Goal: Task Accomplishment & Management: Manage account settings

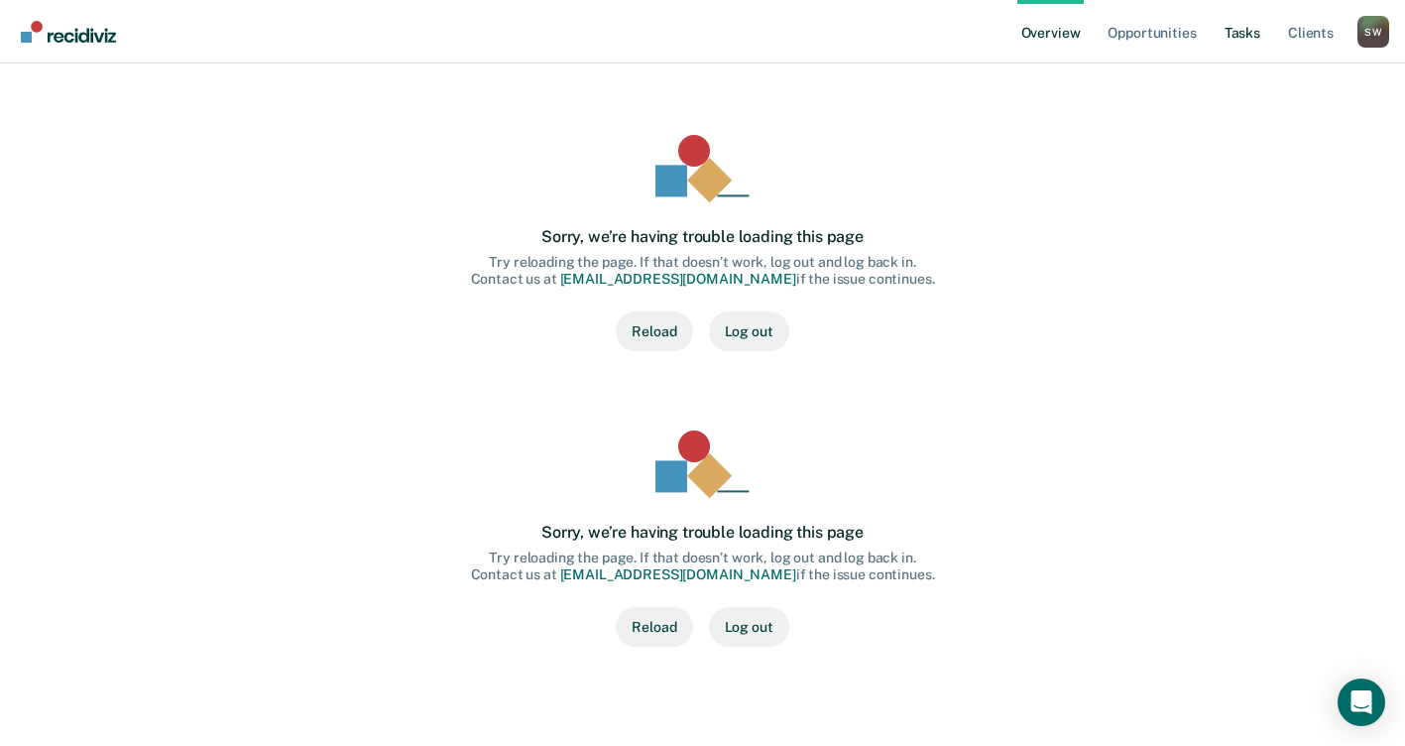
click at [1257, 34] on link "Tasks" at bounding box center [1242, 31] width 44 height 63
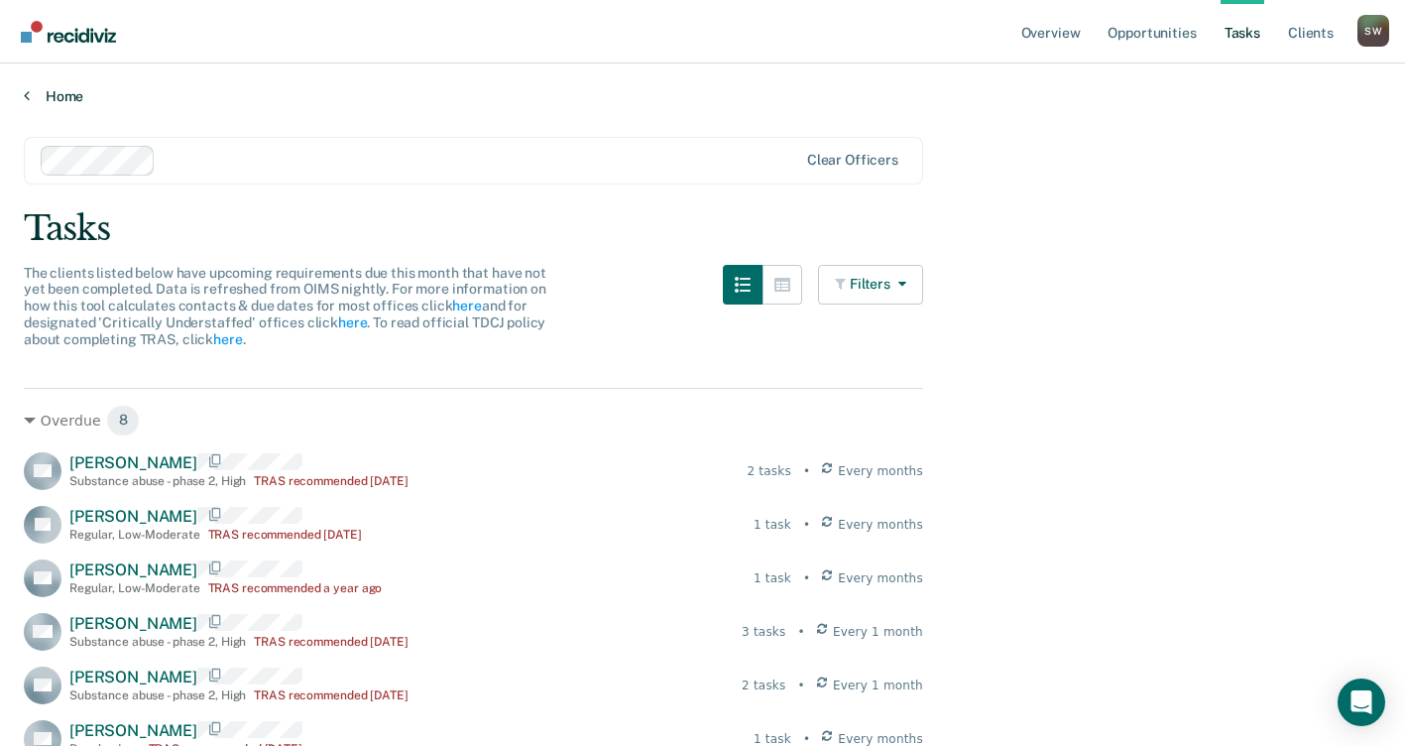
click at [58, 92] on link "Home" at bounding box center [702, 96] width 1357 height 18
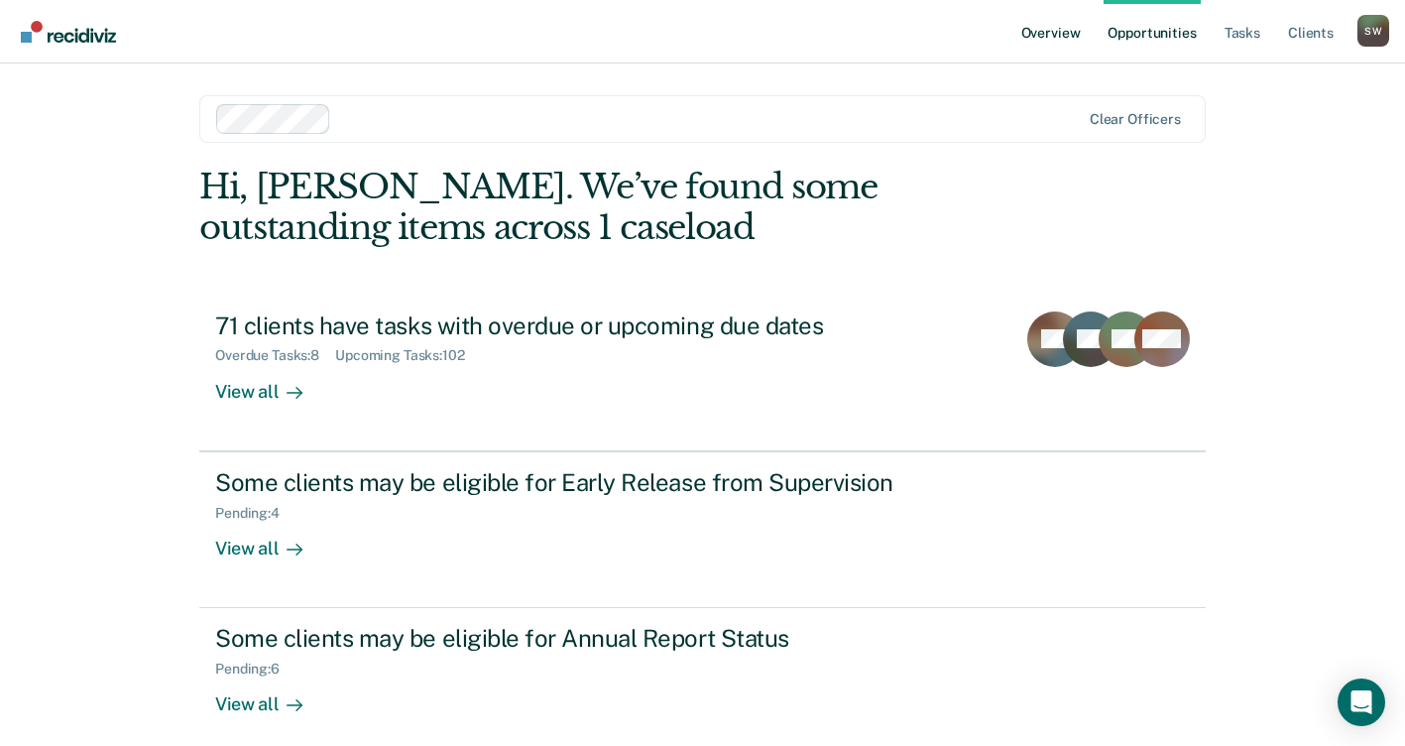
click at [1046, 34] on link "Overview" at bounding box center [1050, 31] width 67 height 63
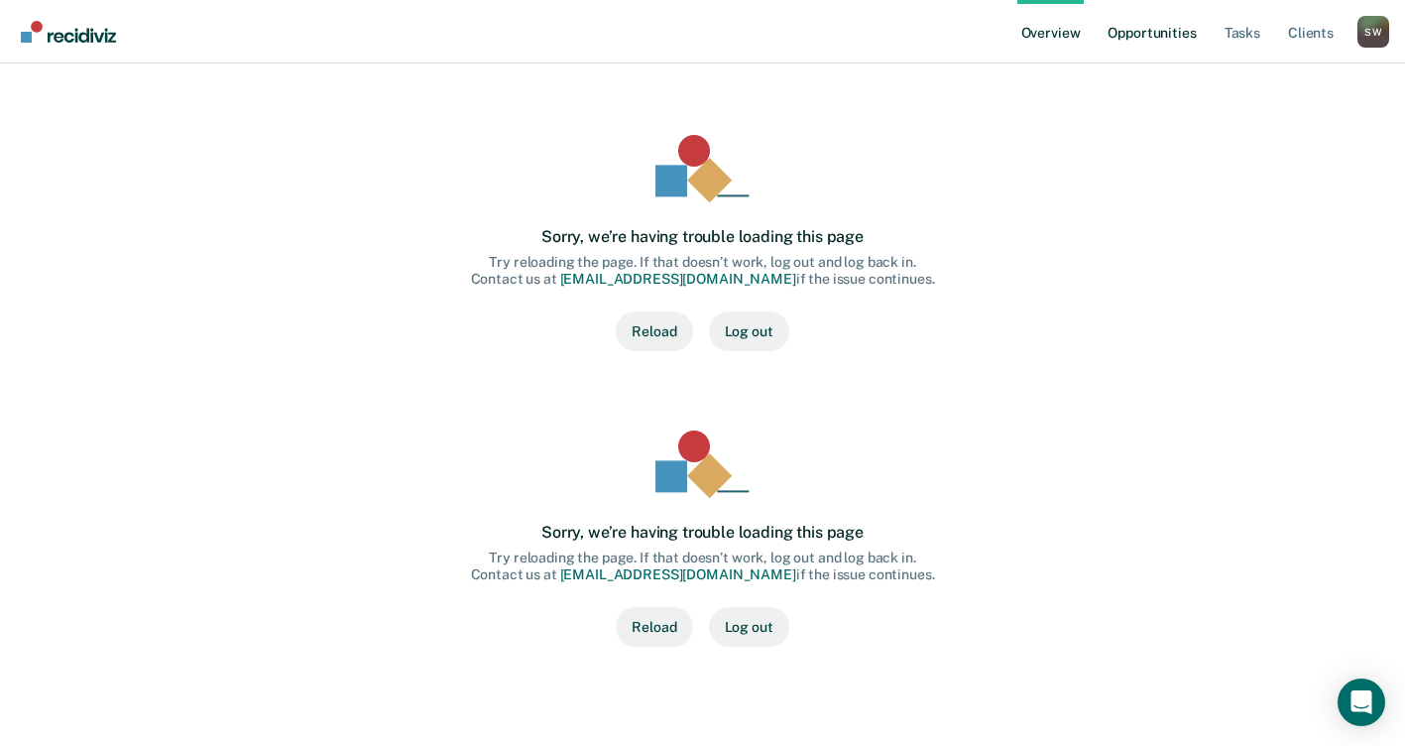
click at [1147, 34] on link "Opportunities" at bounding box center [1151, 31] width 96 height 63
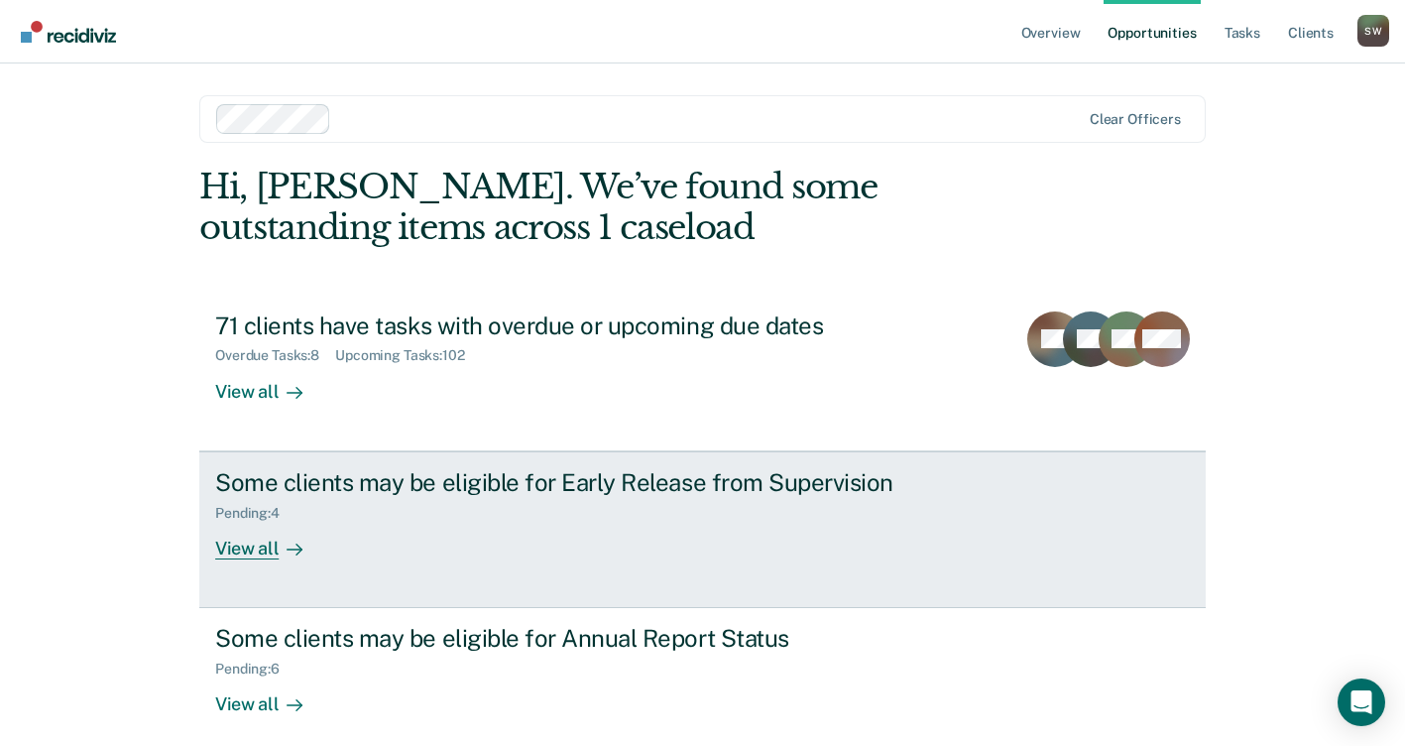
click at [624, 550] on div "Some clients may be eligible for Early Release from Supervision Pending : 4 Vie…" at bounding box center [587, 513] width 744 height 91
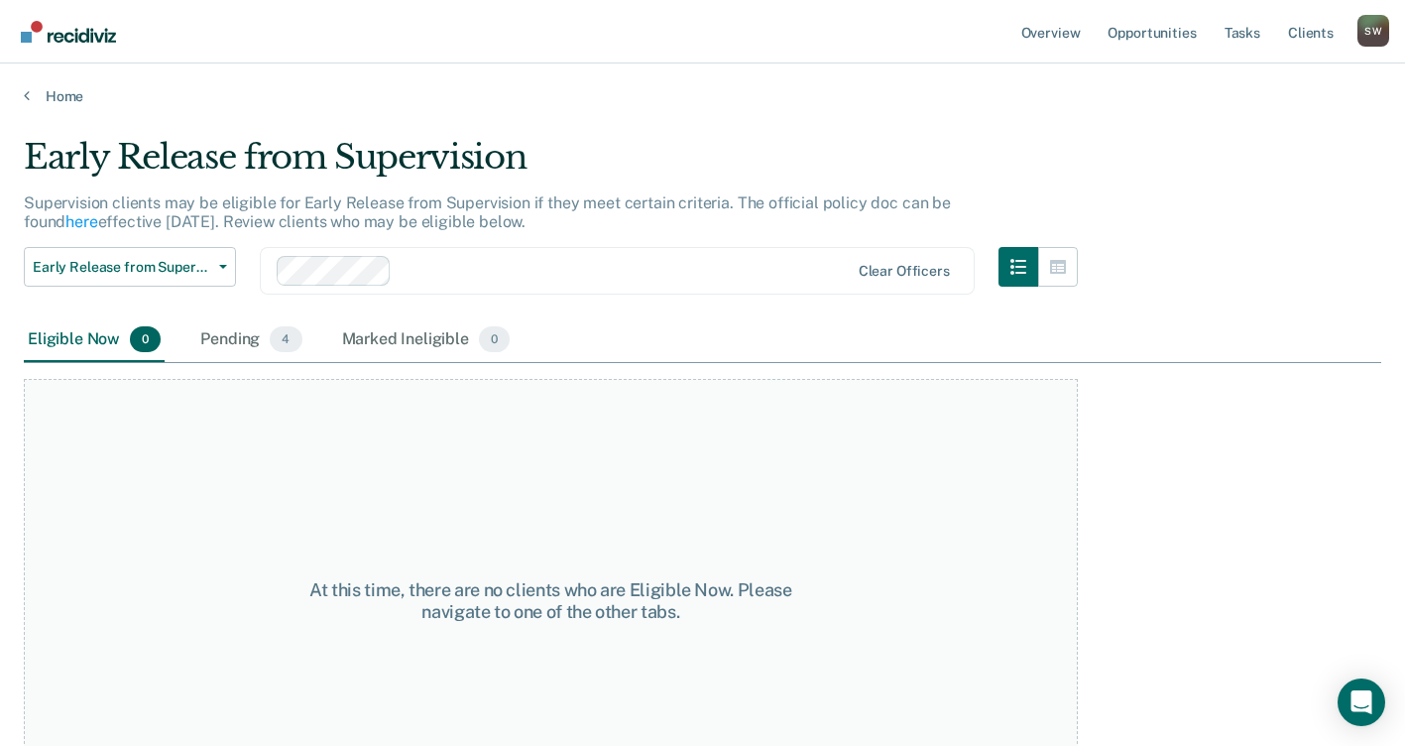
scroll to position [77, 0]
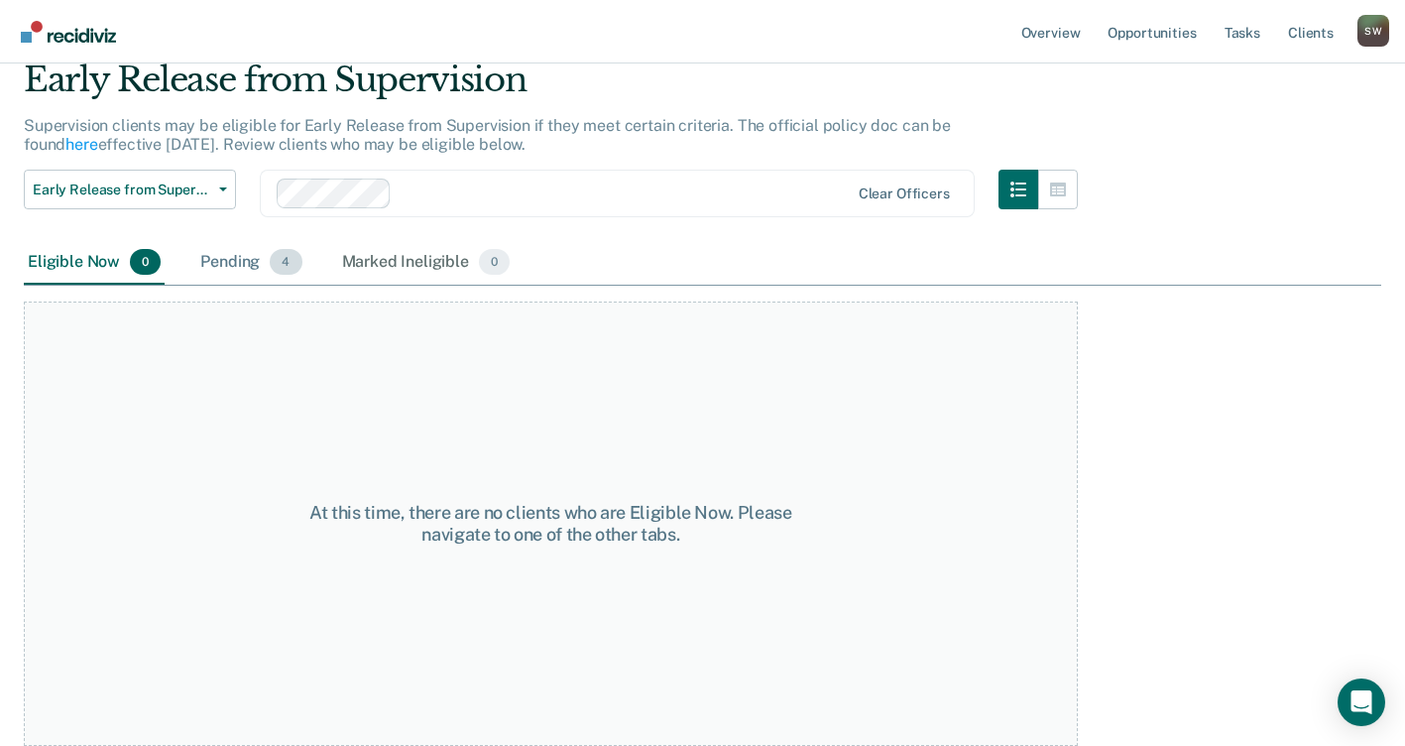
click at [231, 261] on div "Pending 4" at bounding box center [250, 263] width 109 height 44
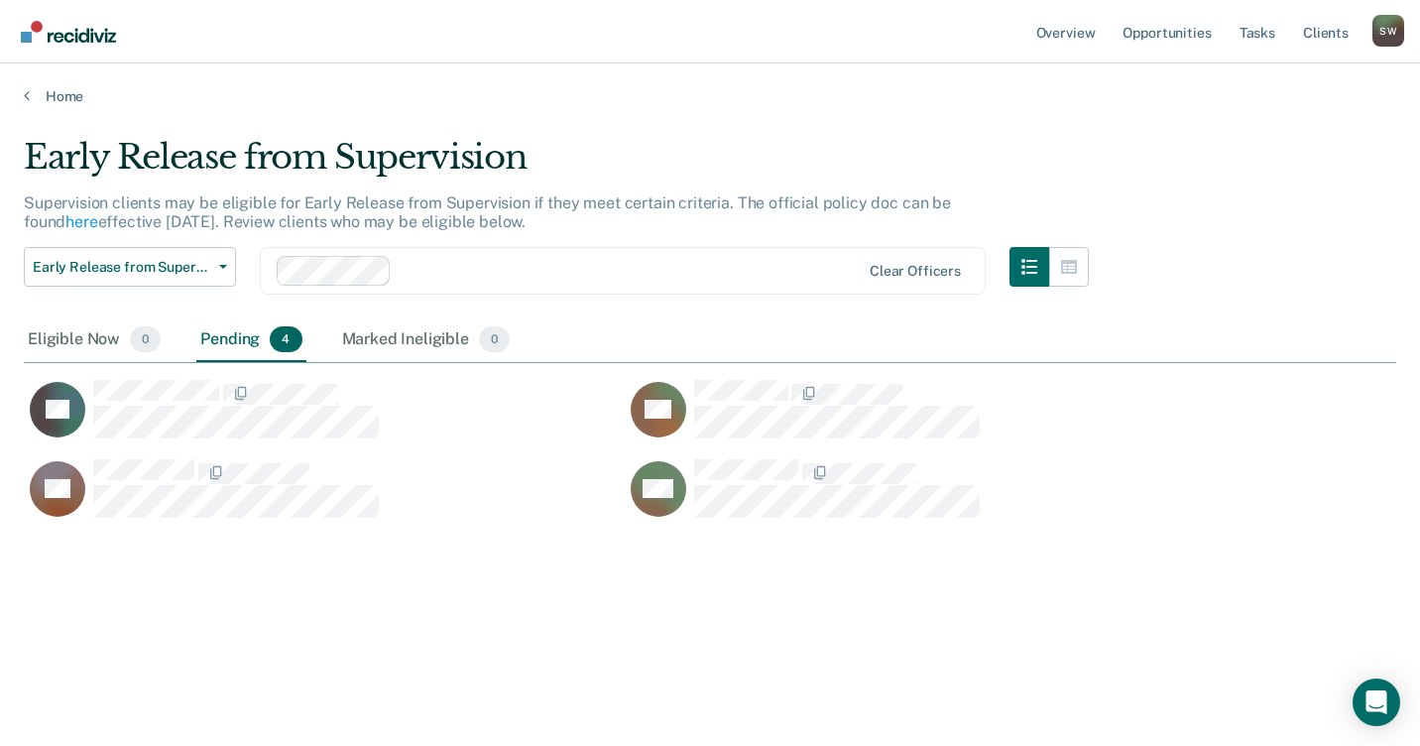
scroll to position [445, 1357]
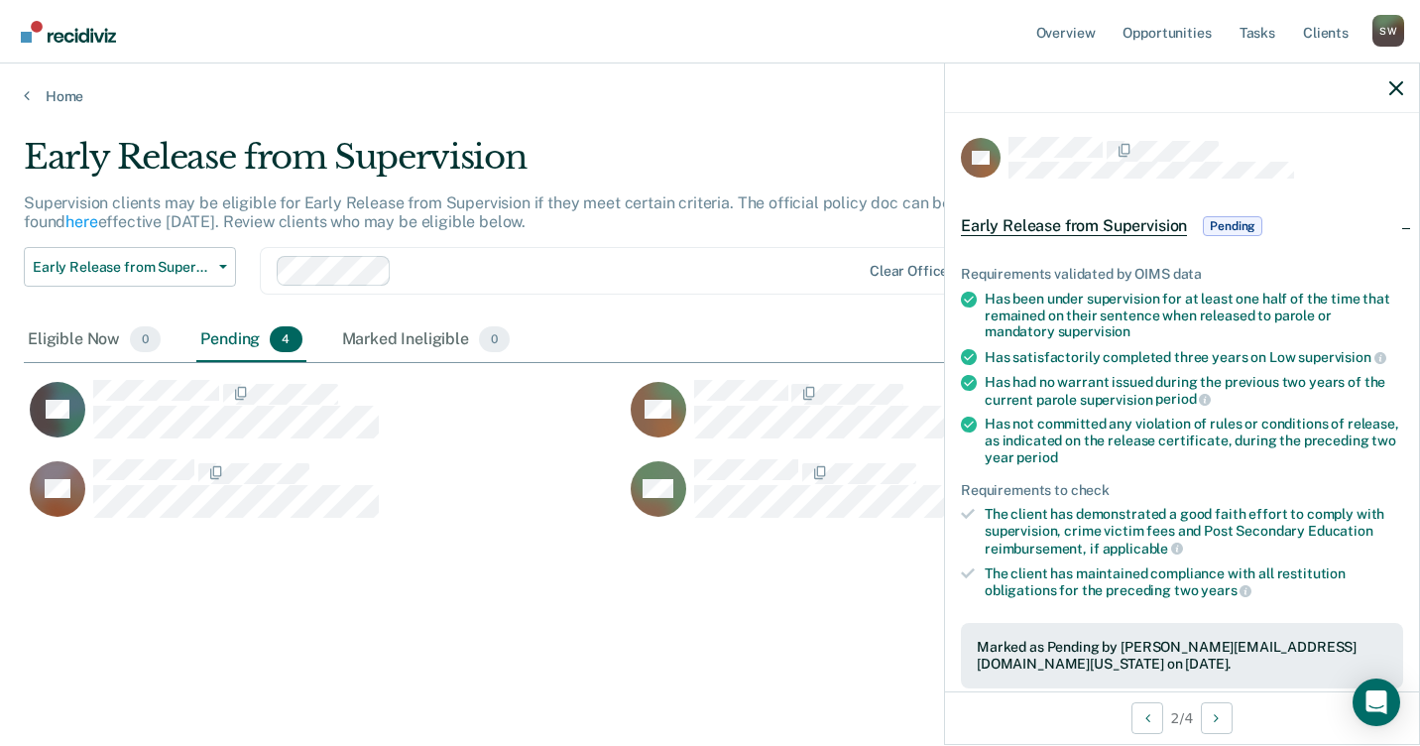
click at [1395, 224] on div "Early Release from Supervision Pending" at bounding box center [1182, 225] width 474 height 63
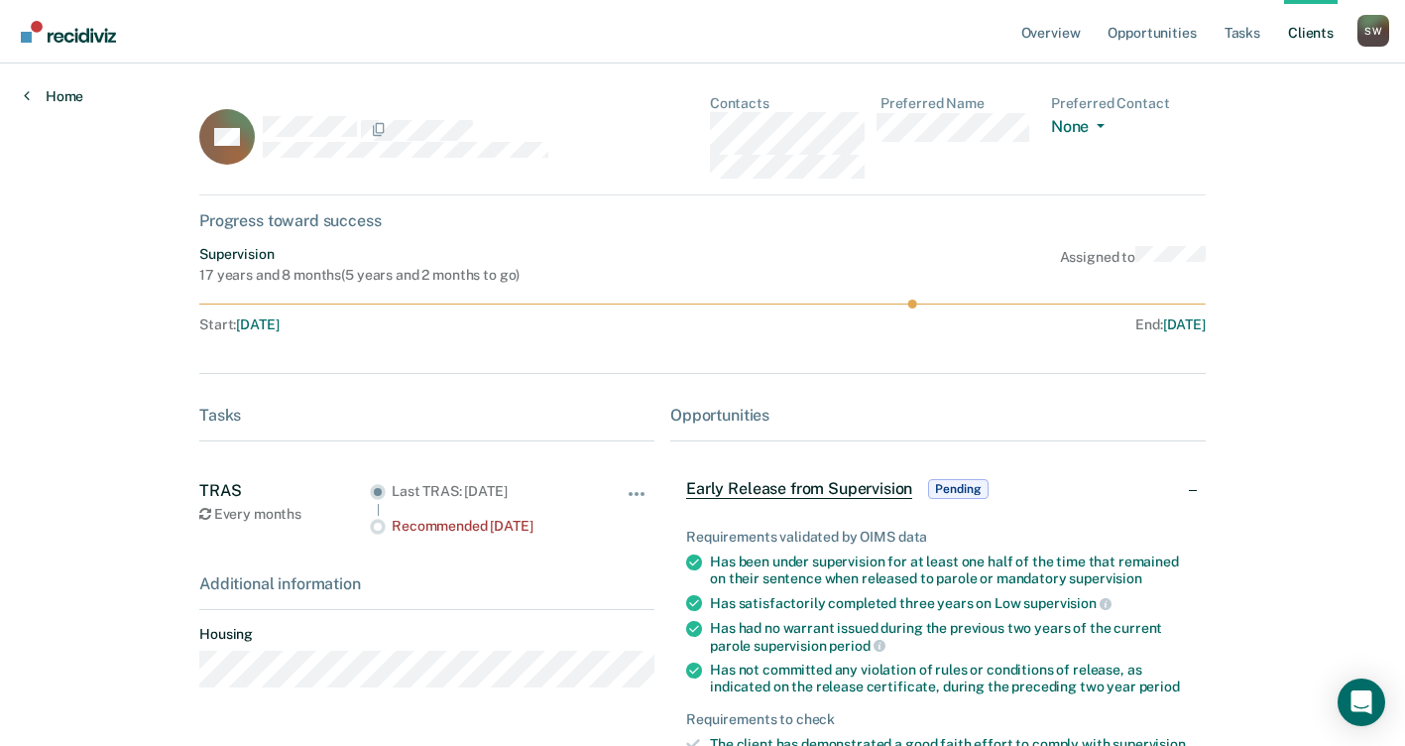
click at [25, 95] on icon at bounding box center [27, 95] width 6 height 16
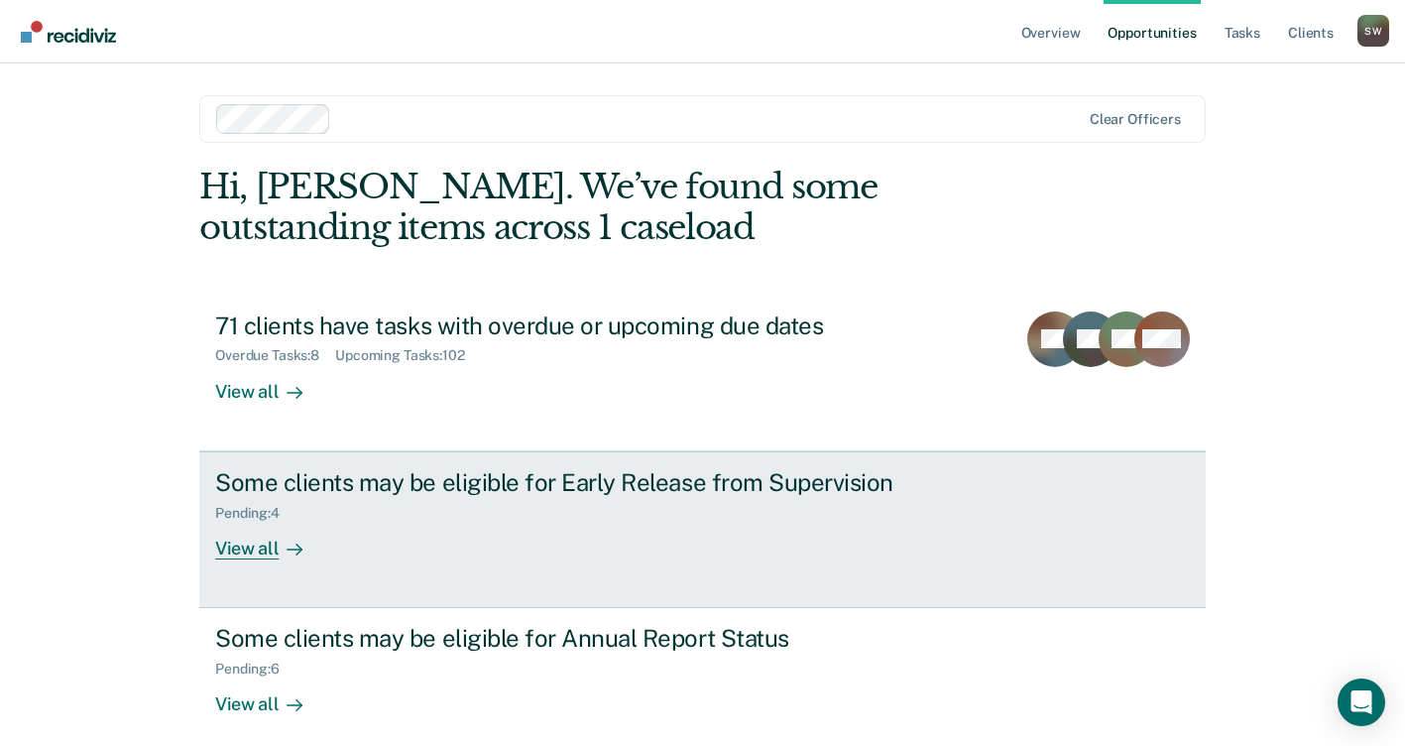
click at [589, 515] on div "Pending : 4" at bounding box center [563, 509] width 696 height 25
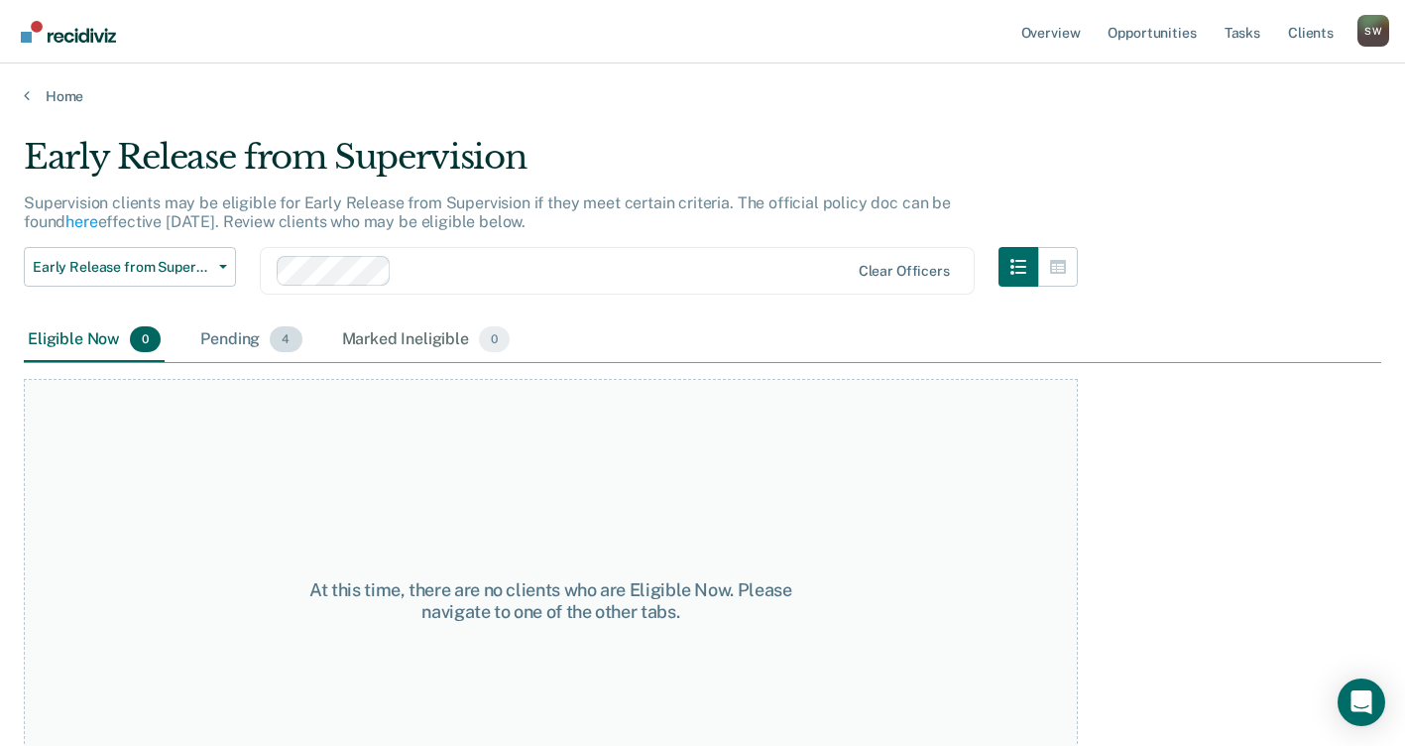
click at [248, 339] on div "Pending 4" at bounding box center [250, 340] width 109 height 44
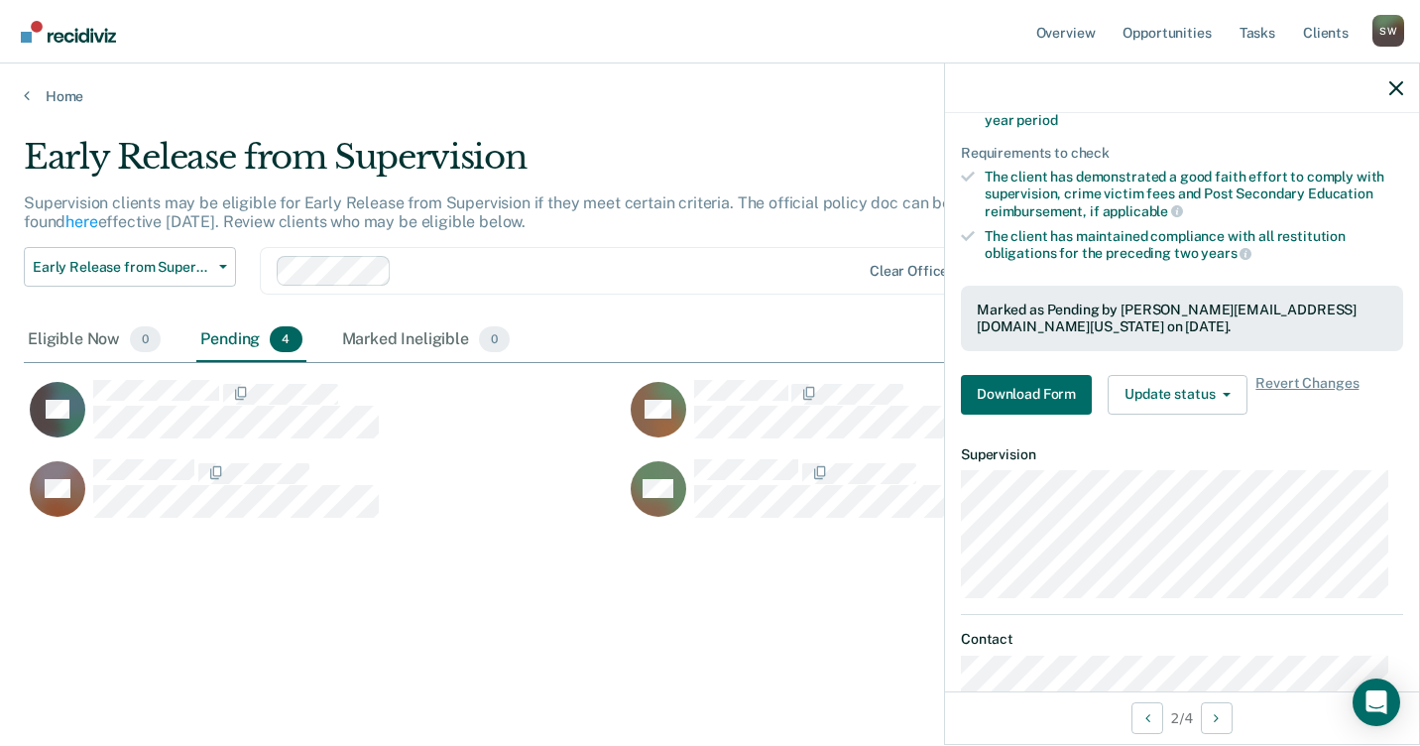
scroll to position [376, 0]
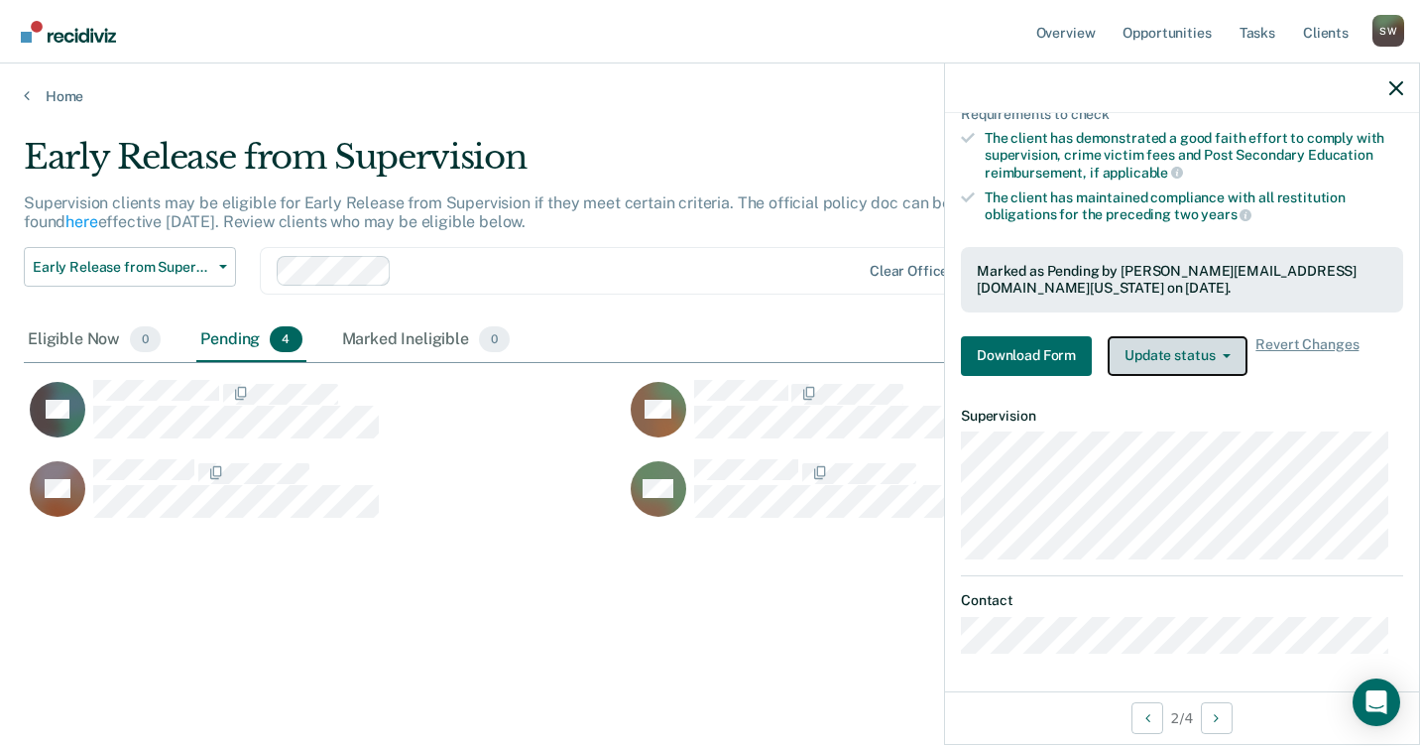
click at [1222, 354] on icon "button" at bounding box center [1226, 356] width 8 height 4
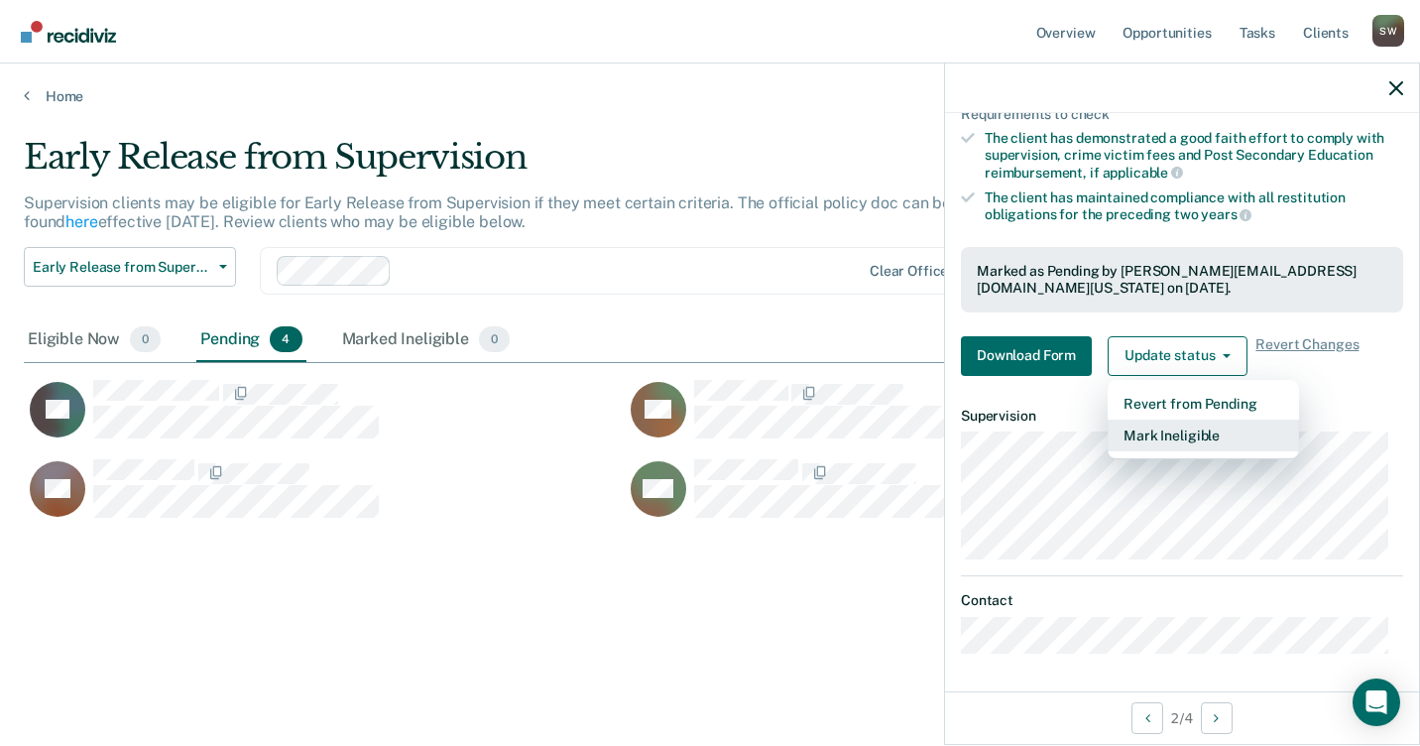
click at [1169, 434] on button "Mark Ineligible" at bounding box center [1202, 435] width 191 height 32
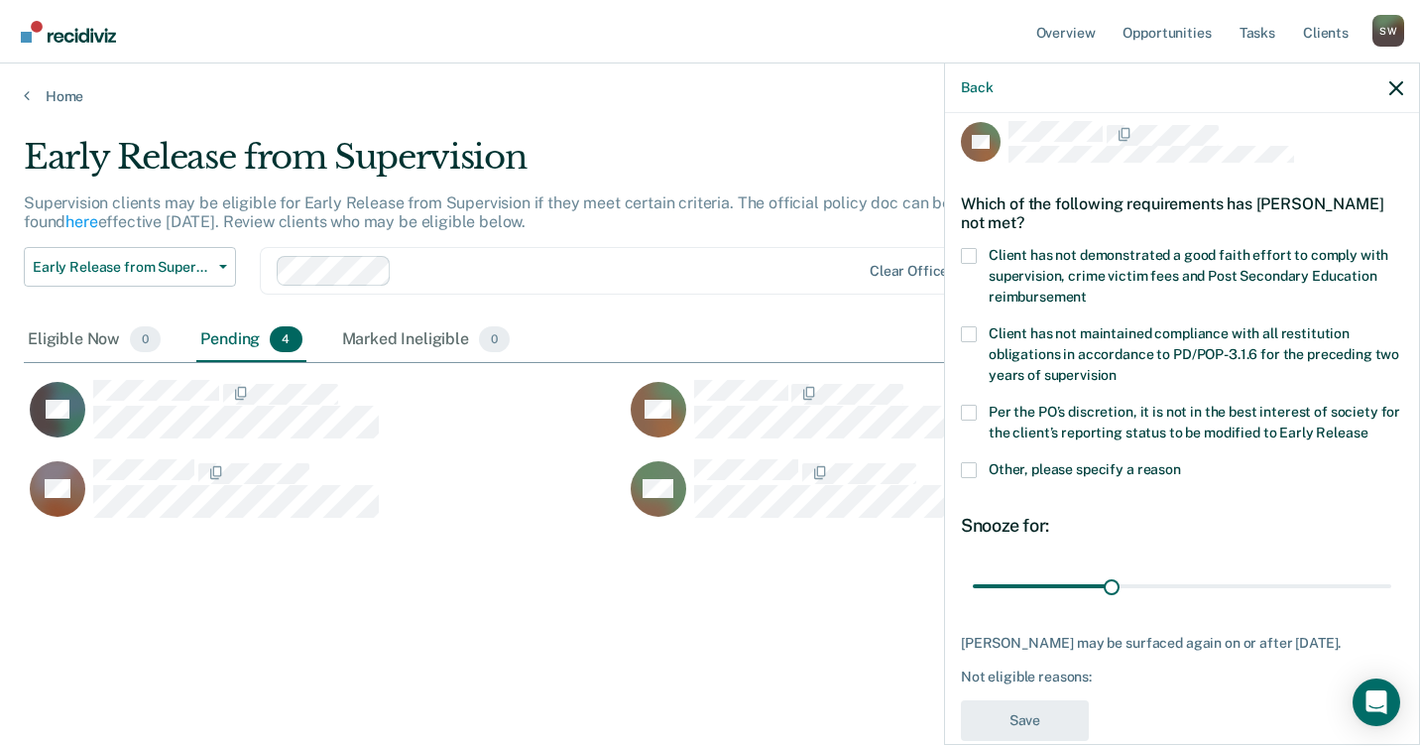
scroll to position [0, 0]
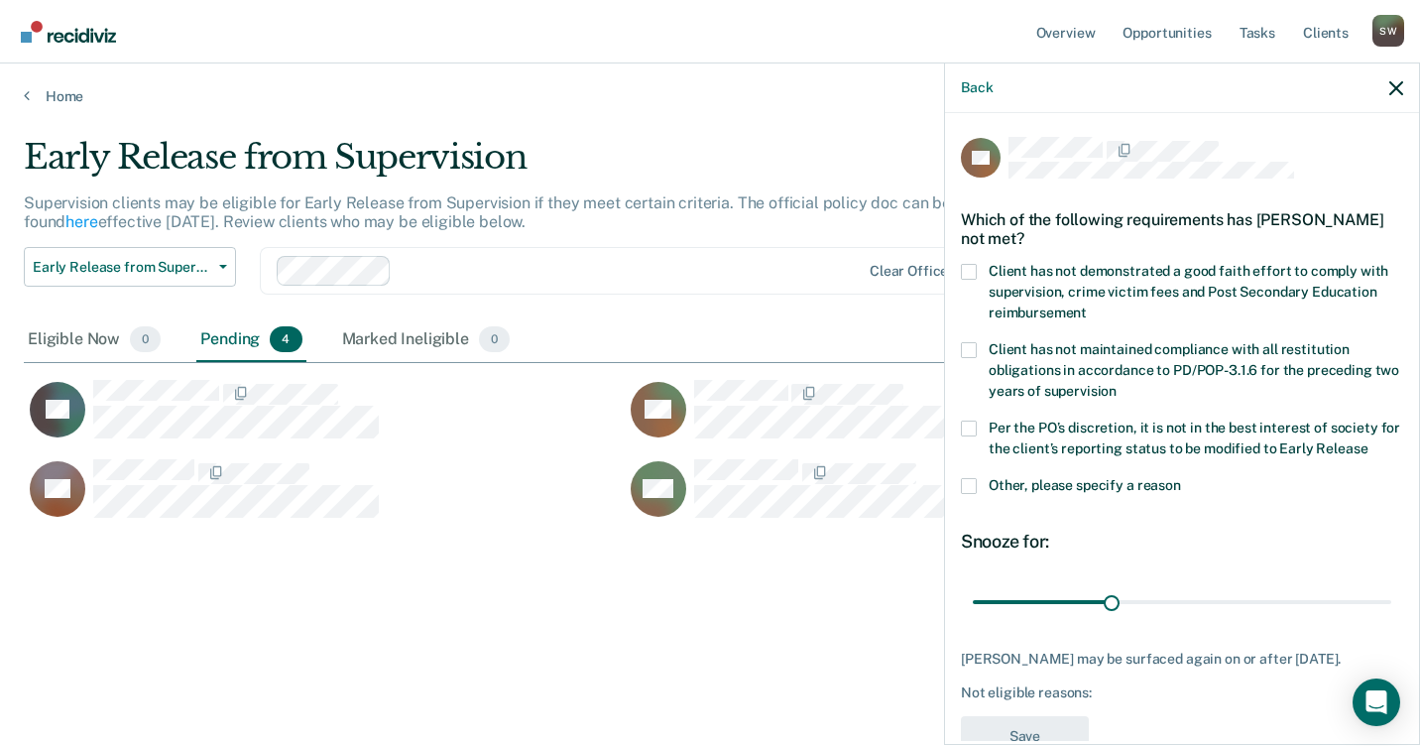
click at [970, 267] on span at bounding box center [969, 272] width 16 height 16
click at [1087, 305] on input "Client has not demonstrated a good faith effort to comply with supervision, cri…" at bounding box center [1087, 305] width 0 height 0
click at [1108, 596] on input "range" at bounding box center [1182, 601] width 418 height 35
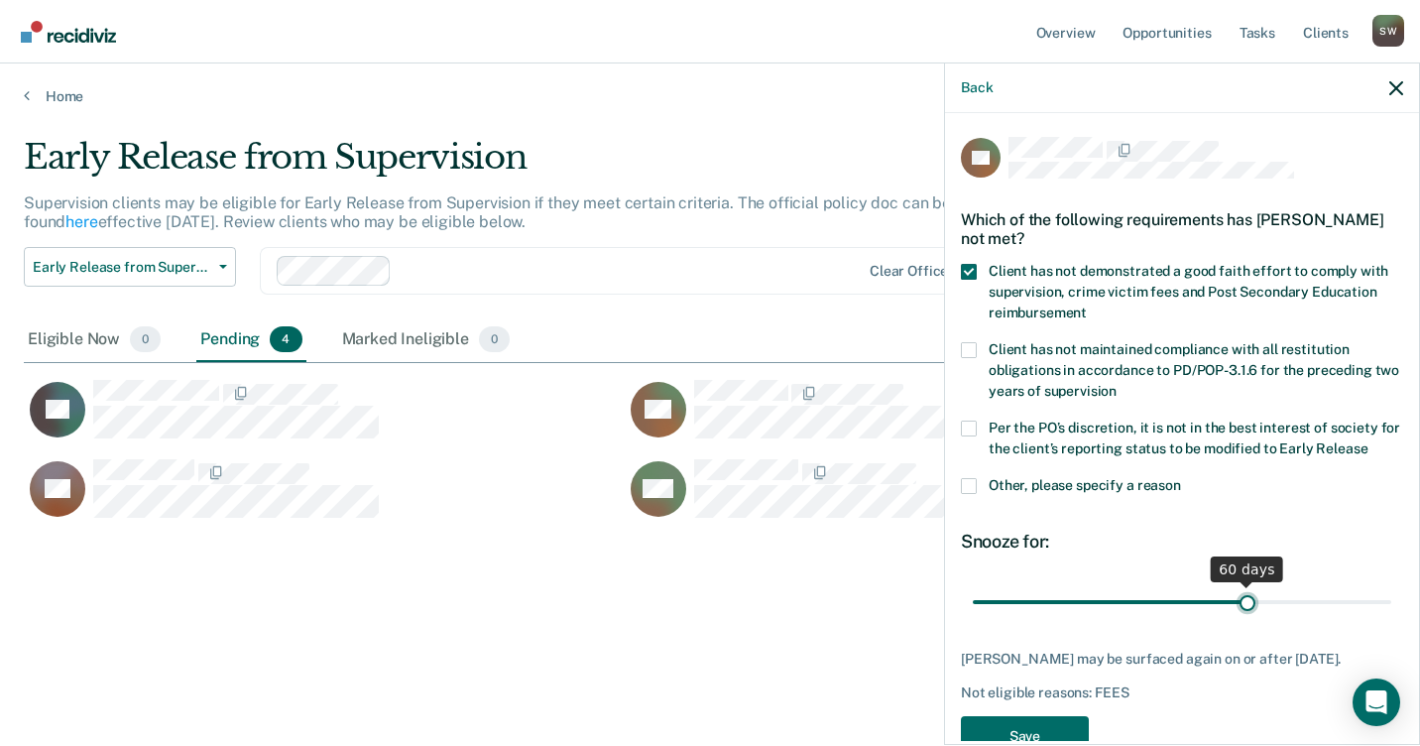
drag, startPoint x: 1106, startPoint y: 597, endPoint x: 1236, endPoint y: 594, distance: 129.9
type input "60"
click at [1236, 594] on input "range" at bounding box center [1182, 601] width 418 height 35
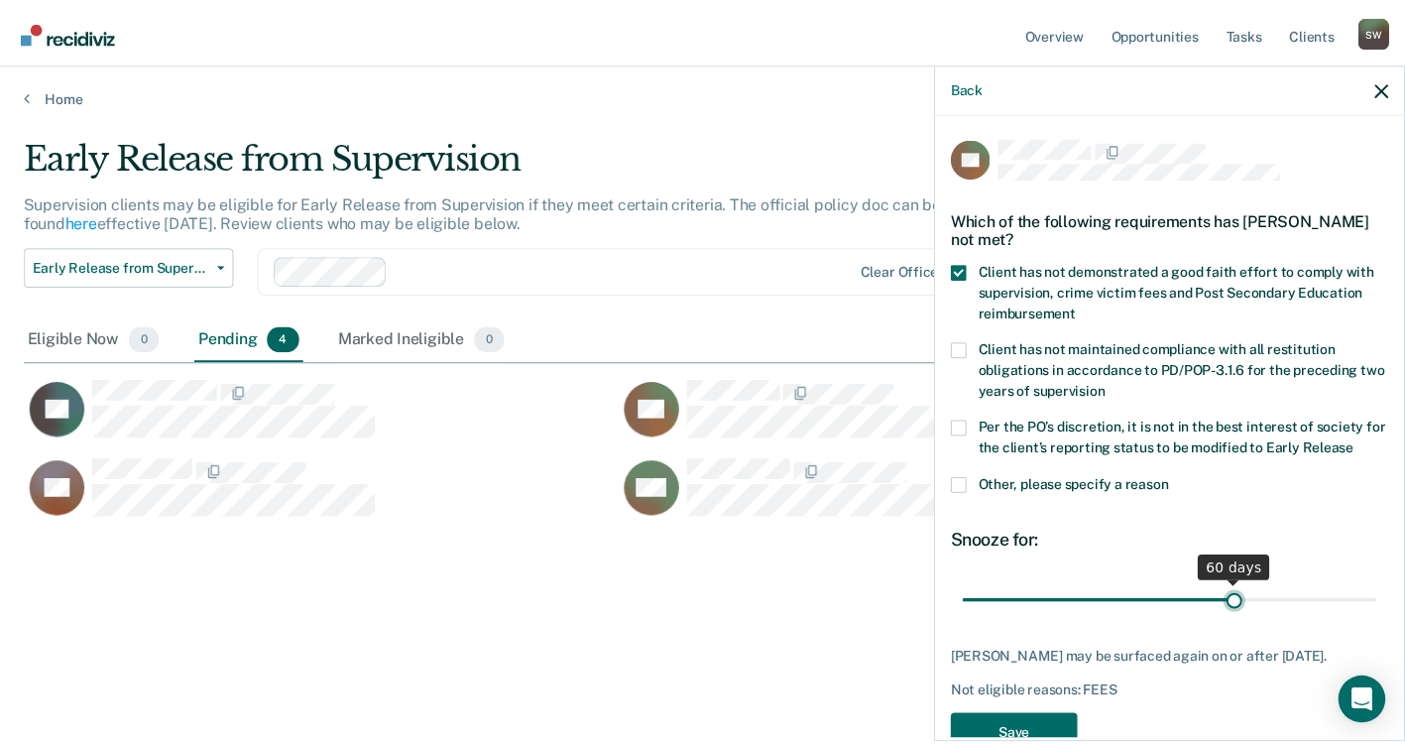
scroll to position [50, 0]
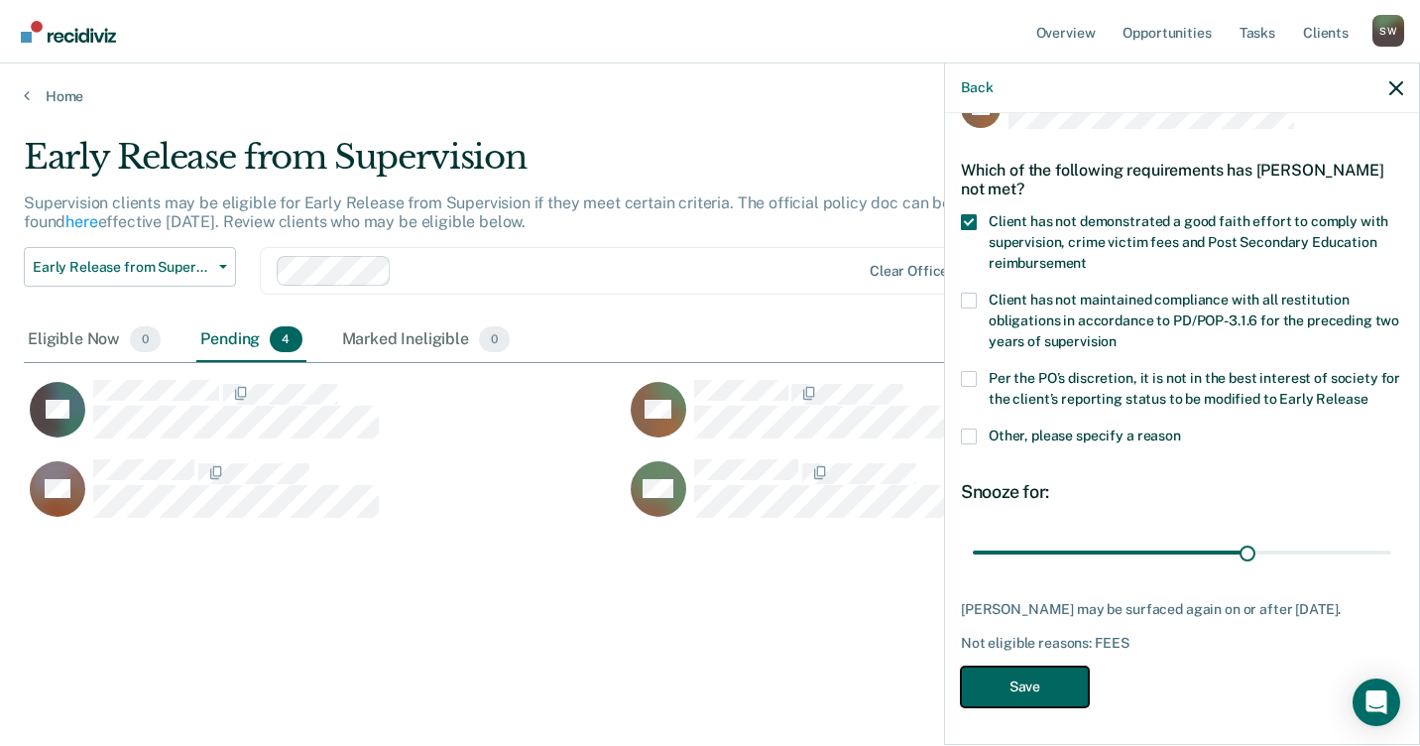
click at [1034, 681] on button "Save" at bounding box center [1025, 686] width 128 height 41
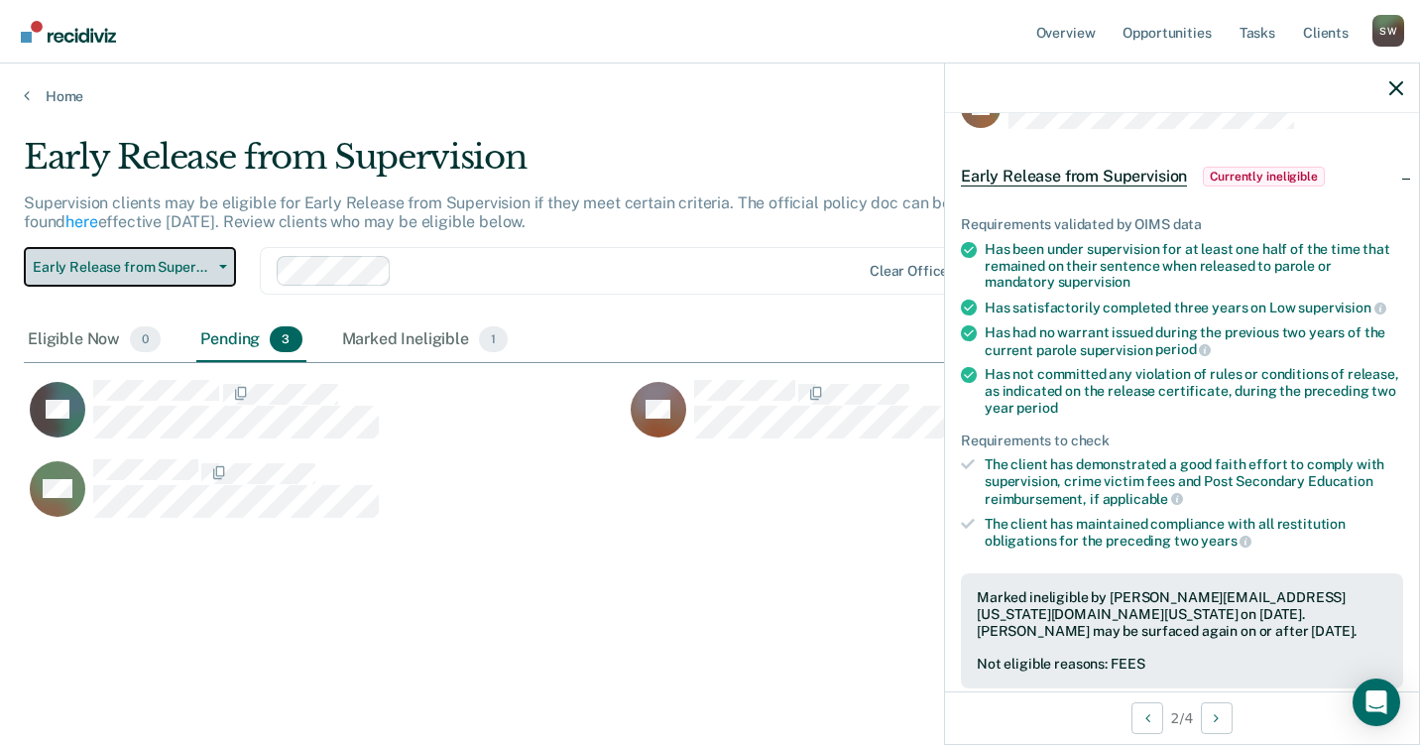
click at [227, 262] on button "Early Release from Supervision" at bounding box center [130, 267] width 212 height 40
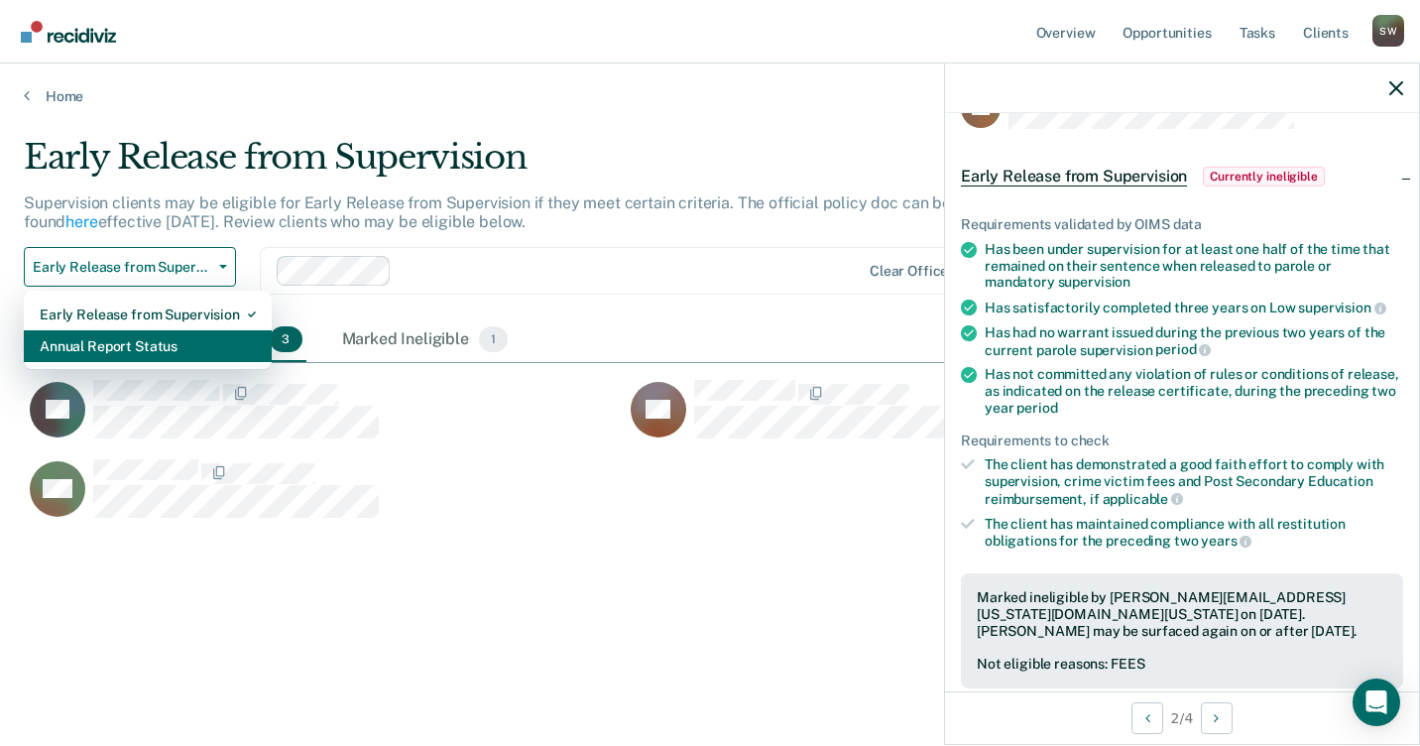
click at [179, 345] on div "Annual Report Status" at bounding box center [148, 346] width 216 height 32
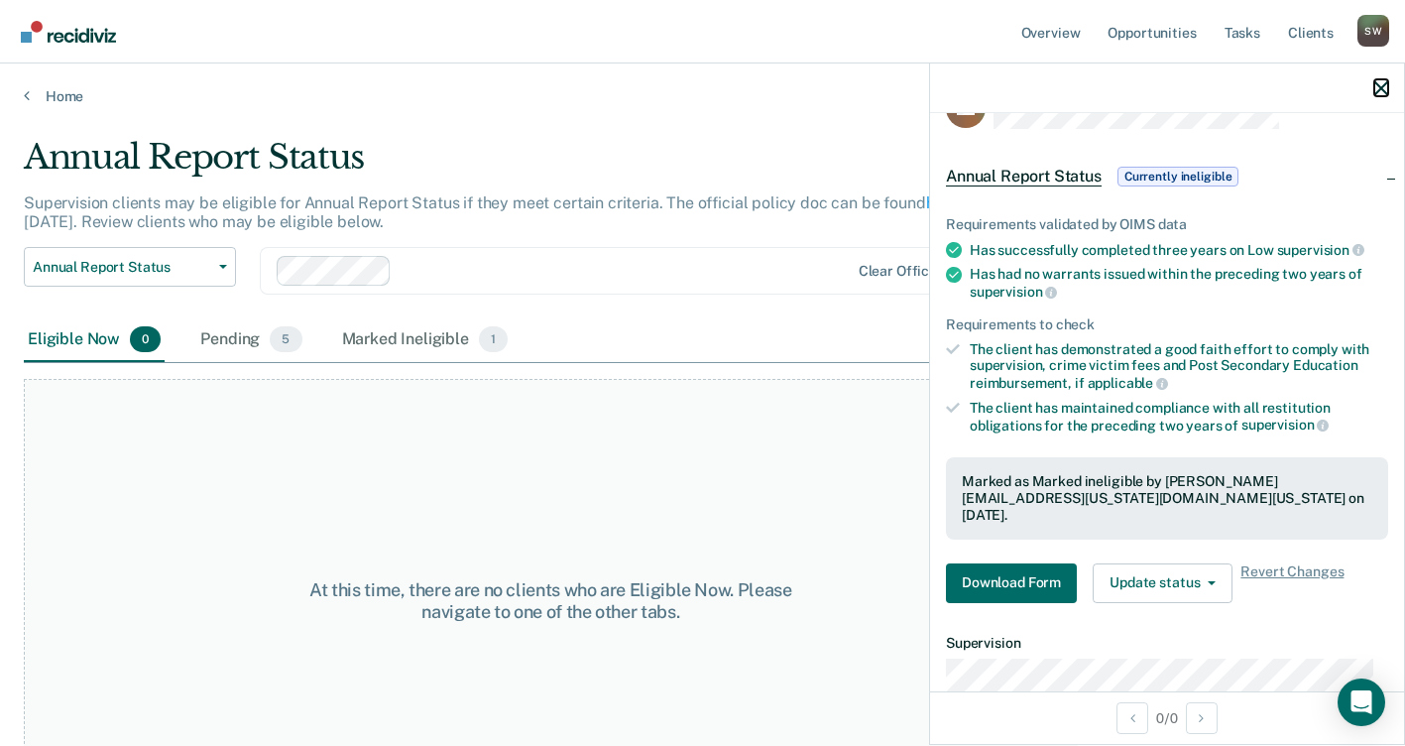
click at [1383, 83] on icon "button" at bounding box center [1381, 88] width 14 height 14
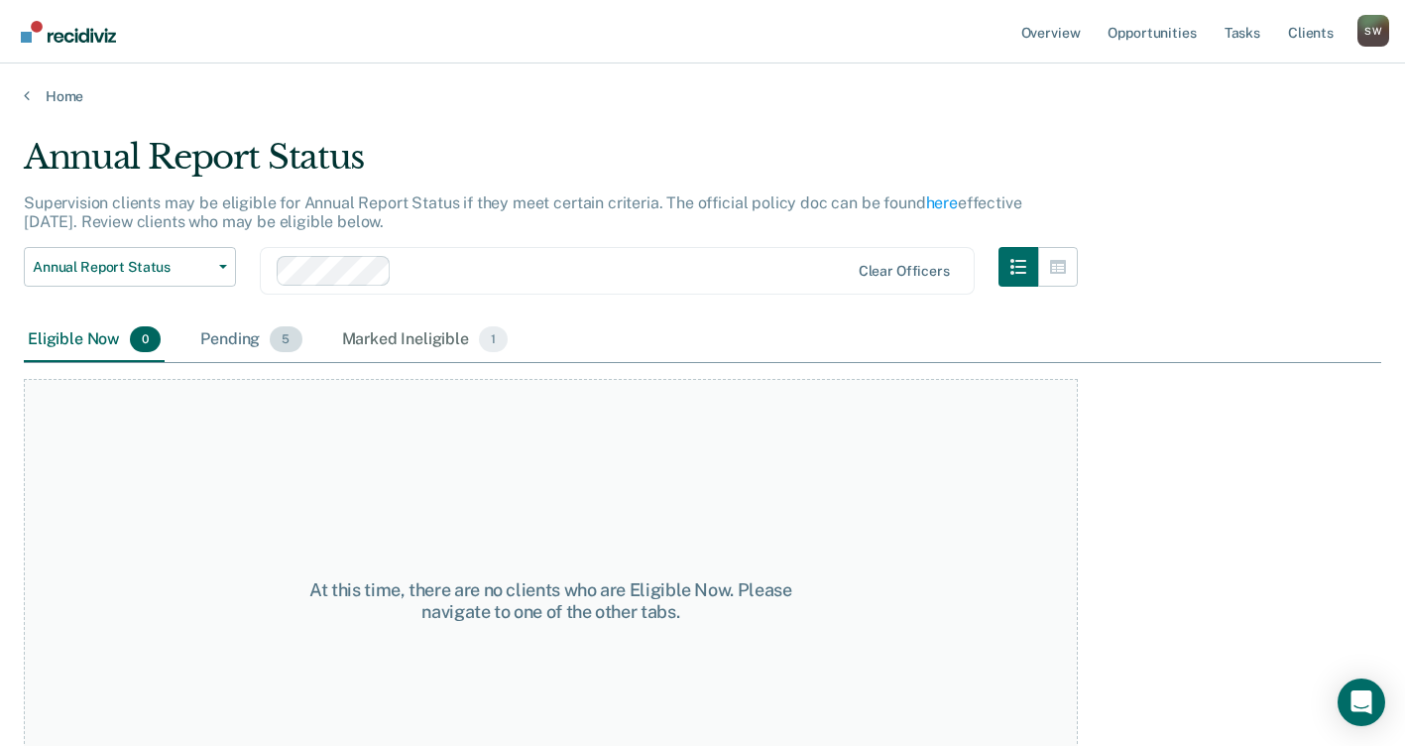
click at [237, 340] on div "Pending 5" at bounding box center [250, 340] width 109 height 44
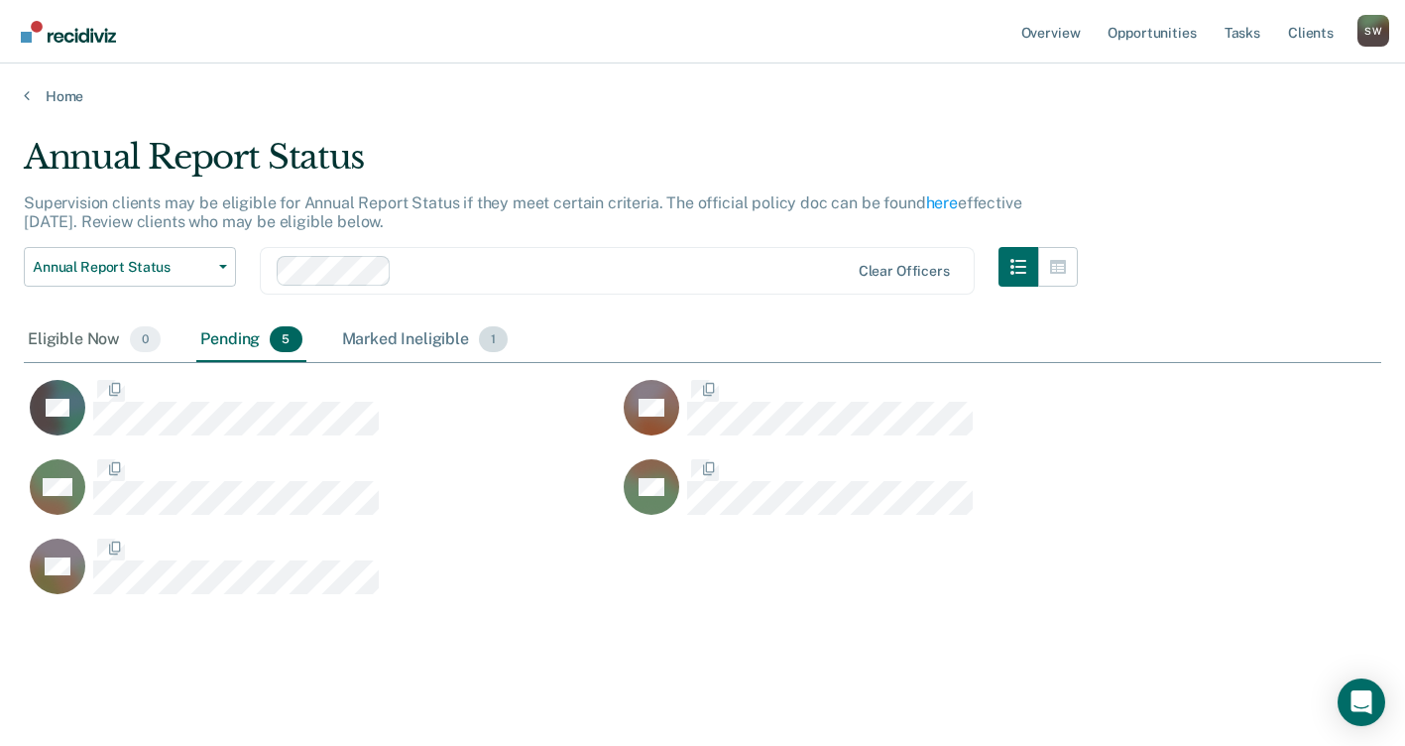
scroll to position [458, 1342]
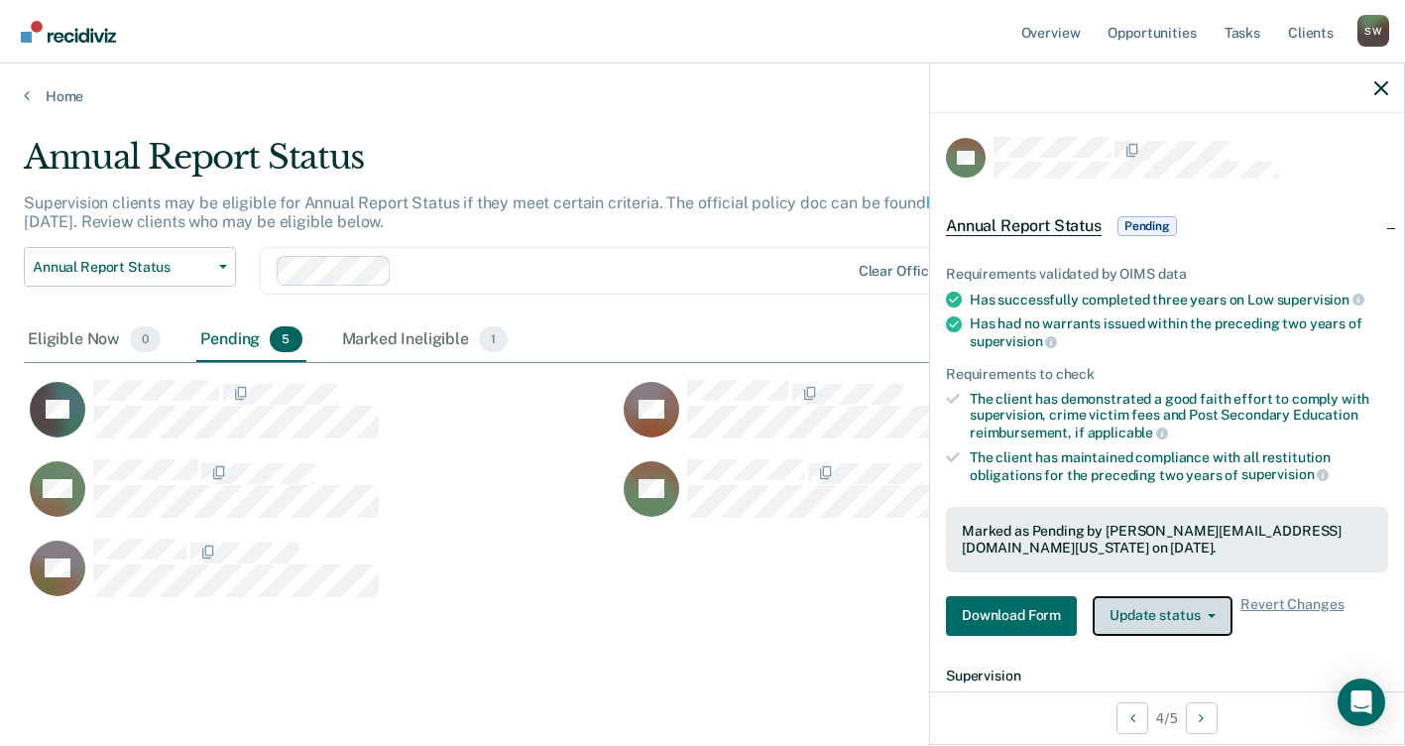
click at [1209, 615] on icon "button" at bounding box center [1212, 616] width 8 height 4
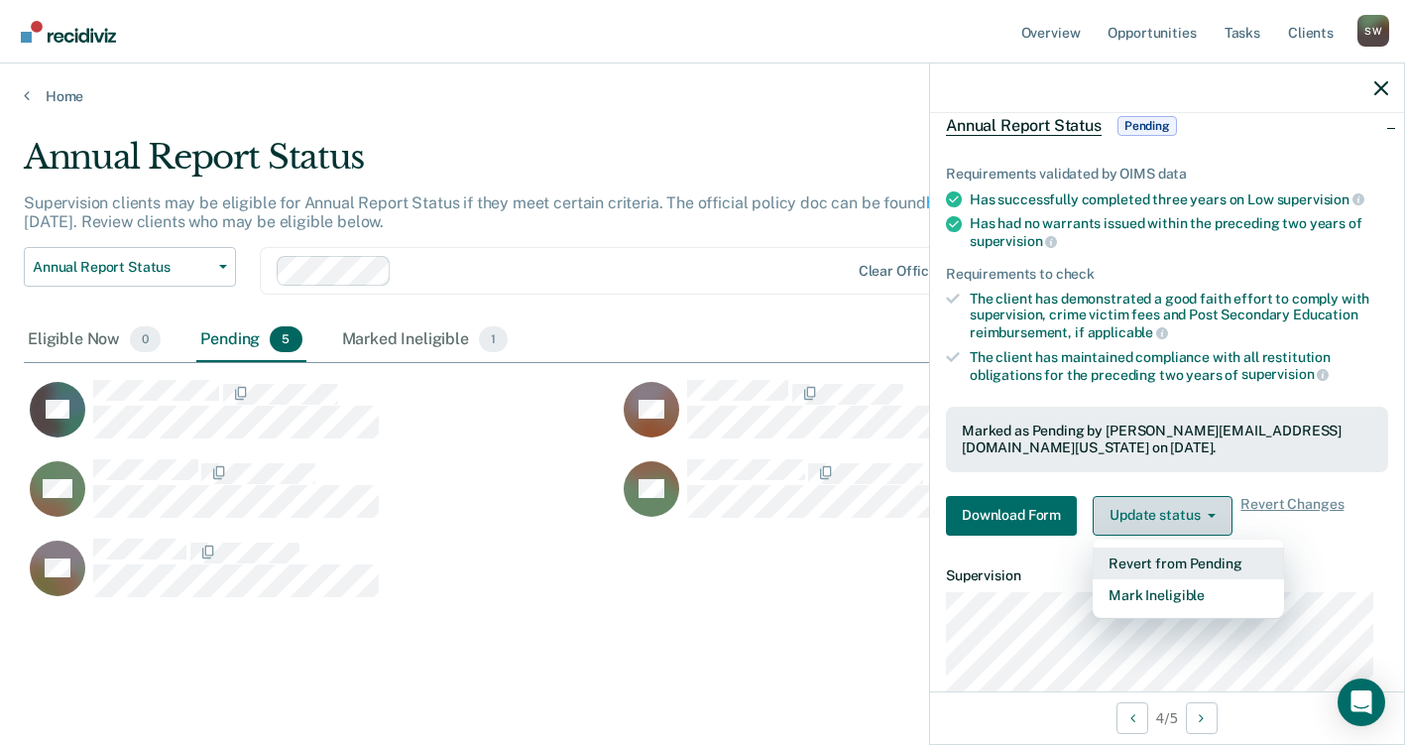
scroll to position [198, 0]
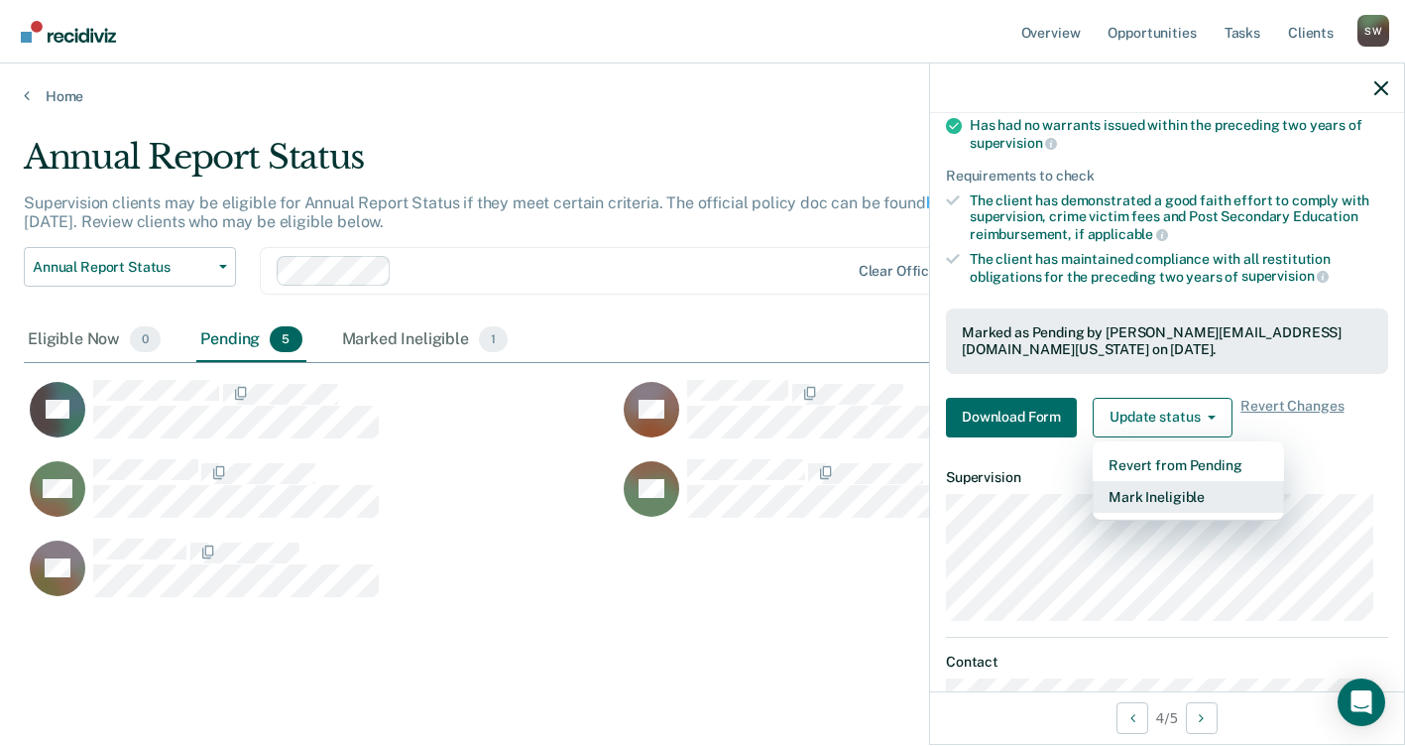
click at [1161, 505] on button "Mark Ineligible" at bounding box center [1188, 497] width 191 height 32
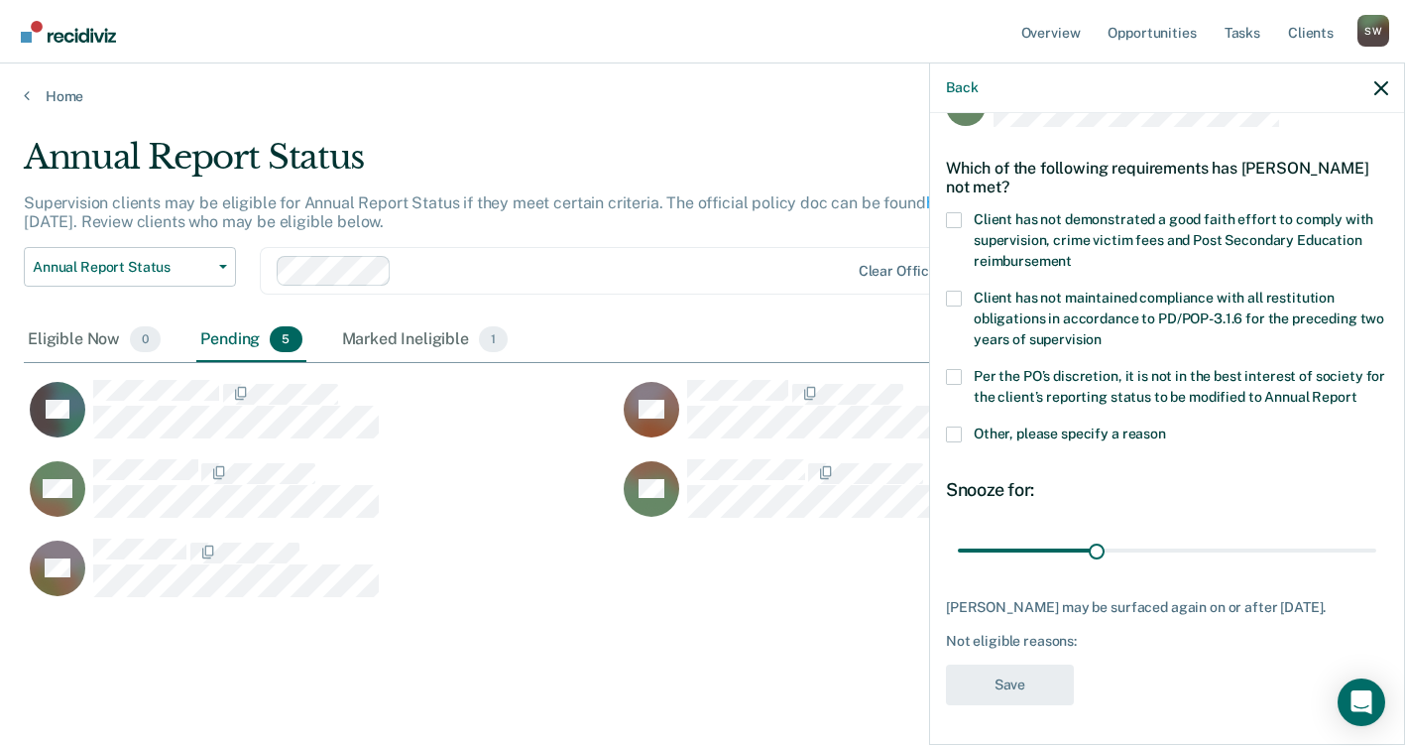
click at [953, 212] on span at bounding box center [954, 220] width 16 height 16
click at [1072, 254] on input "Client has not demonstrated a good faith effort to comply with supervision, cri…" at bounding box center [1072, 254] width 0 height 0
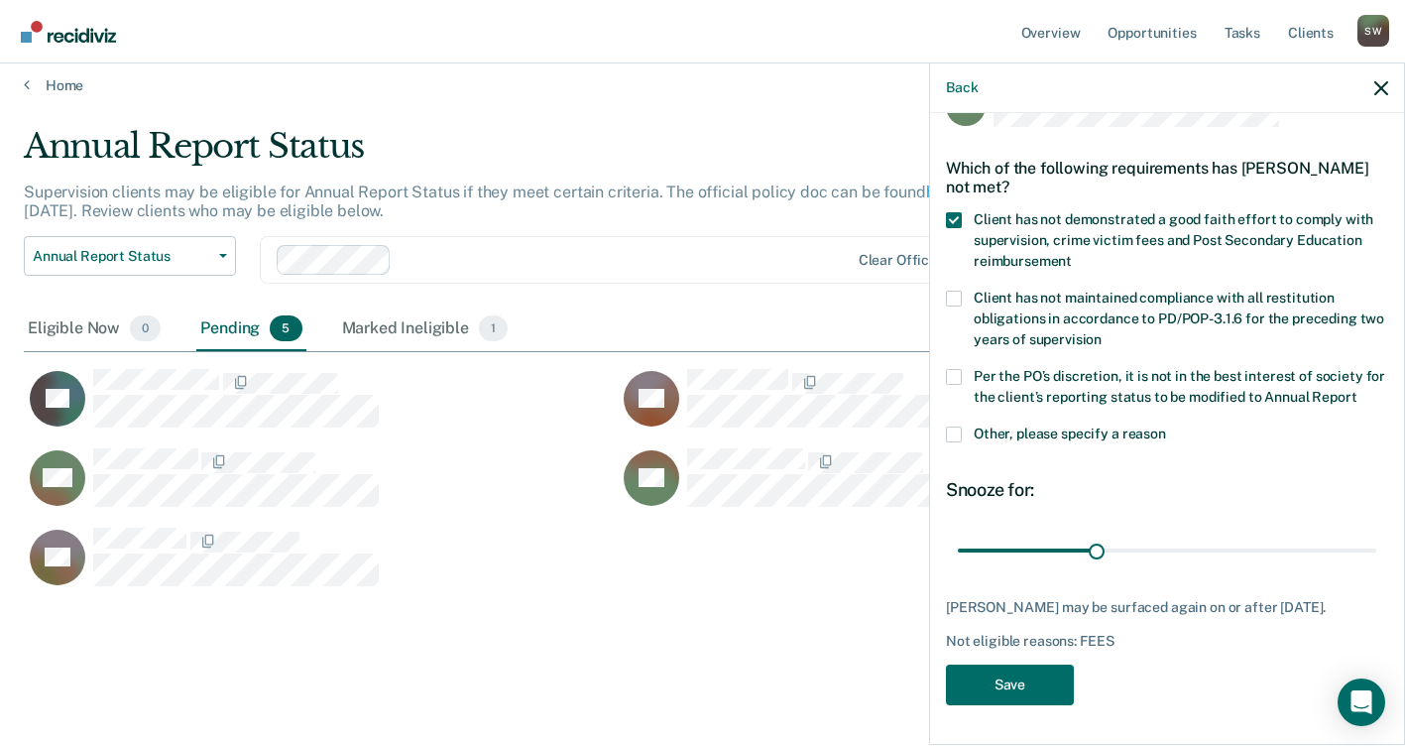
scroll to position [14, 0]
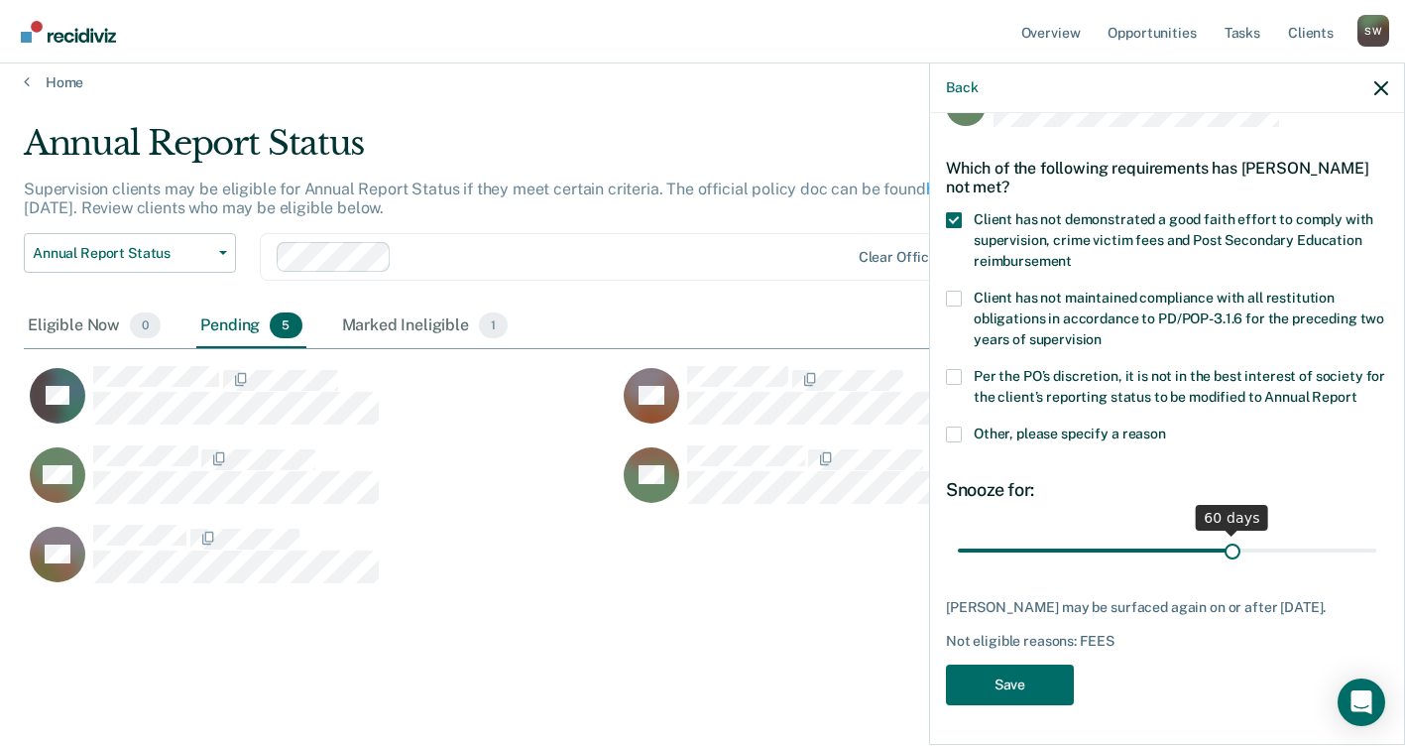
drag, startPoint x: 1090, startPoint y: 549, endPoint x: 1221, endPoint y: 549, distance: 131.9
type input "60"
click at [1221, 549] on input "range" at bounding box center [1167, 549] width 418 height 35
click at [1016, 691] on button "Save" at bounding box center [1010, 684] width 128 height 41
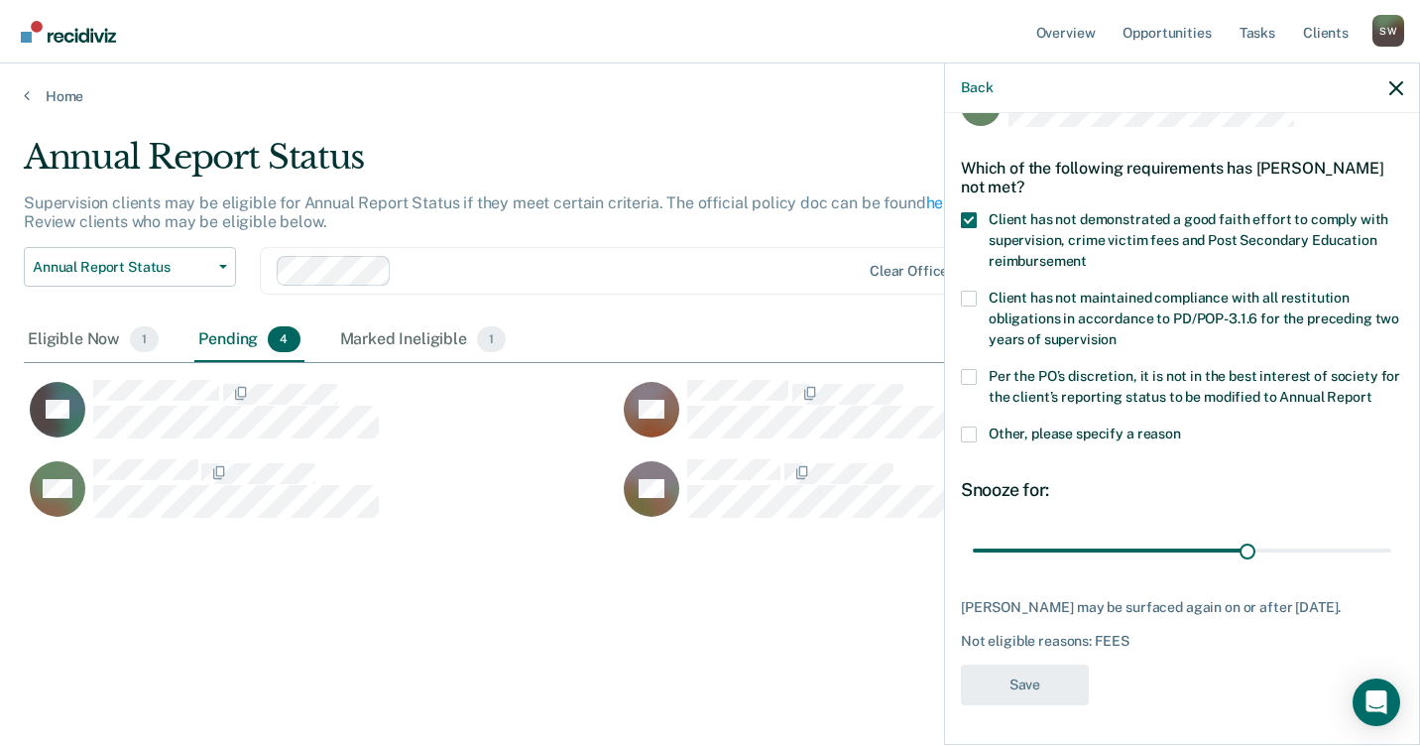
scroll to position [16, 16]
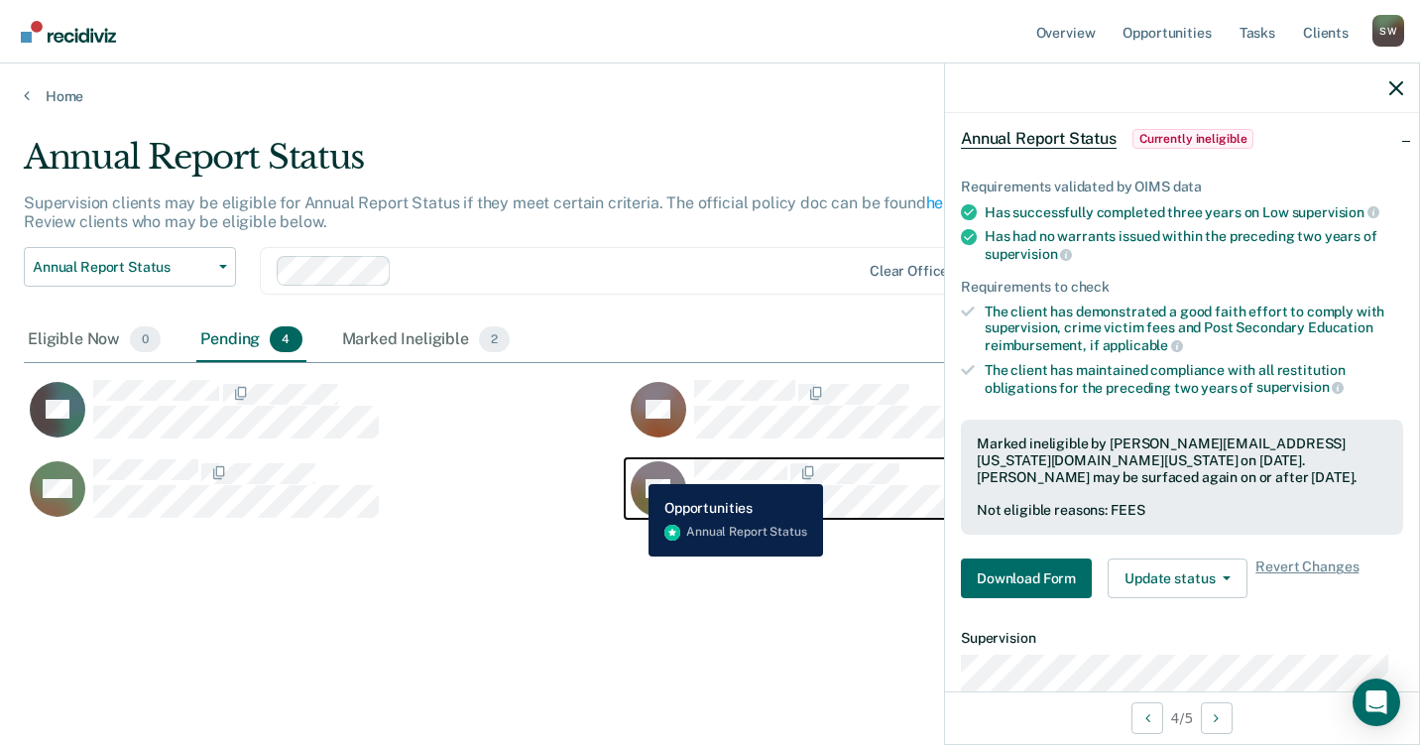
click at [634, 469] on rect "CaseloadOpportunityCell-06279147" at bounding box center [659, 488] width 56 height 56
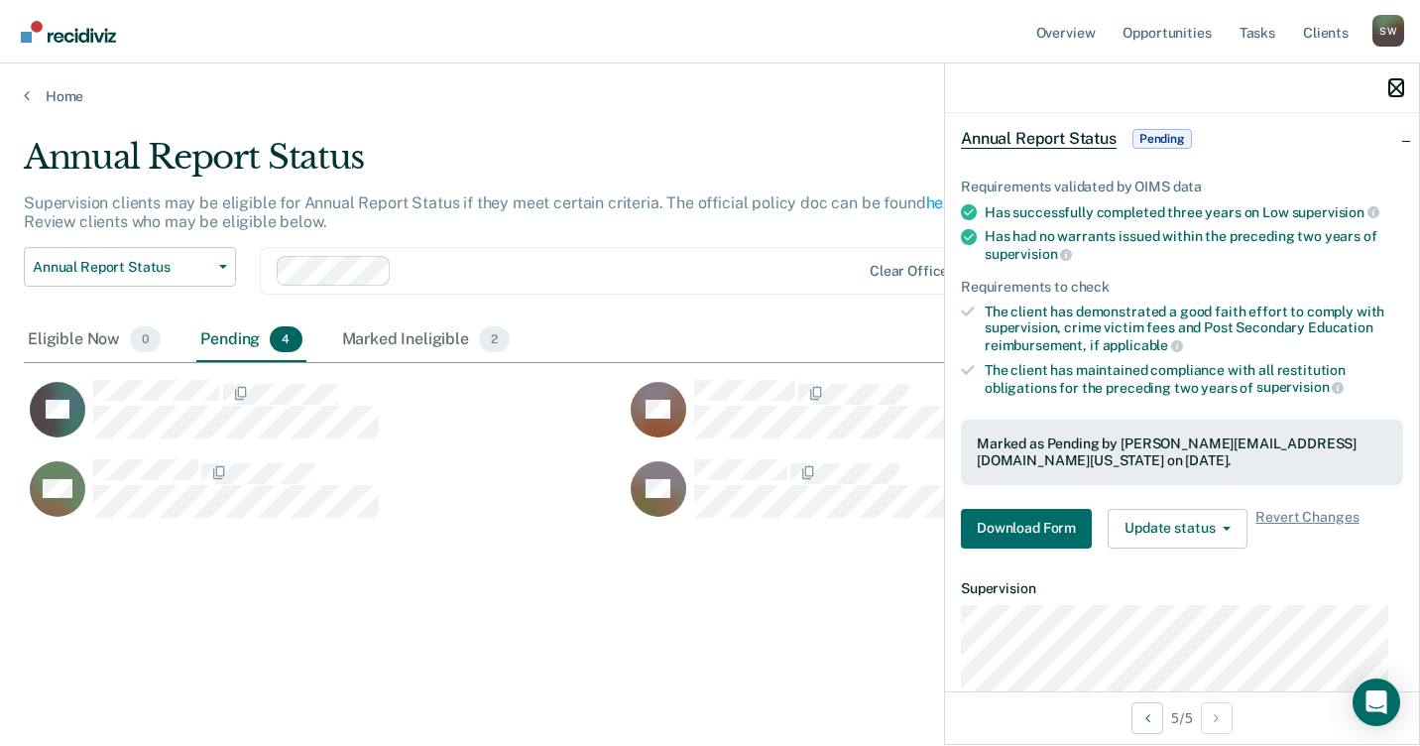
click at [1402, 82] on icon "button" at bounding box center [1396, 88] width 14 height 14
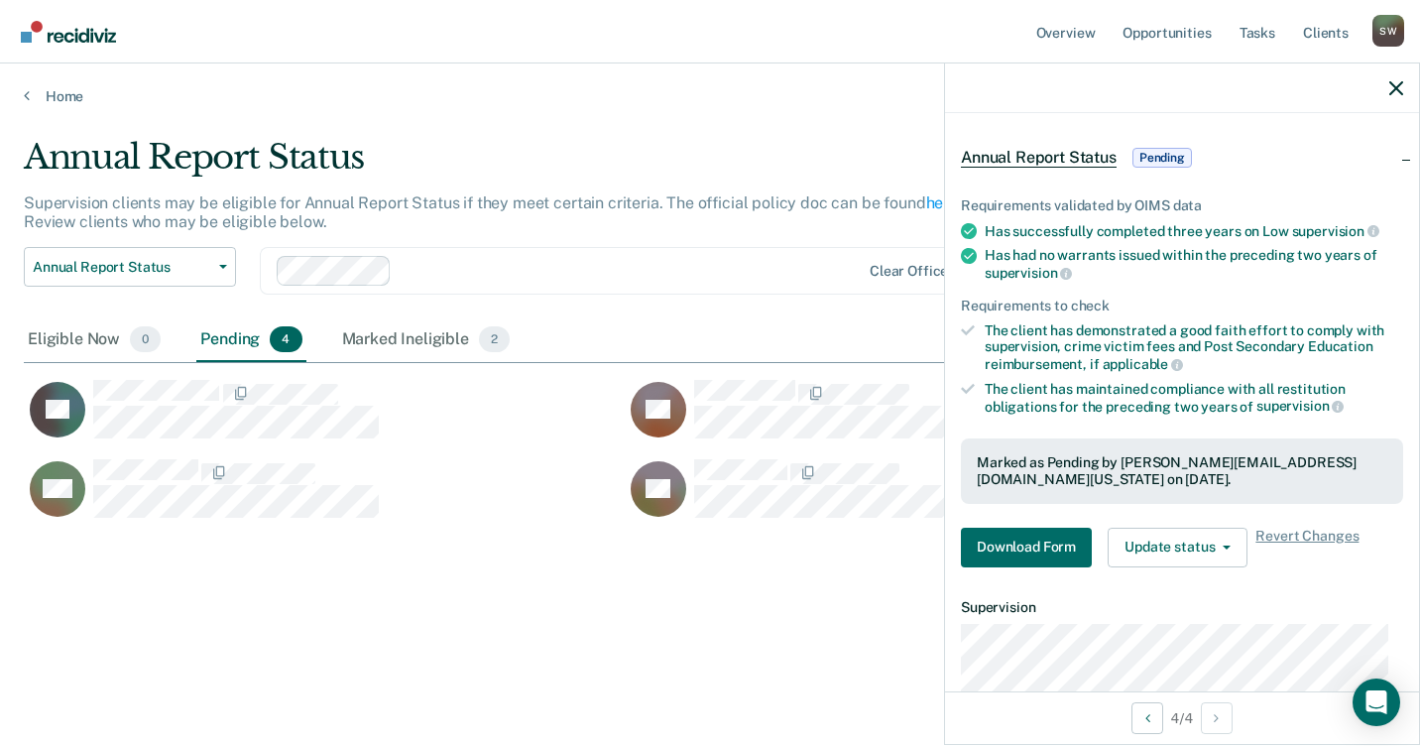
scroll to position [99, 0]
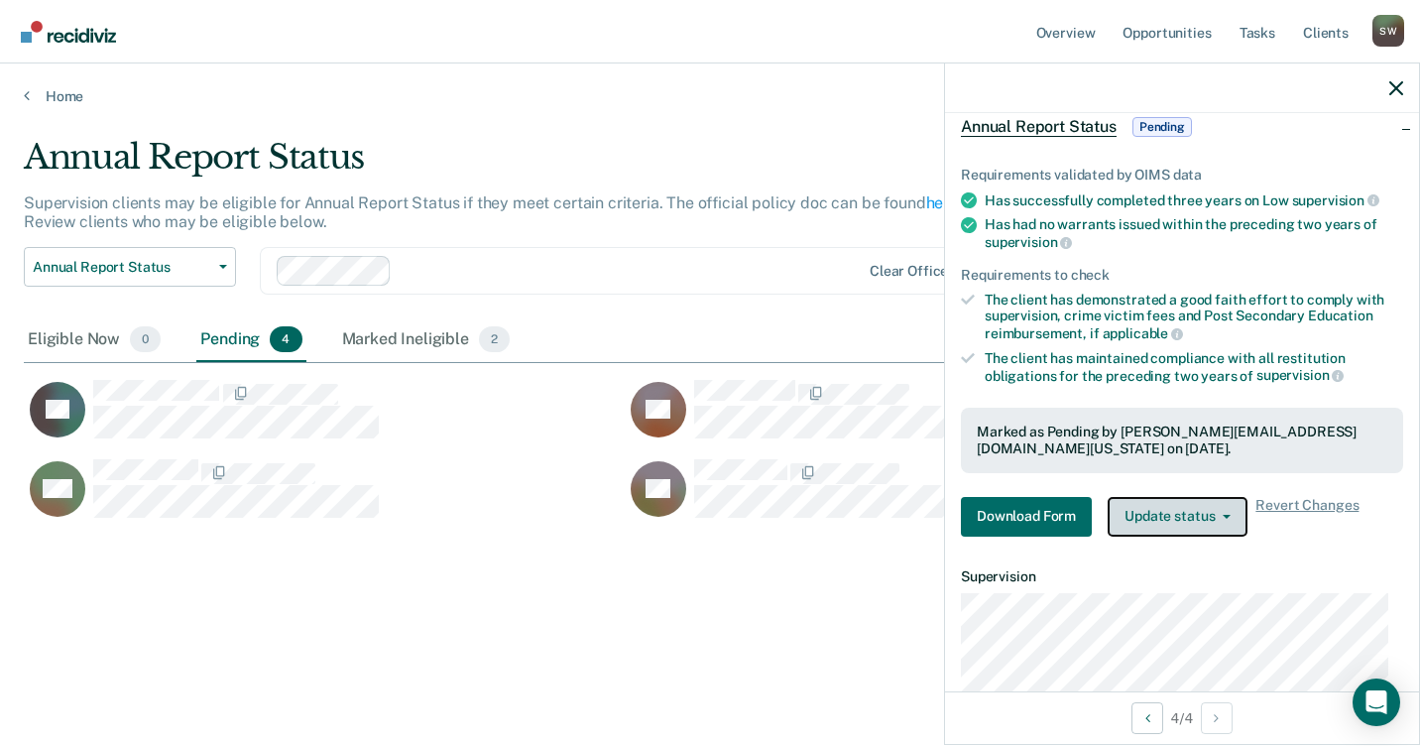
click at [1225, 515] on icon "button" at bounding box center [1226, 517] width 8 height 4
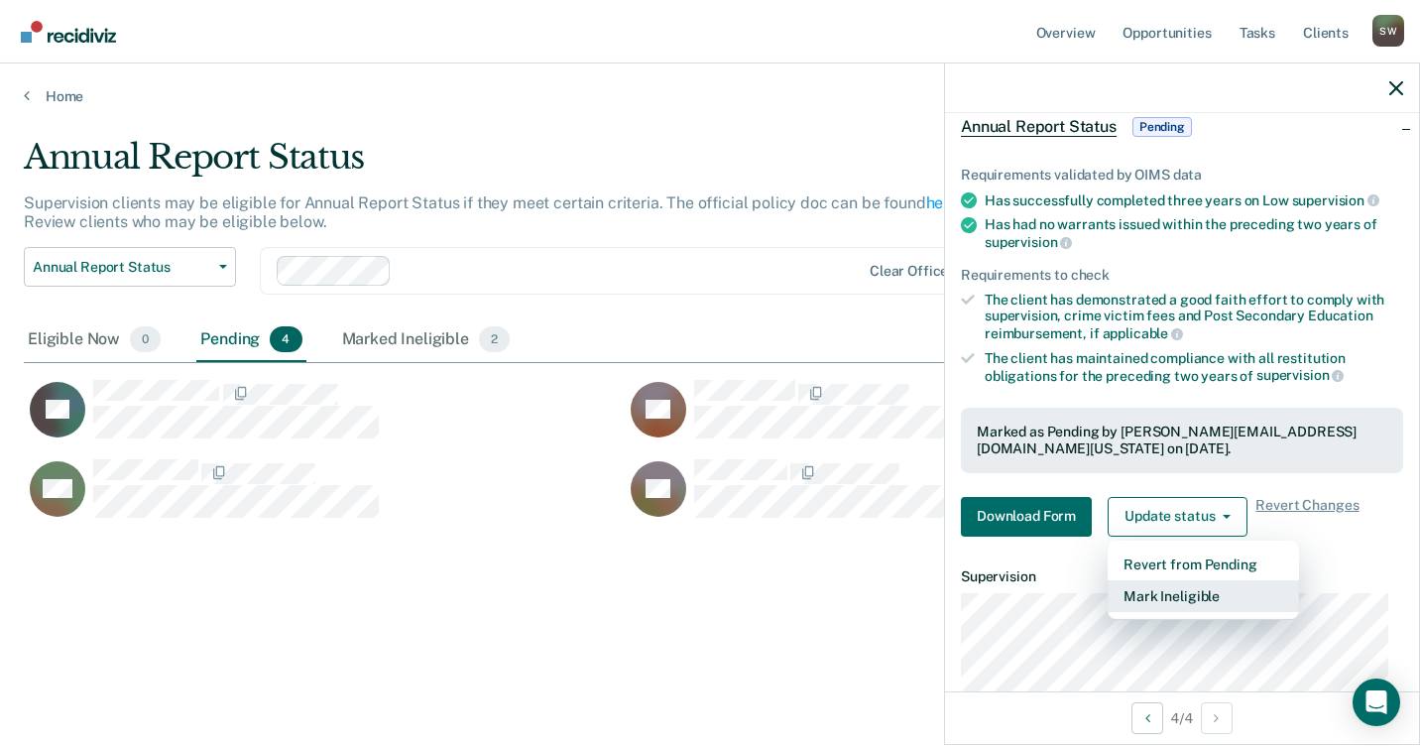
click at [1171, 603] on button "Mark Ineligible" at bounding box center [1202, 596] width 191 height 32
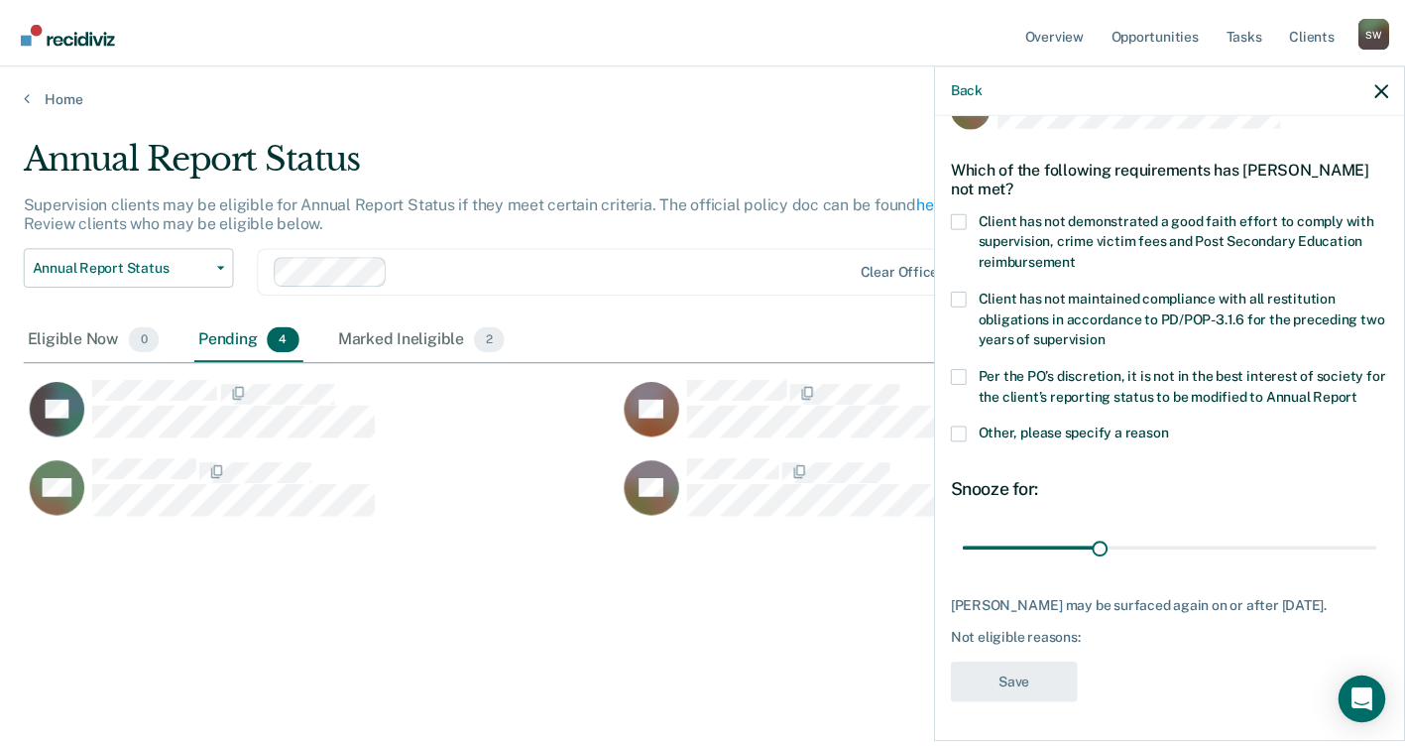
scroll to position [70, 0]
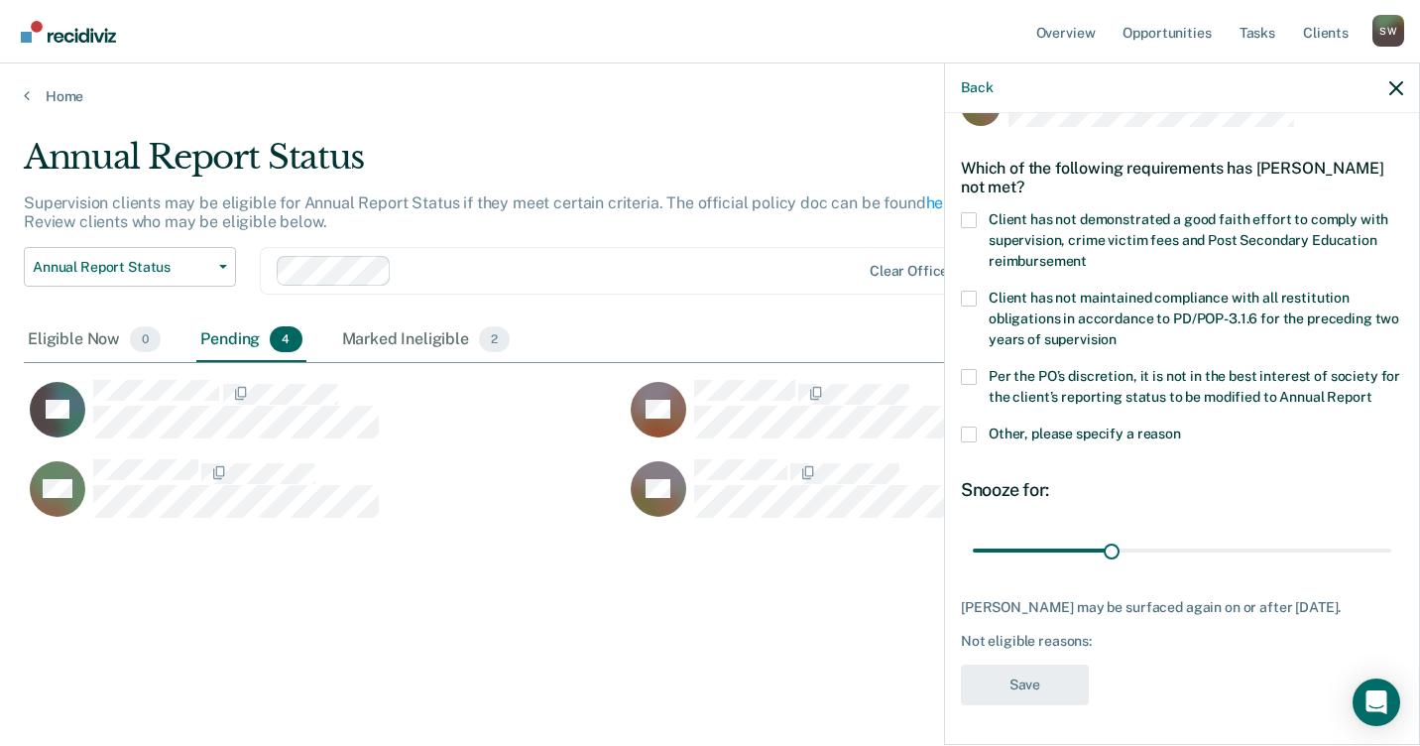
click at [969, 212] on span at bounding box center [969, 220] width 16 height 16
click at [1087, 254] on input "Client has not demonstrated a good faith effort to comply with supervision, cri…" at bounding box center [1087, 254] width 0 height 0
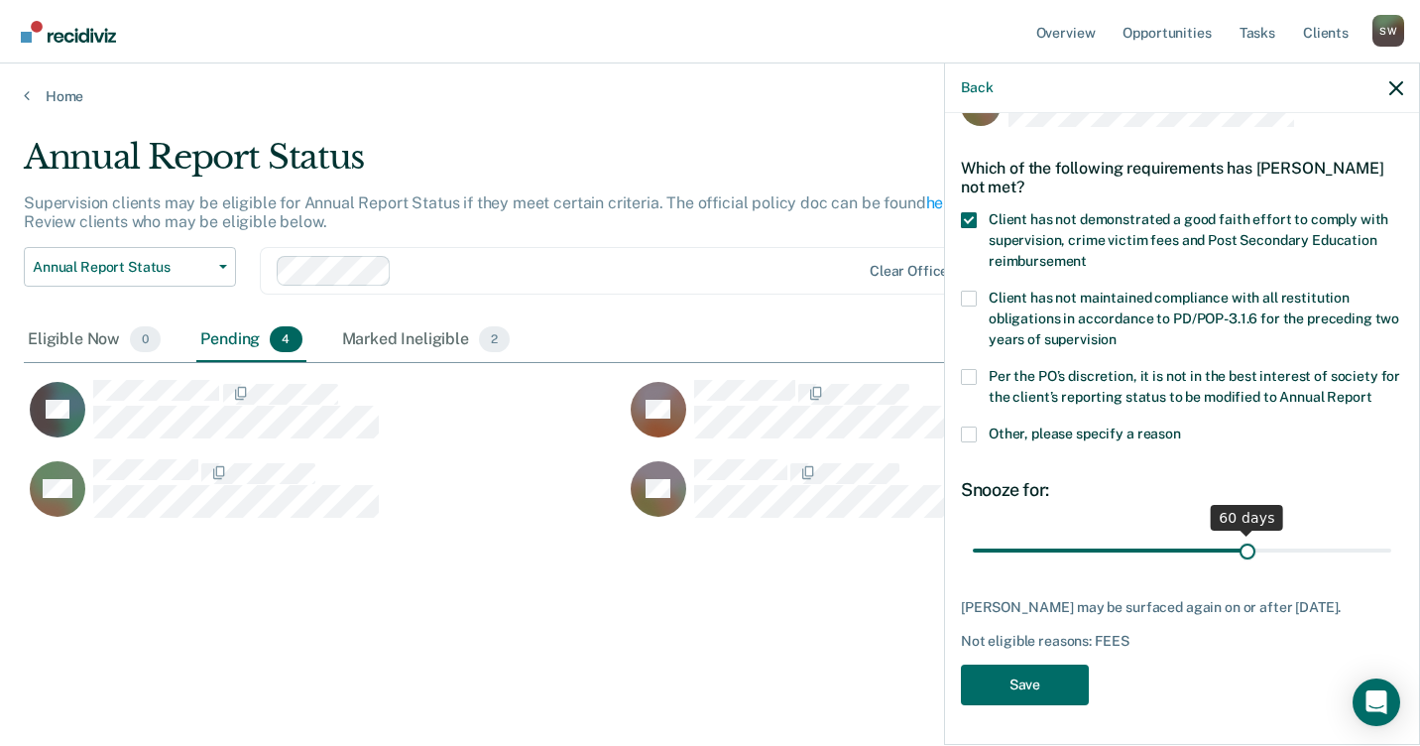
drag, startPoint x: 1106, startPoint y: 552, endPoint x: 1236, endPoint y: 550, distance: 129.9
type input "60"
click at [1236, 550] on input "range" at bounding box center [1182, 549] width 418 height 35
click at [1023, 689] on button "Save" at bounding box center [1025, 684] width 128 height 41
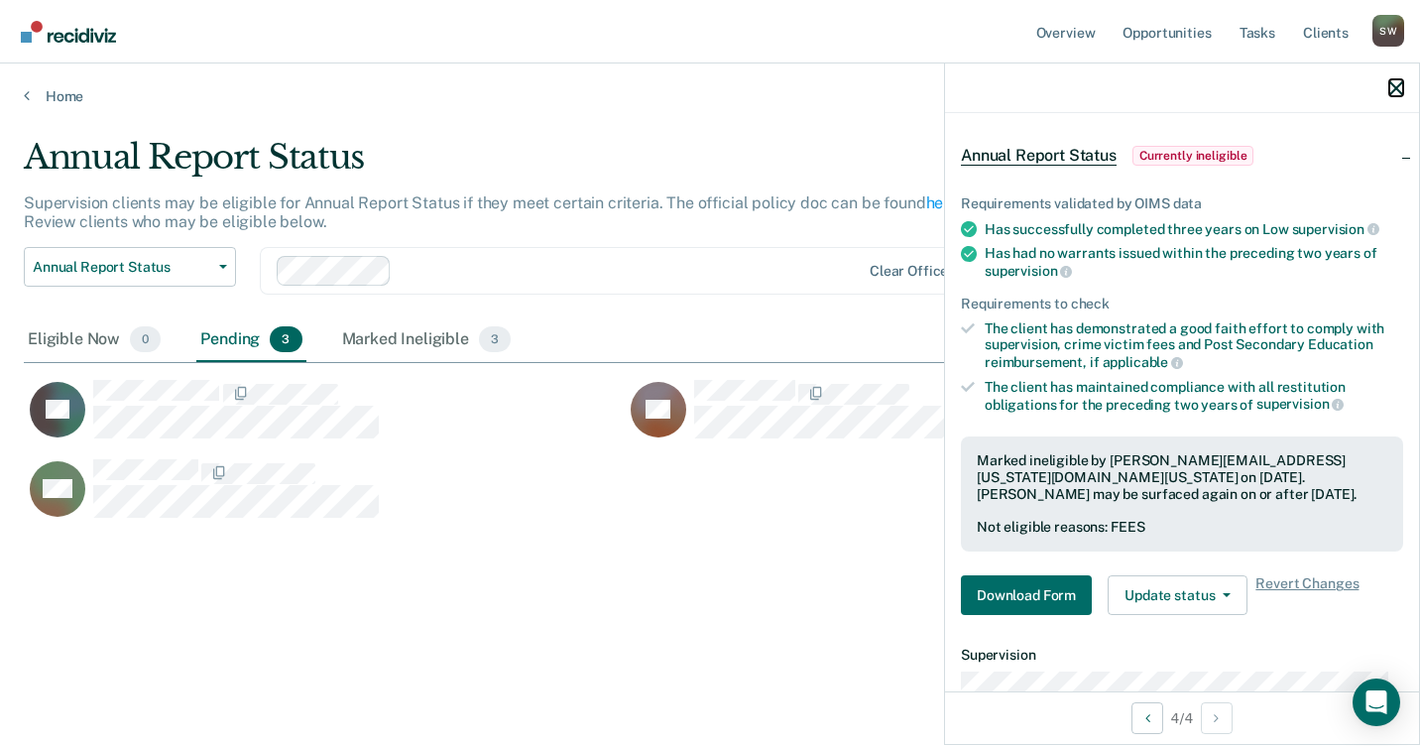
click at [1395, 83] on icon "button" at bounding box center [1396, 88] width 14 height 14
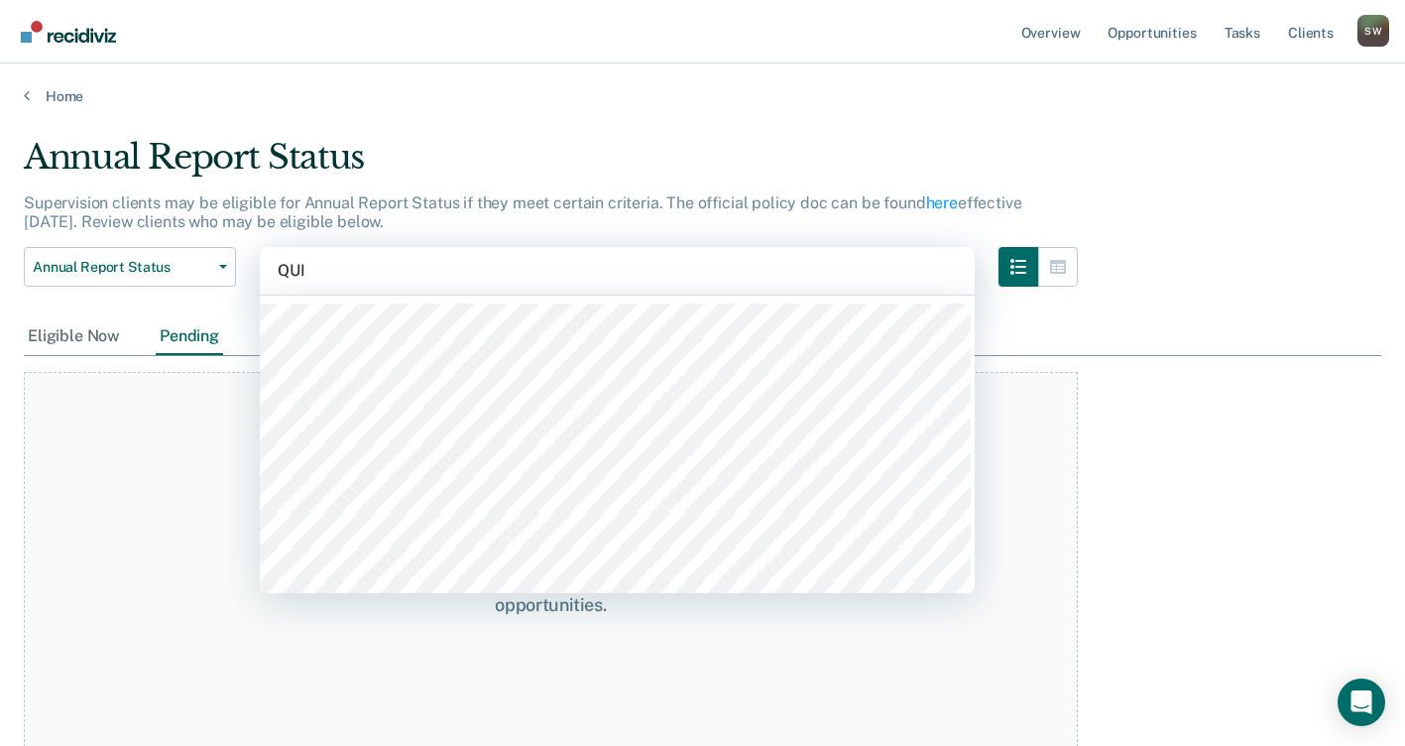
type input "QUIN"
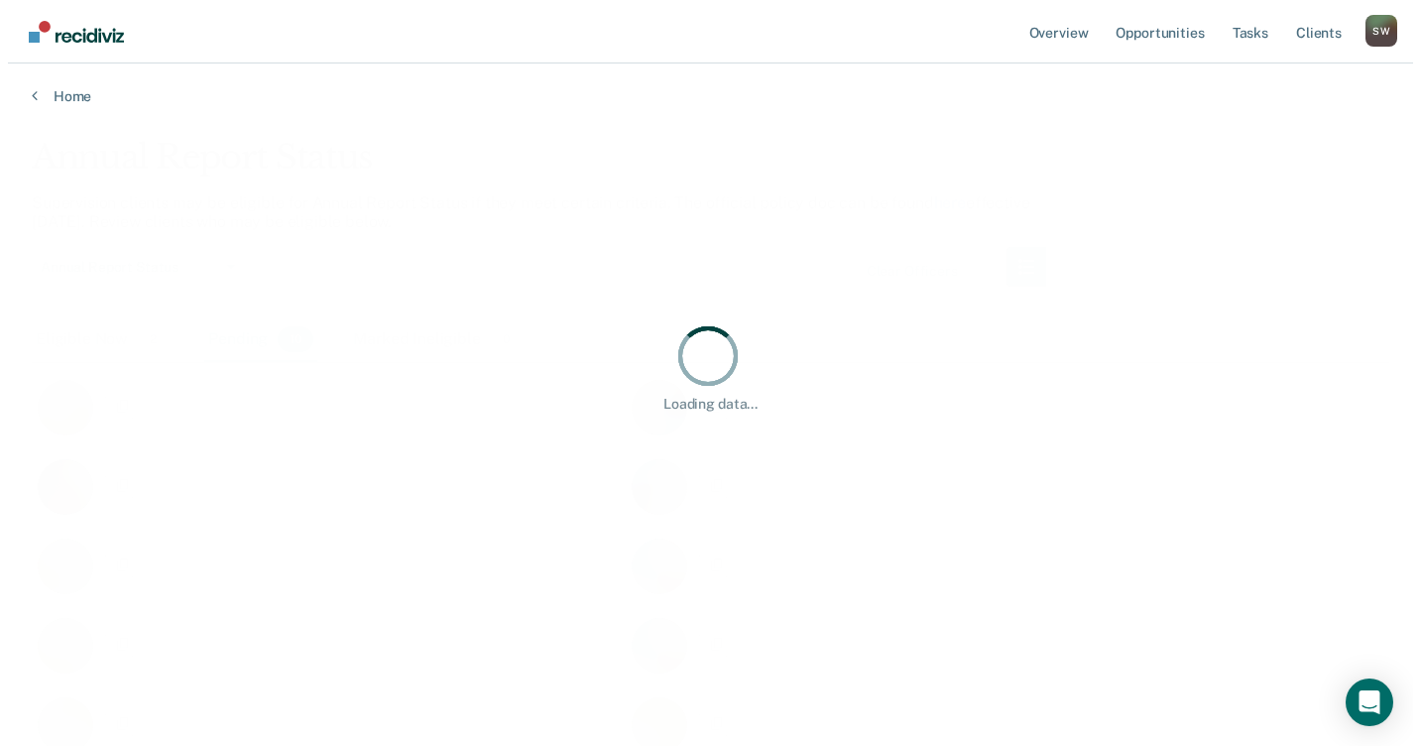
scroll to position [445, 1342]
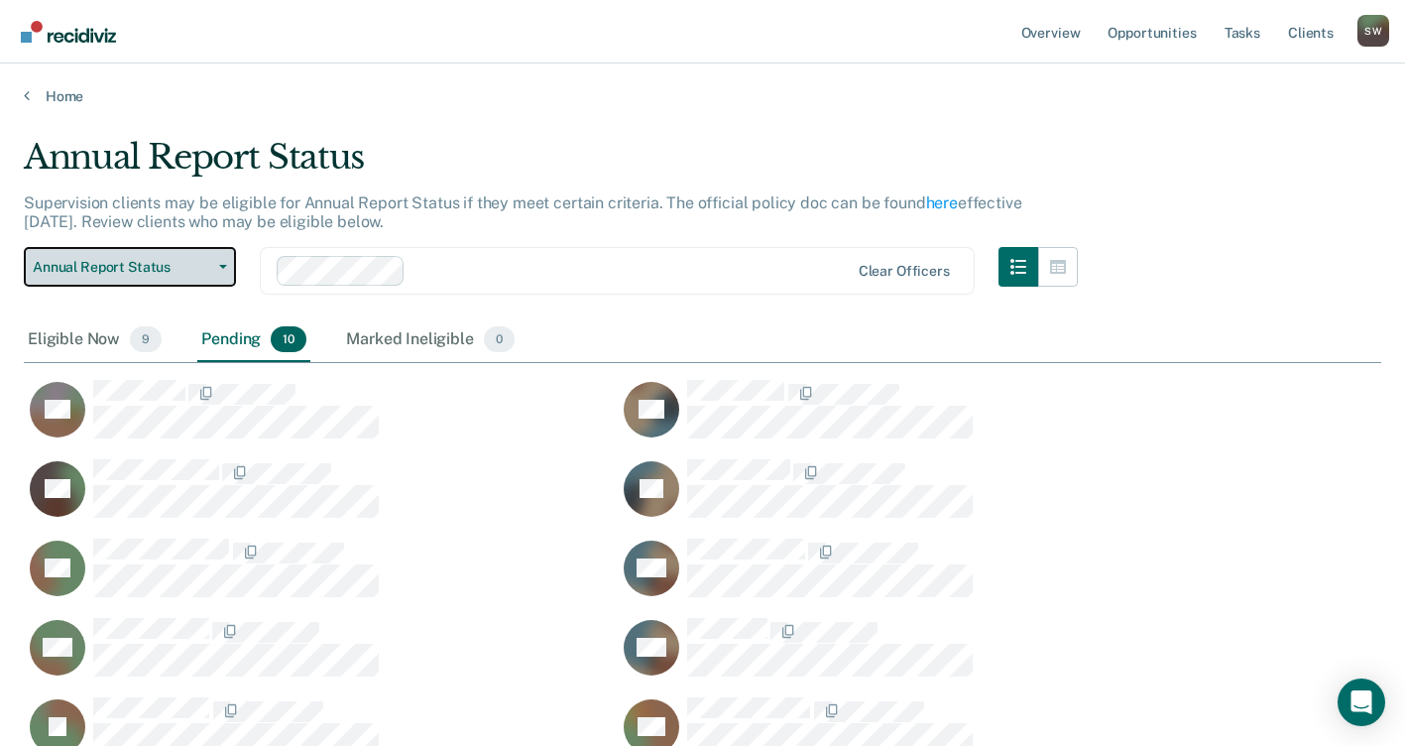
click at [221, 265] on icon "button" at bounding box center [223, 267] width 8 height 4
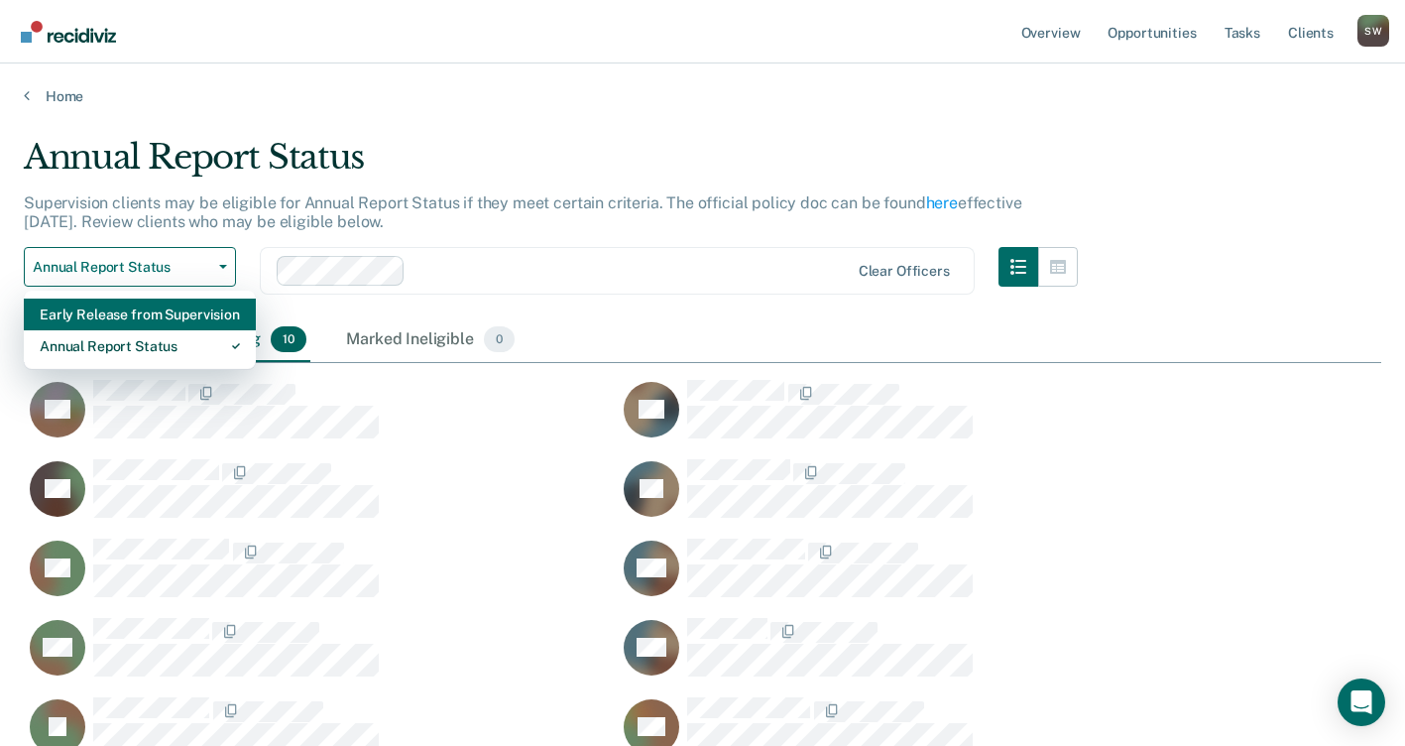
click at [178, 313] on div "Early Release from Supervision" at bounding box center [140, 314] width 200 height 32
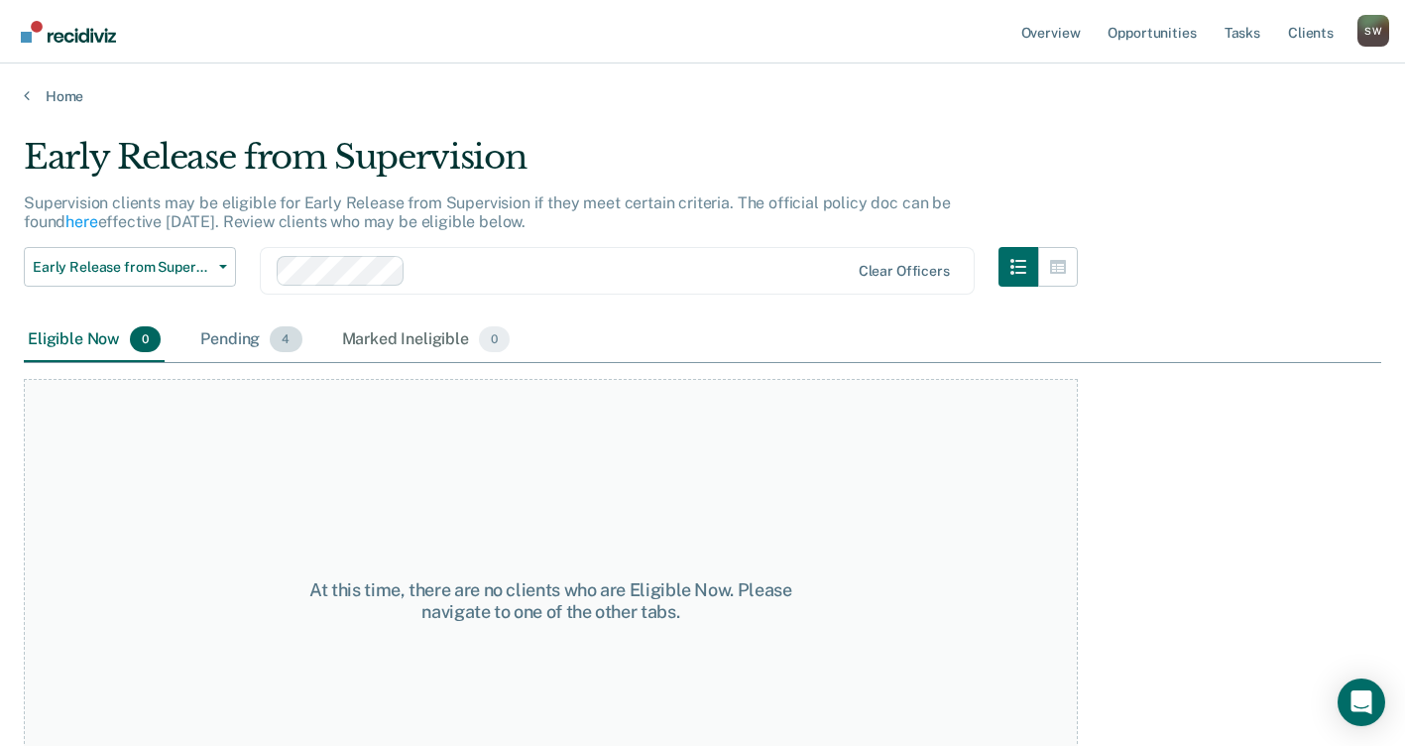
click at [250, 339] on div "Pending 4" at bounding box center [250, 340] width 109 height 44
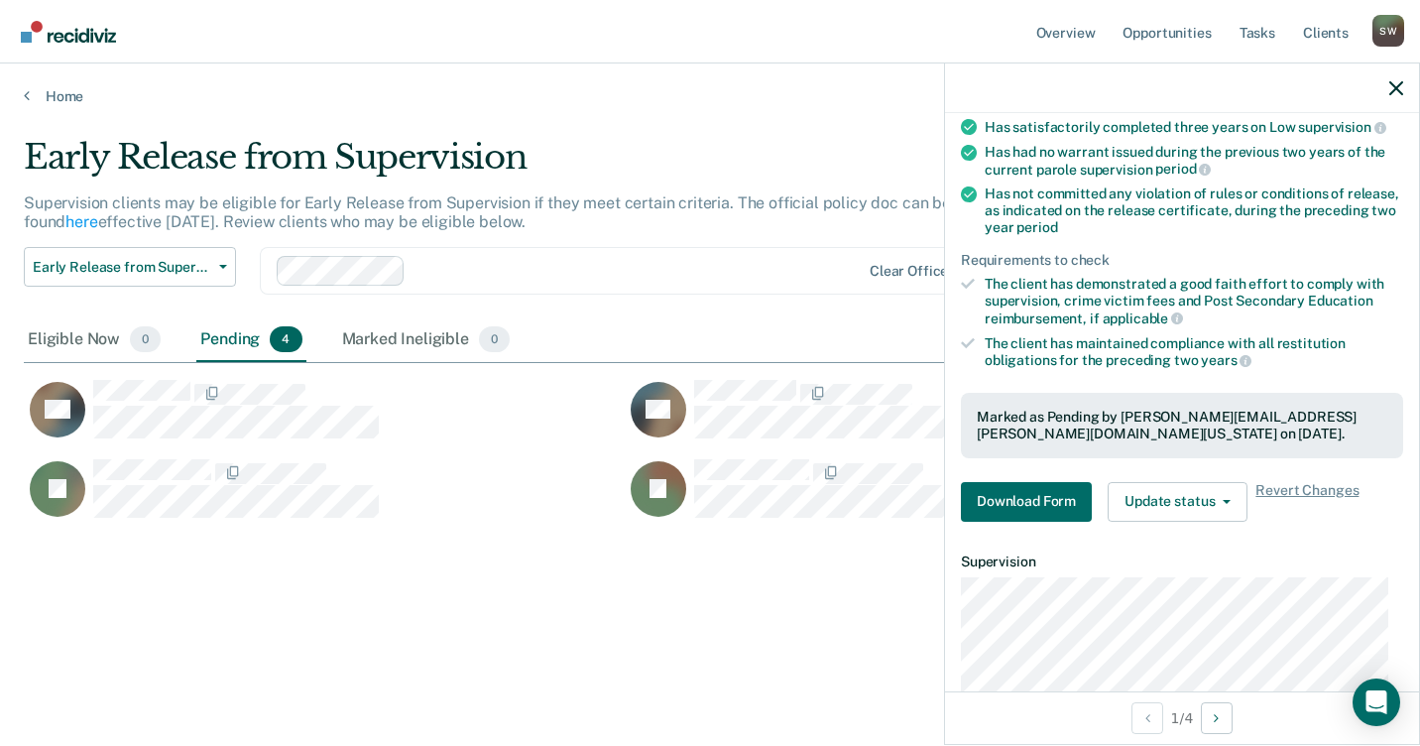
scroll to position [297, 0]
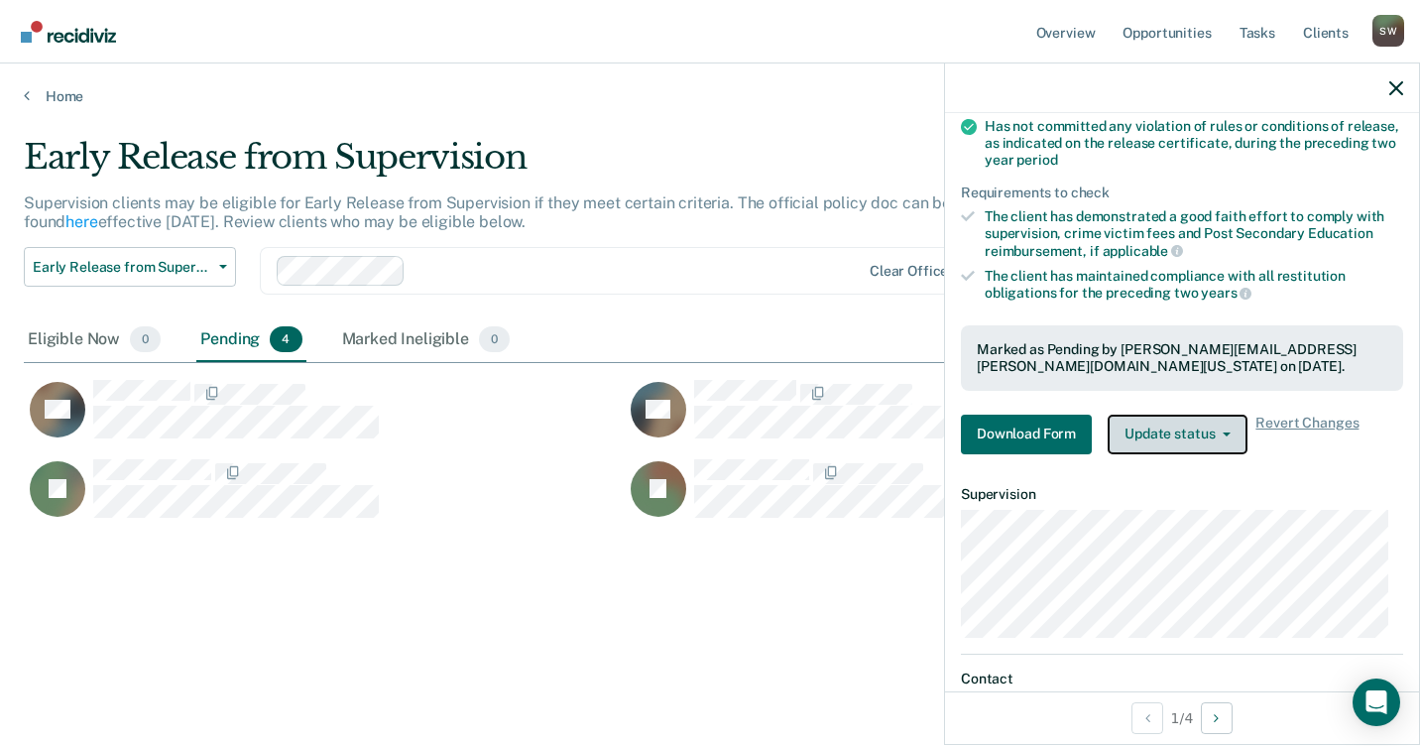
click at [1231, 432] on button "Update status" at bounding box center [1177, 434] width 140 height 40
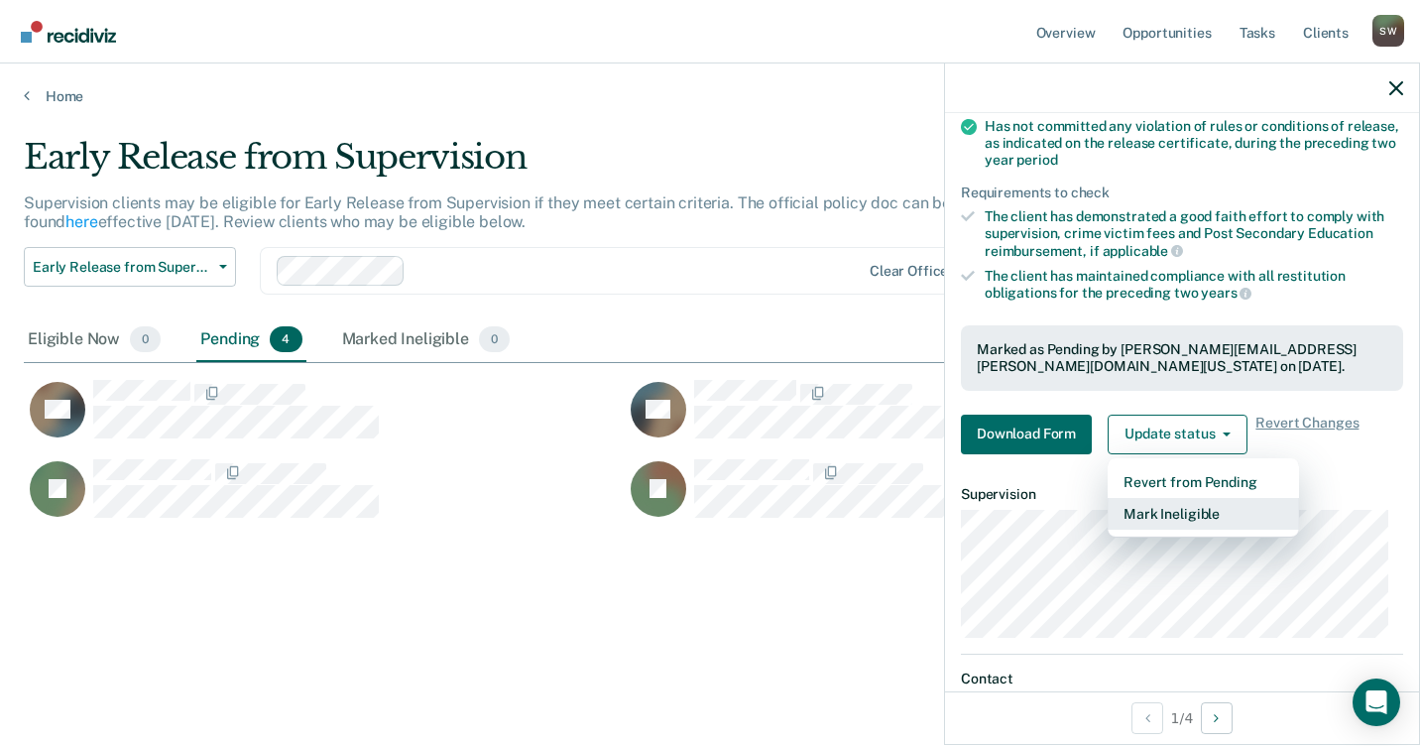
click at [1167, 518] on button "Mark Ineligible" at bounding box center [1202, 514] width 191 height 32
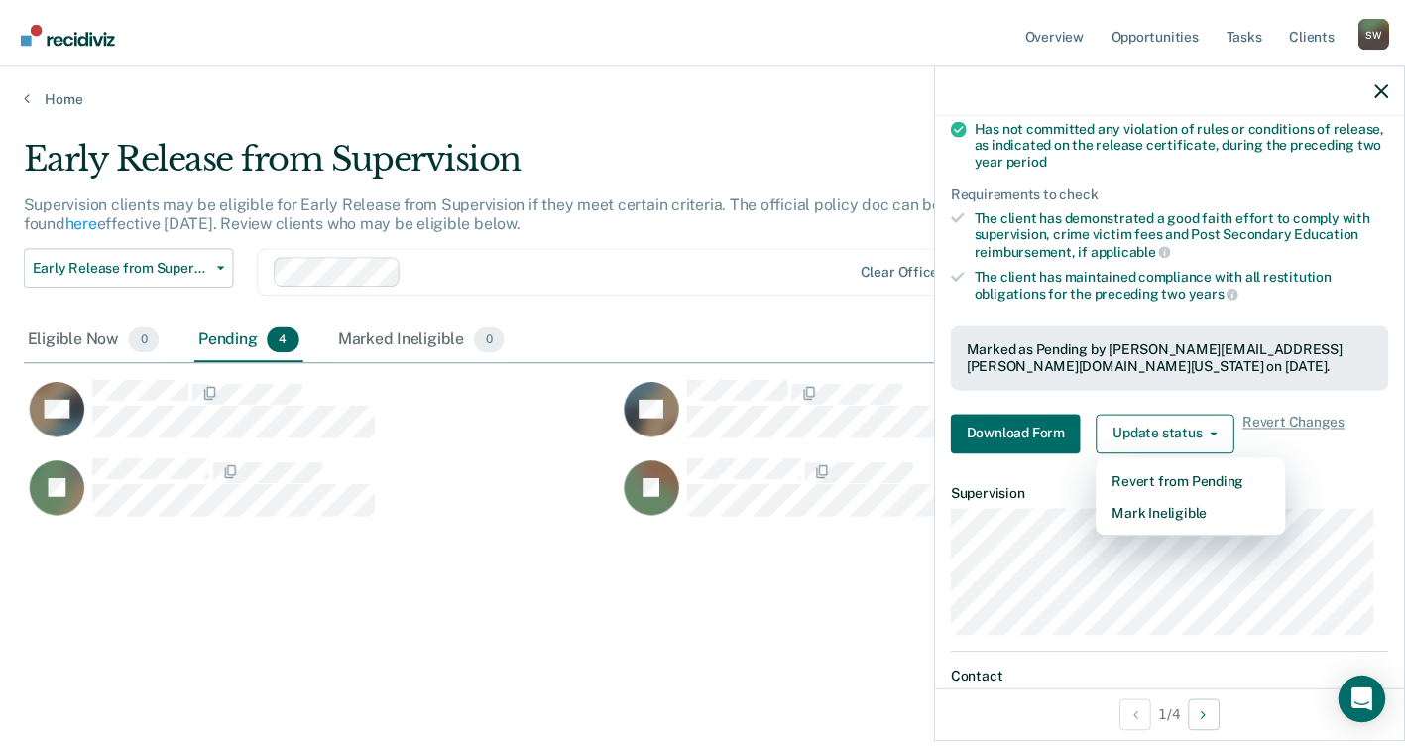
scroll to position [50, 0]
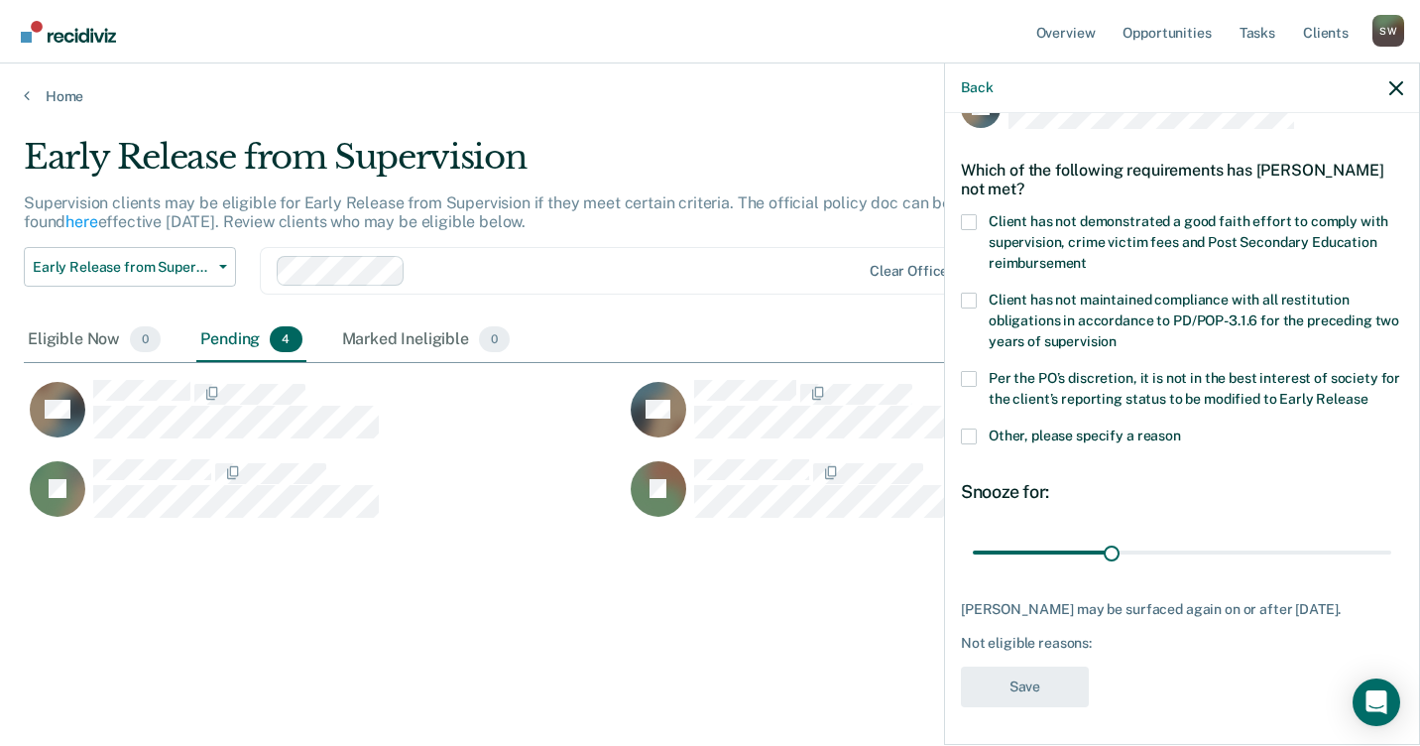
click at [969, 219] on span at bounding box center [969, 222] width 16 height 16
click at [1087, 256] on input "Client has not demonstrated a good faith effort to comply with supervision, cri…" at bounding box center [1087, 256] width 0 height 0
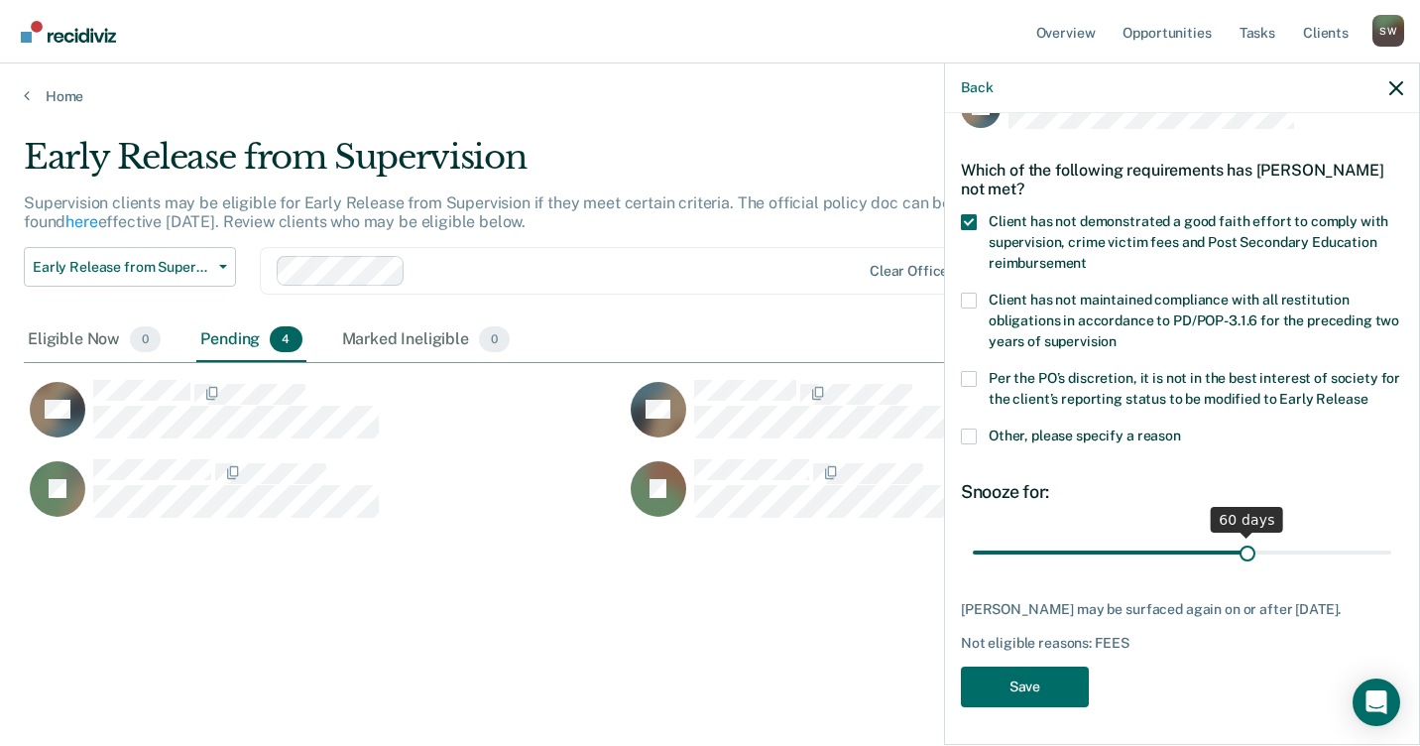
drag, startPoint x: 1105, startPoint y: 550, endPoint x: 1236, endPoint y: 550, distance: 130.9
type input "60"
click at [1236, 550] on input "range" at bounding box center [1182, 551] width 418 height 35
click at [1016, 688] on button "Save" at bounding box center [1025, 686] width 128 height 41
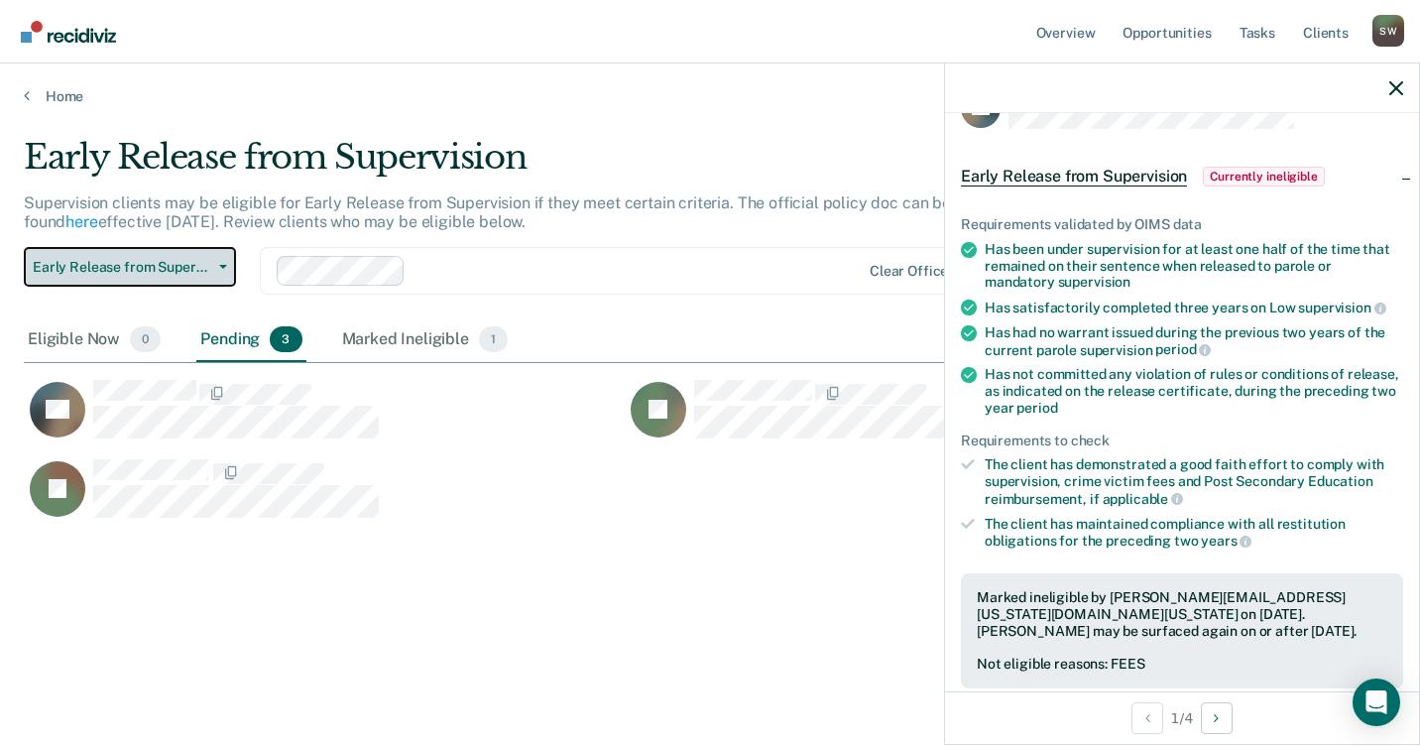
click at [223, 271] on button "Early Release from Supervision" at bounding box center [130, 267] width 212 height 40
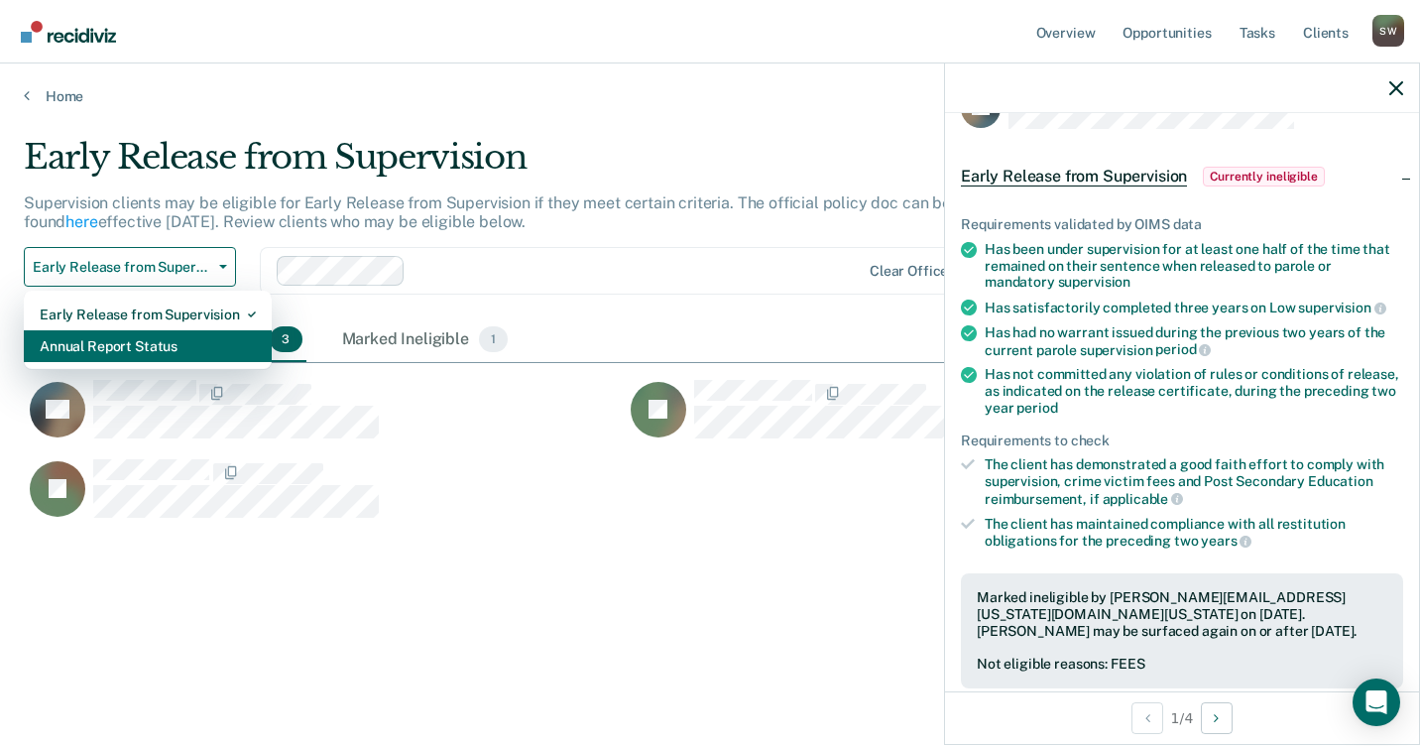
click at [182, 345] on div "Annual Report Status" at bounding box center [148, 346] width 216 height 32
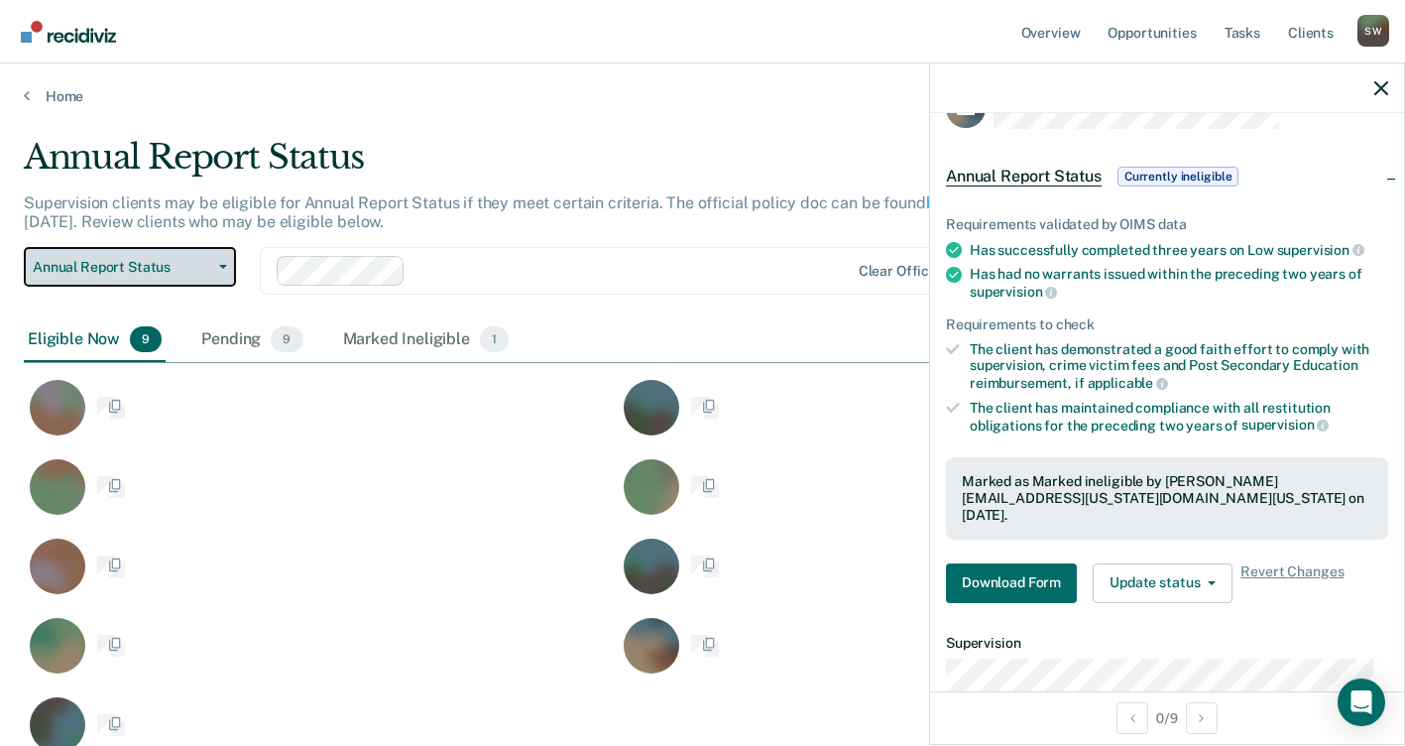
scroll to position [445, 1342]
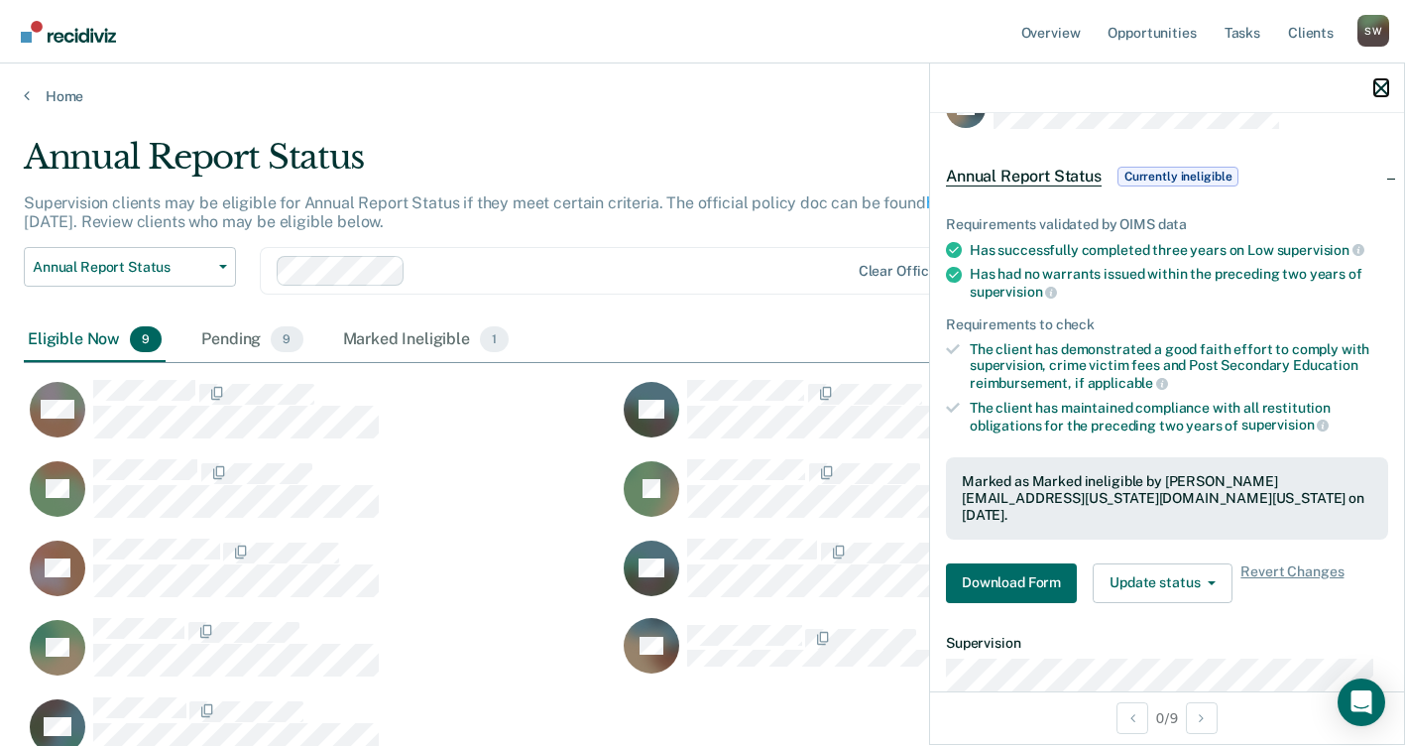
click at [1377, 87] on icon "button" at bounding box center [1381, 88] width 14 height 14
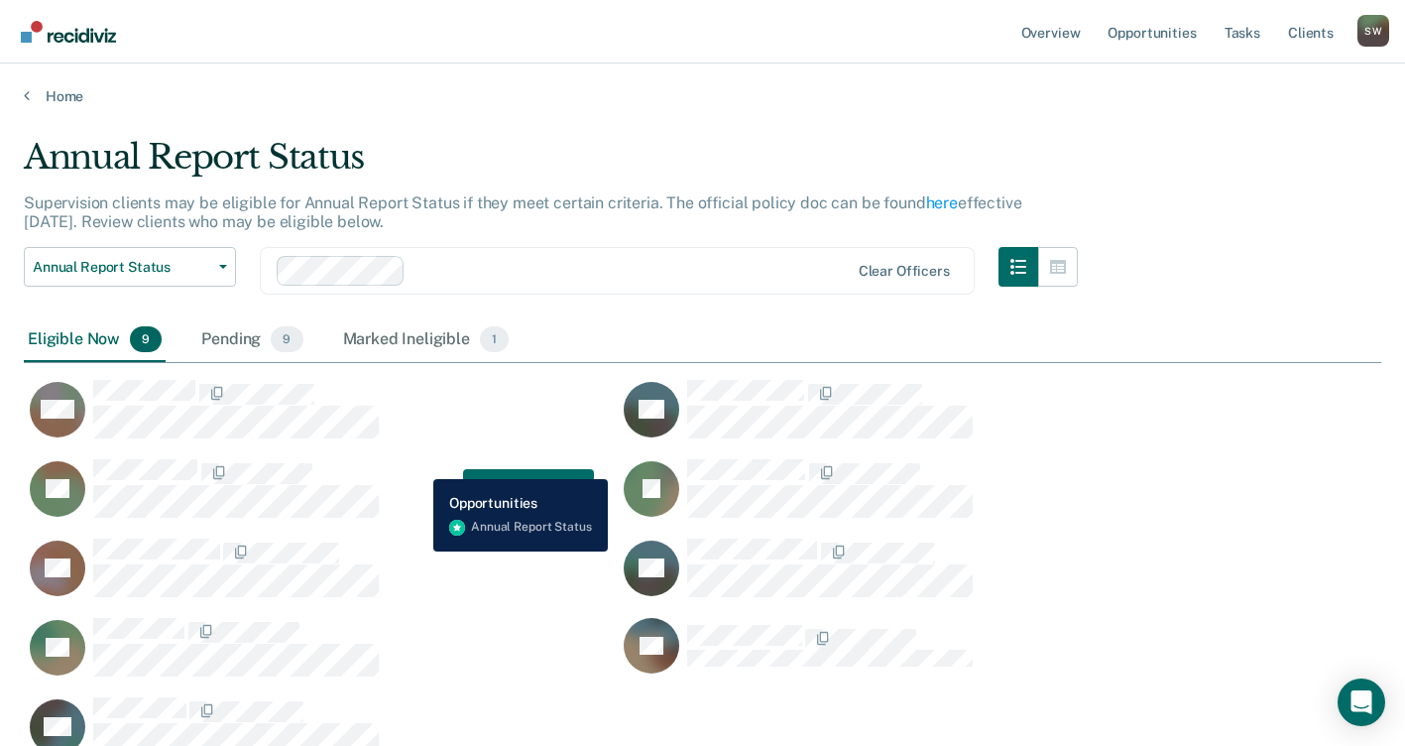
scroll to position [30, 0]
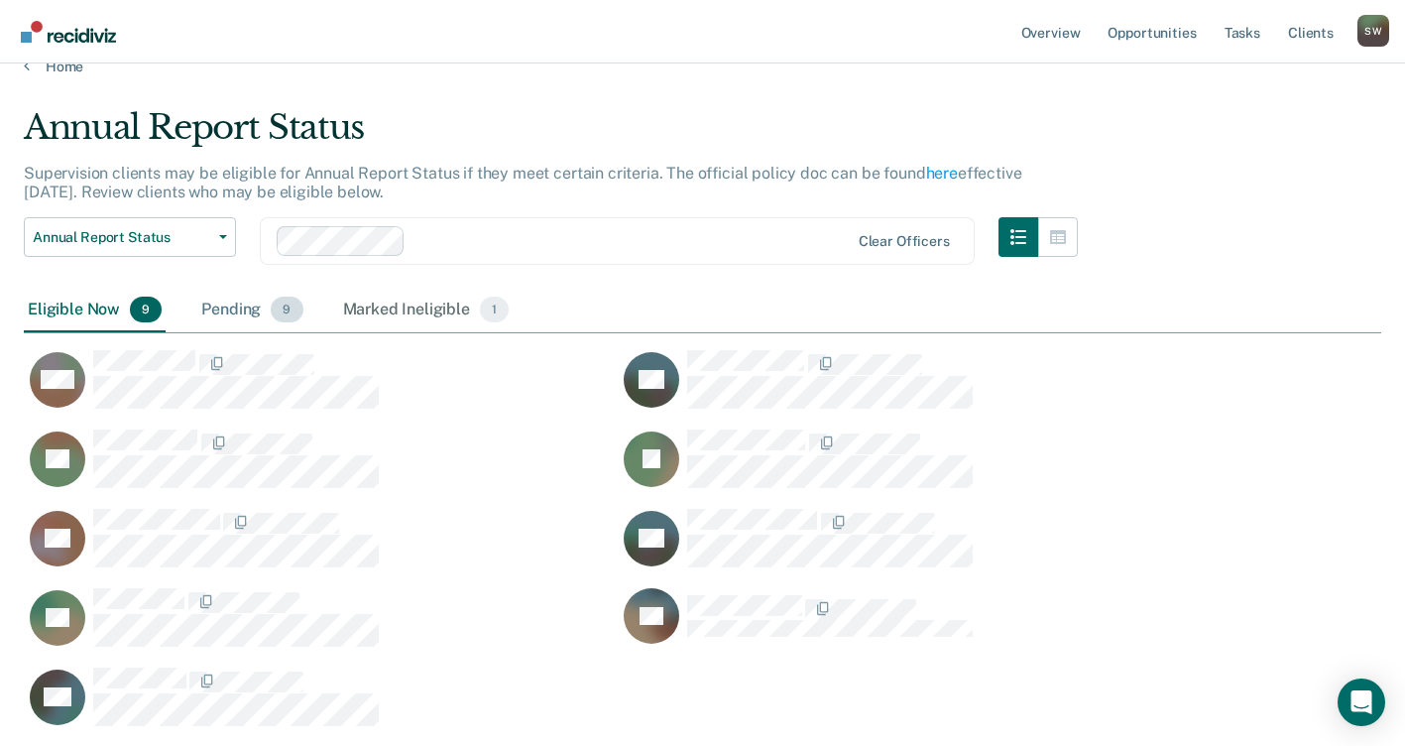
click at [241, 308] on div "Pending 9" at bounding box center [251, 310] width 109 height 44
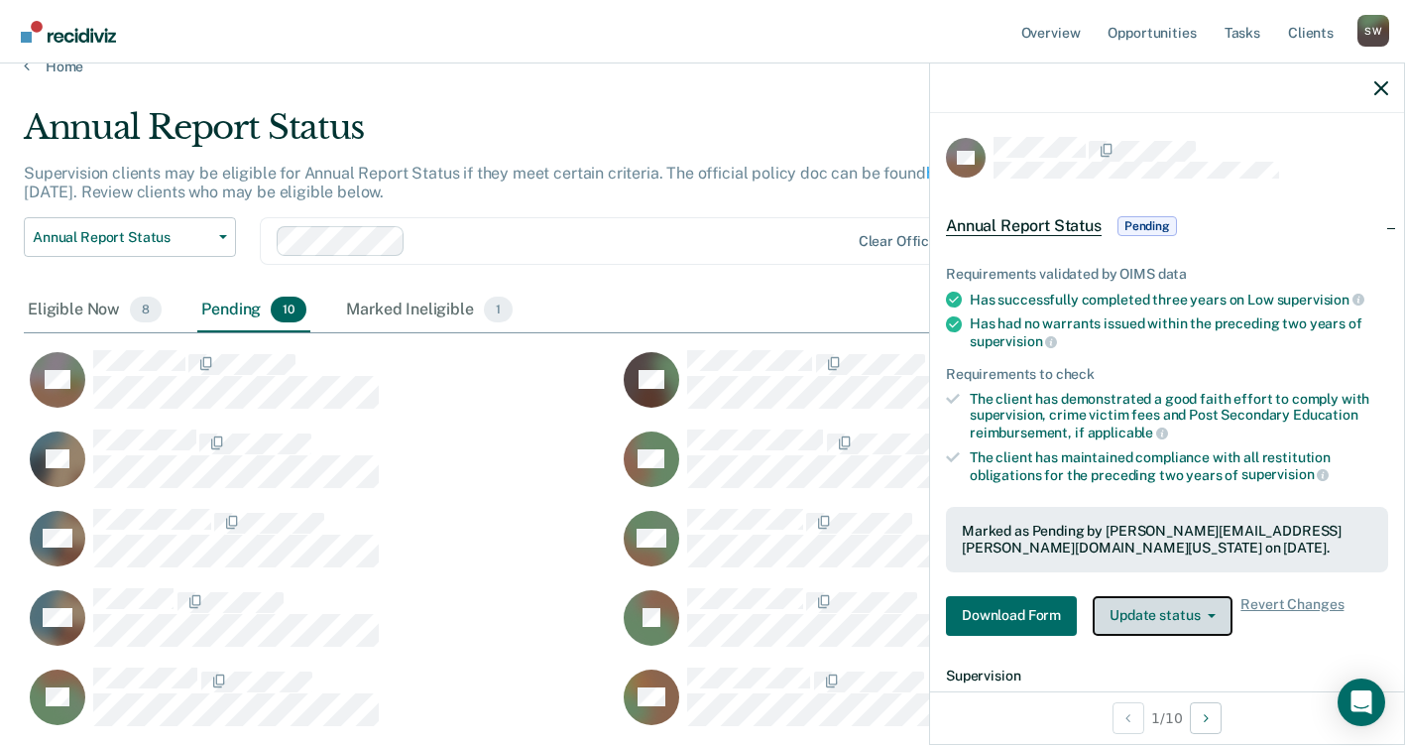
click at [1212, 614] on icon "button" at bounding box center [1212, 616] width 8 height 4
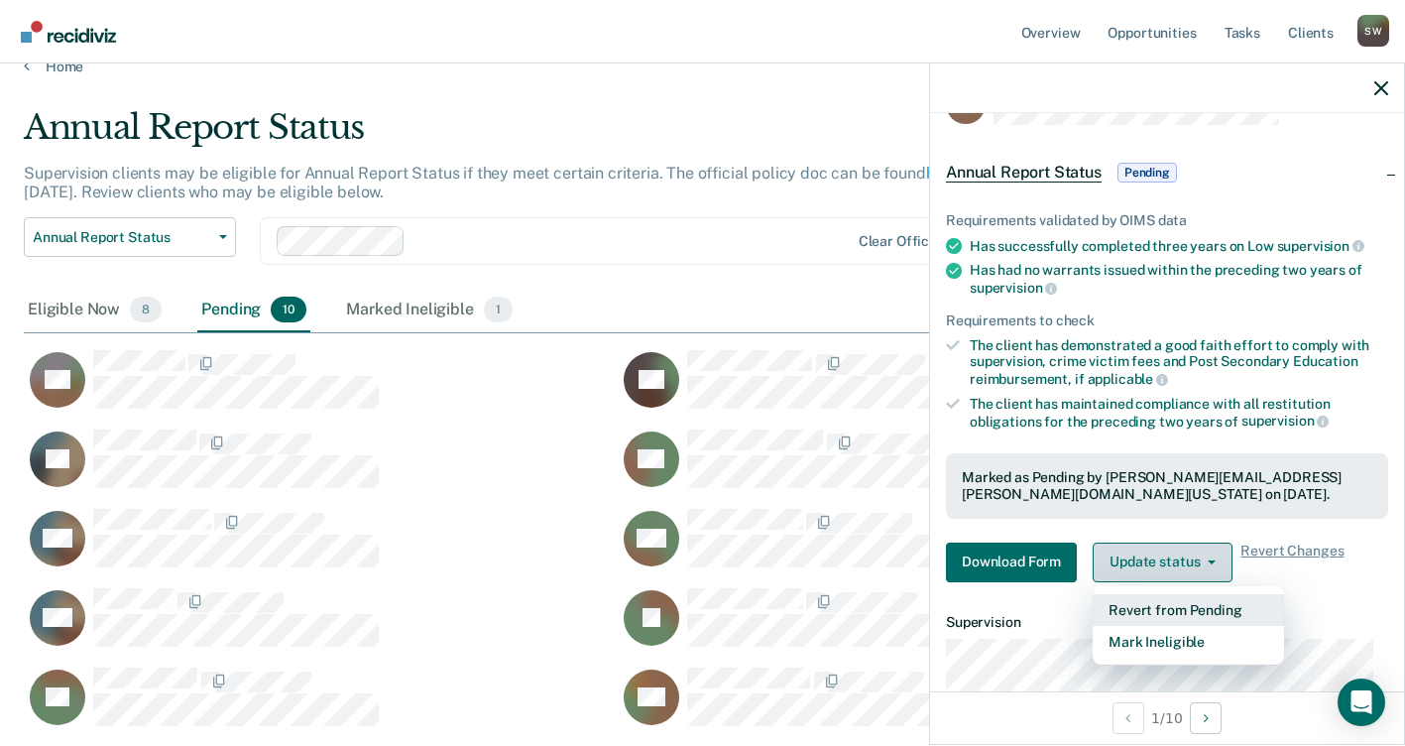
scroll to position [198, 0]
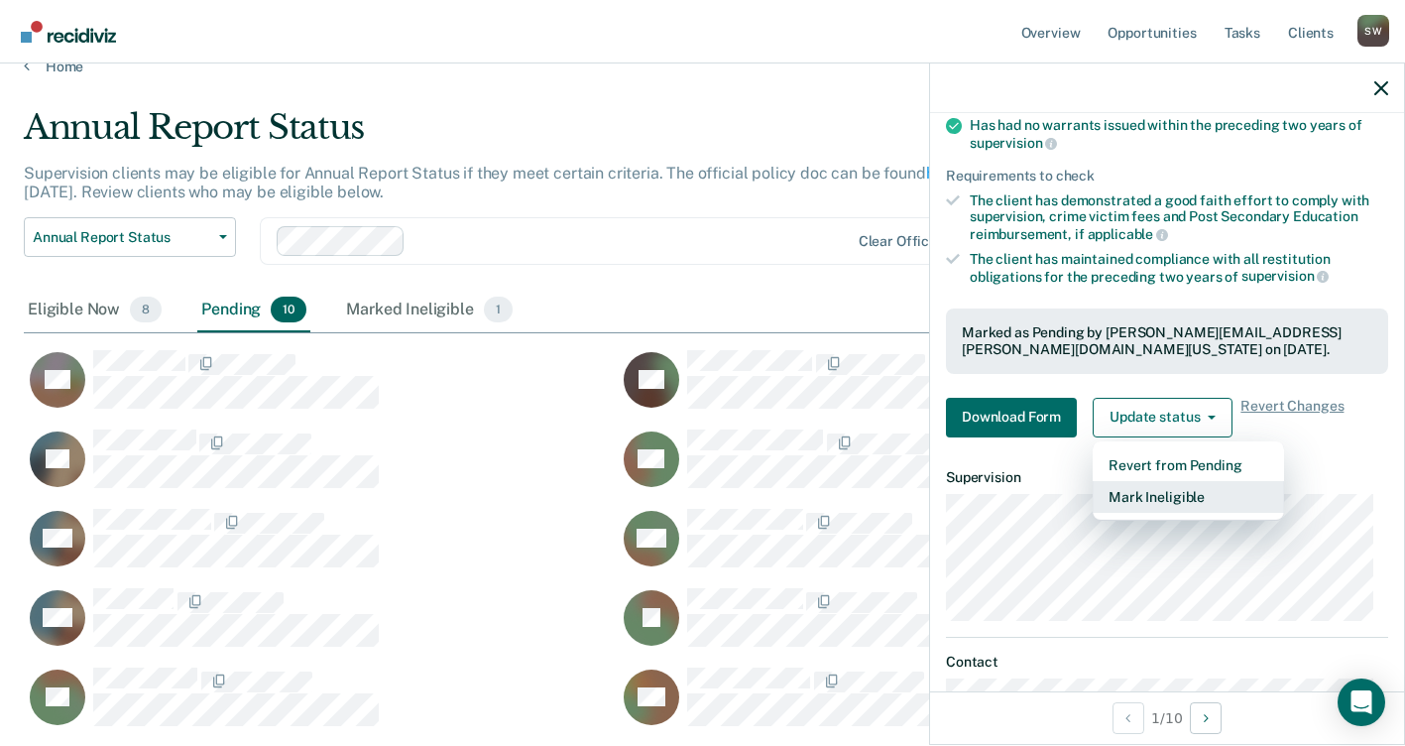
click at [1150, 501] on button "Mark Ineligible" at bounding box center [1188, 497] width 191 height 32
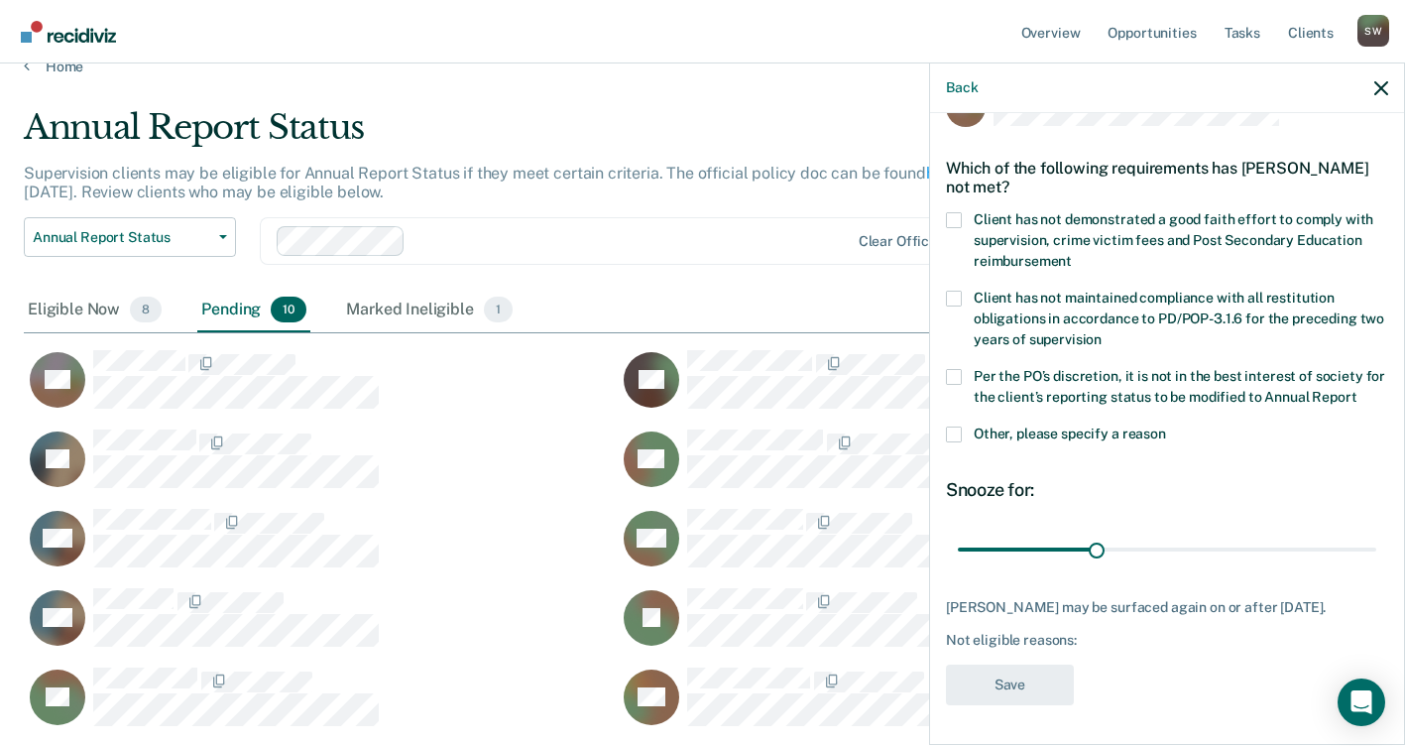
scroll to position [70, 0]
click at [952, 212] on span at bounding box center [954, 220] width 16 height 16
click at [1072, 254] on input "Client has not demonstrated a good faith effort to comply with supervision, cri…" at bounding box center [1072, 254] width 0 height 0
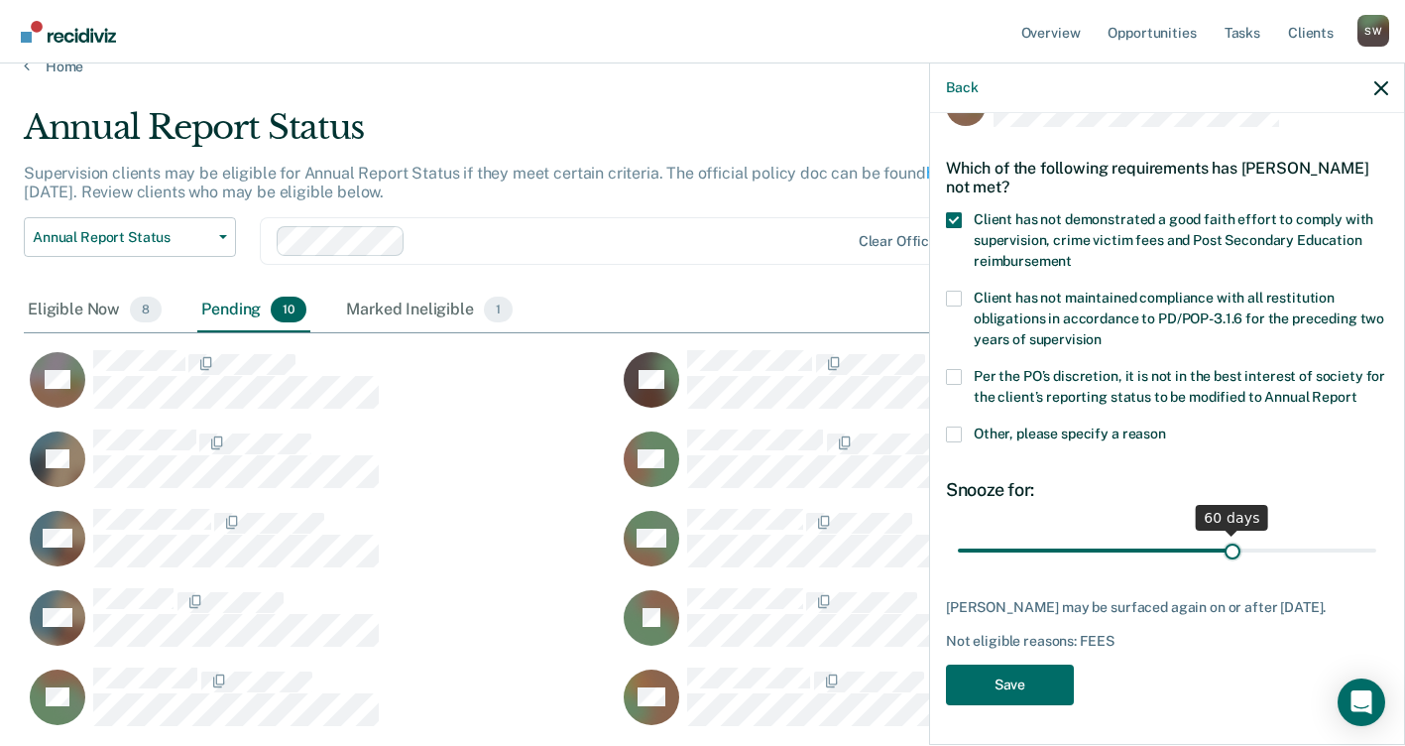
drag, startPoint x: 1088, startPoint y: 550, endPoint x: 1224, endPoint y: 550, distance: 136.8
type input "60"
click at [1224, 550] on input "range" at bounding box center [1167, 549] width 418 height 35
click at [980, 687] on button "Save" at bounding box center [1010, 684] width 128 height 41
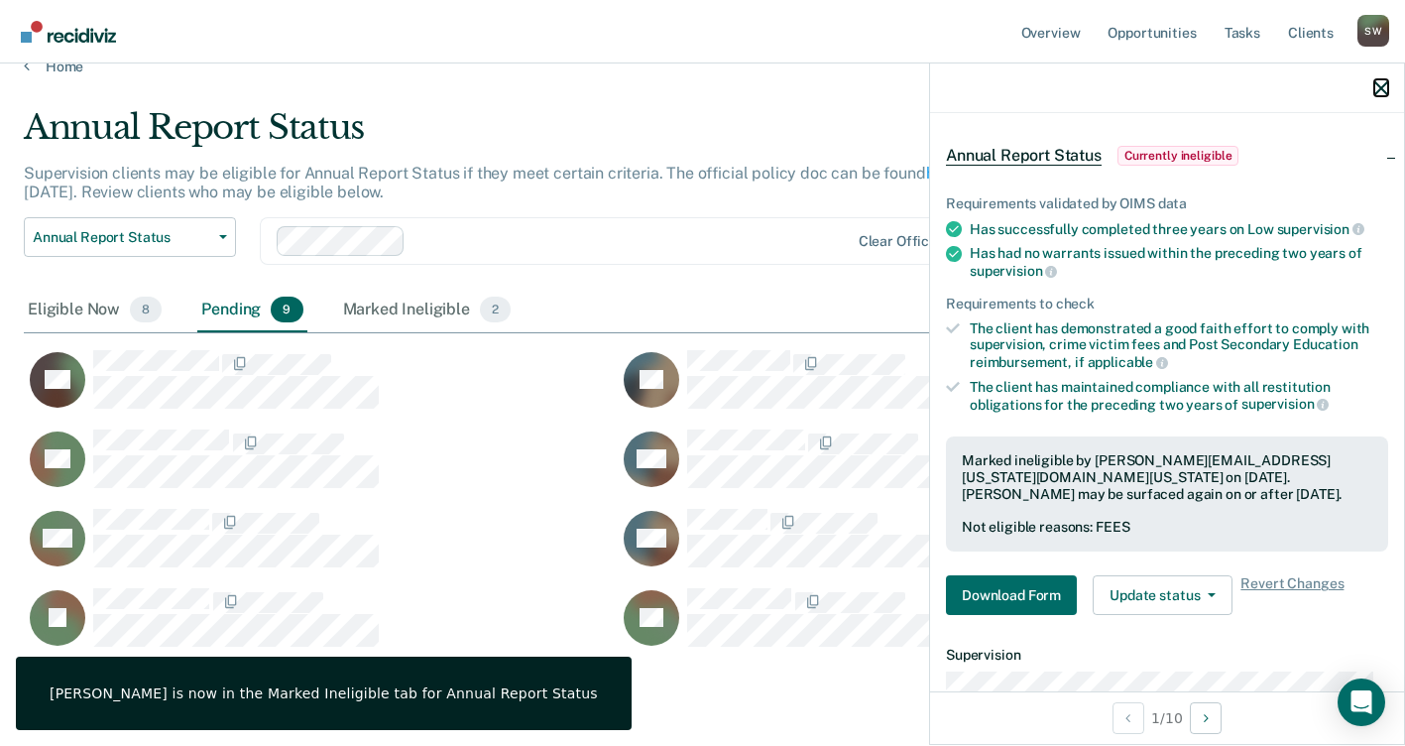
click at [1383, 87] on icon "button" at bounding box center [1381, 88] width 14 height 14
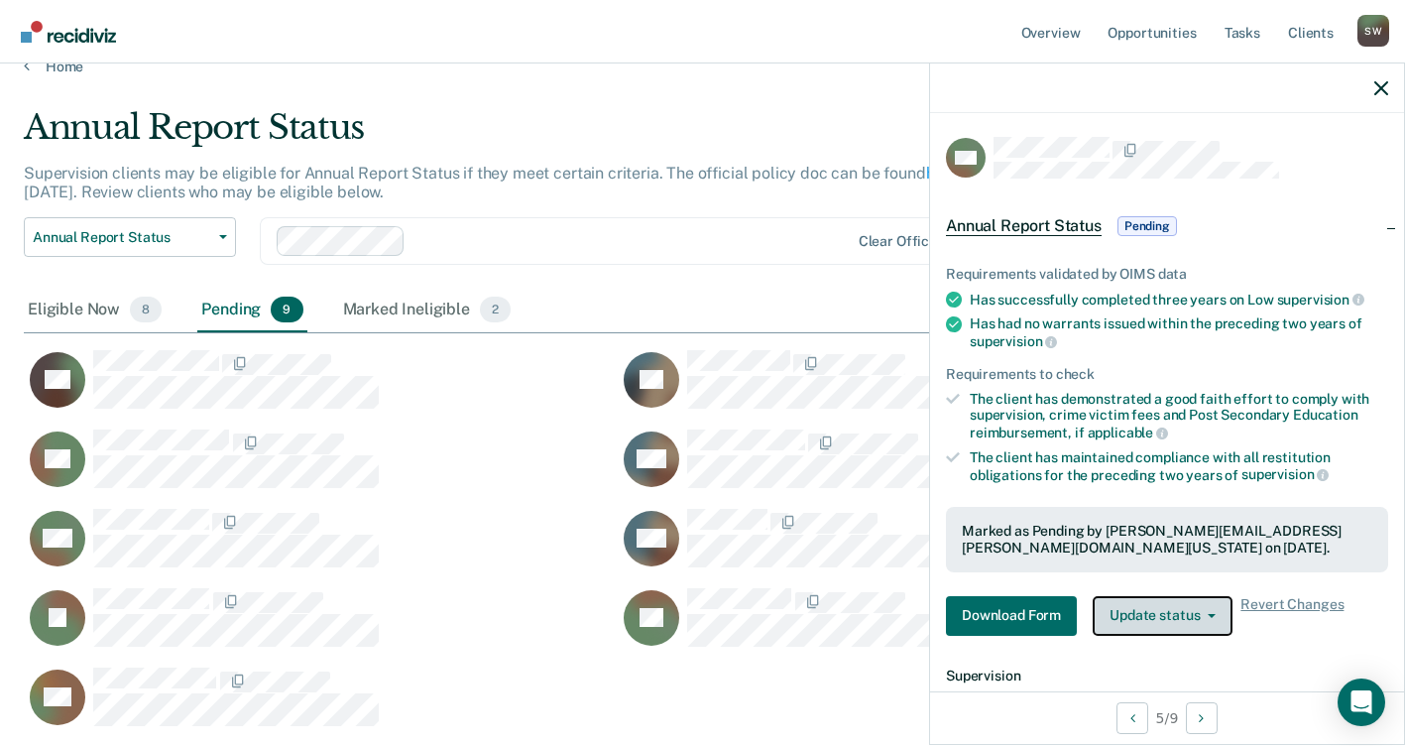
click at [1210, 618] on button "Update status" at bounding box center [1163, 616] width 140 height 40
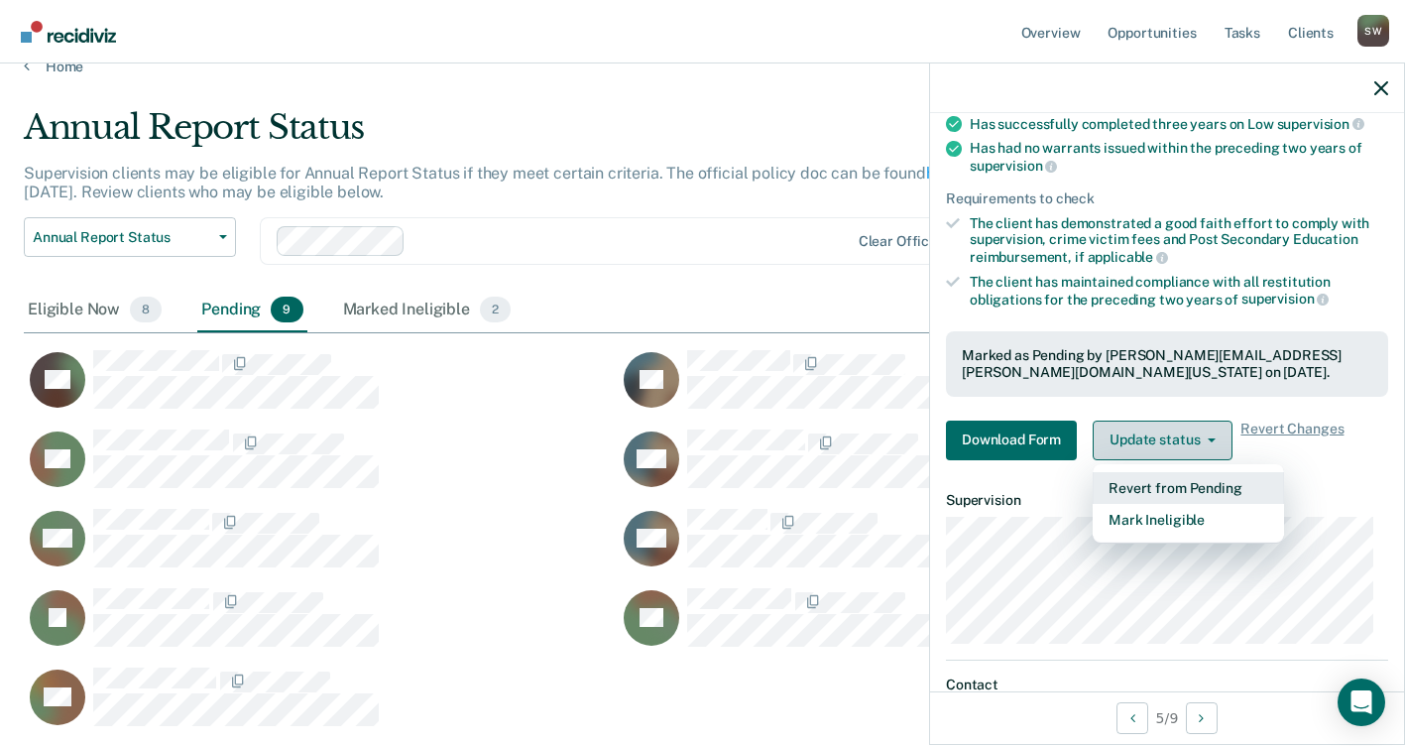
scroll to position [198, 0]
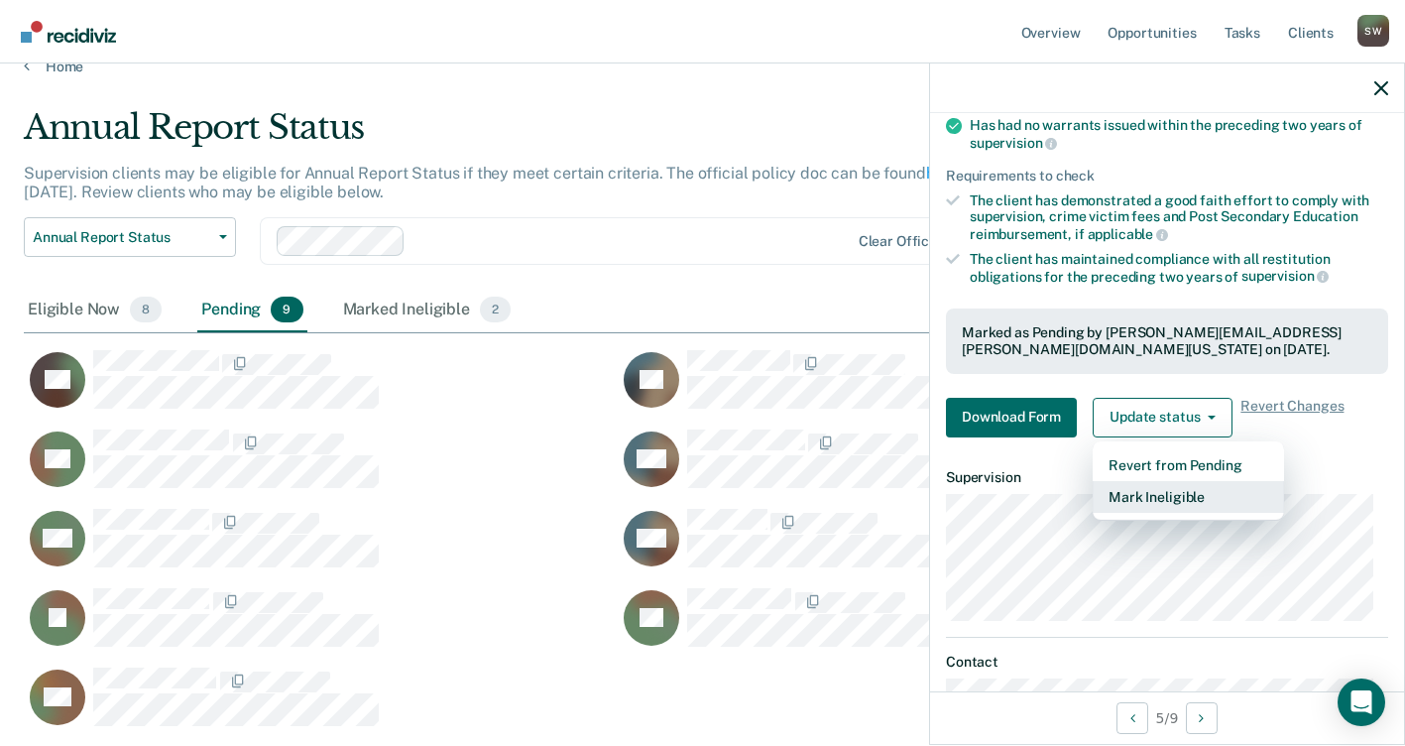
click at [1168, 497] on button "Mark Ineligible" at bounding box center [1188, 497] width 191 height 32
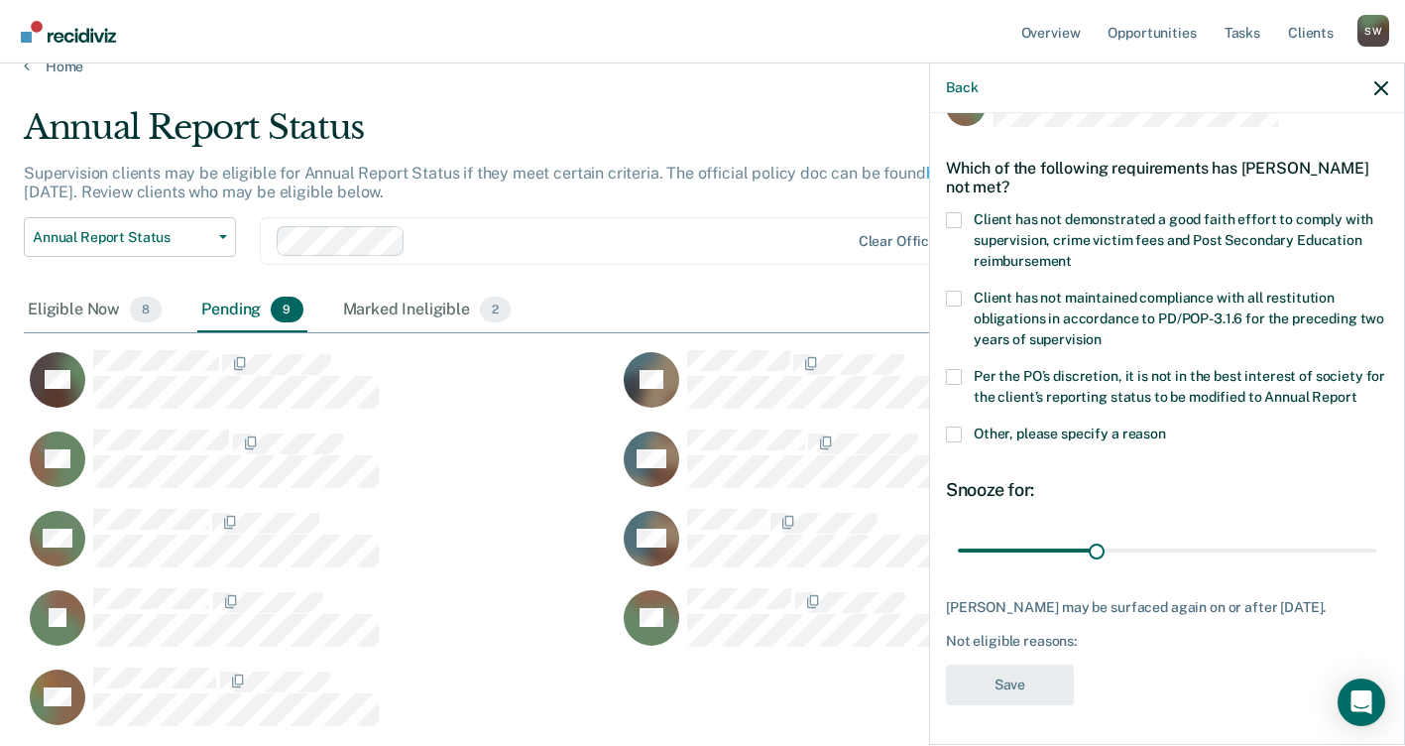
click at [953, 212] on span at bounding box center [954, 220] width 16 height 16
click at [1072, 254] on input "Client has not demonstrated a good faith effort to comply with supervision, cri…" at bounding box center [1072, 254] width 0 height 0
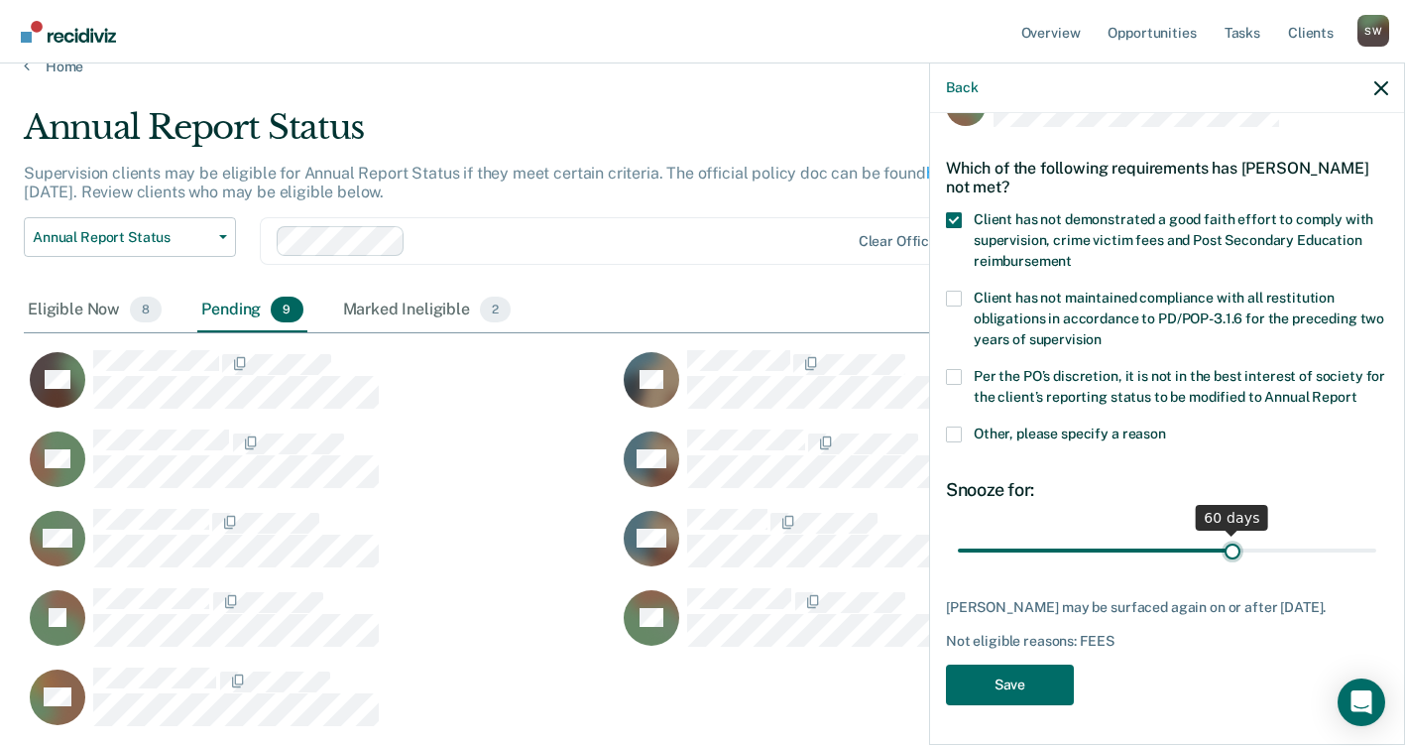
drag, startPoint x: 1094, startPoint y: 550, endPoint x: 1223, endPoint y: 549, distance: 129.9
type input "60"
click at [1223, 549] on input "range" at bounding box center [1167, 549] width 418 height 35
click at [994, 700] on button "Save" at bounding box center [1010, 684] width 128 height 41
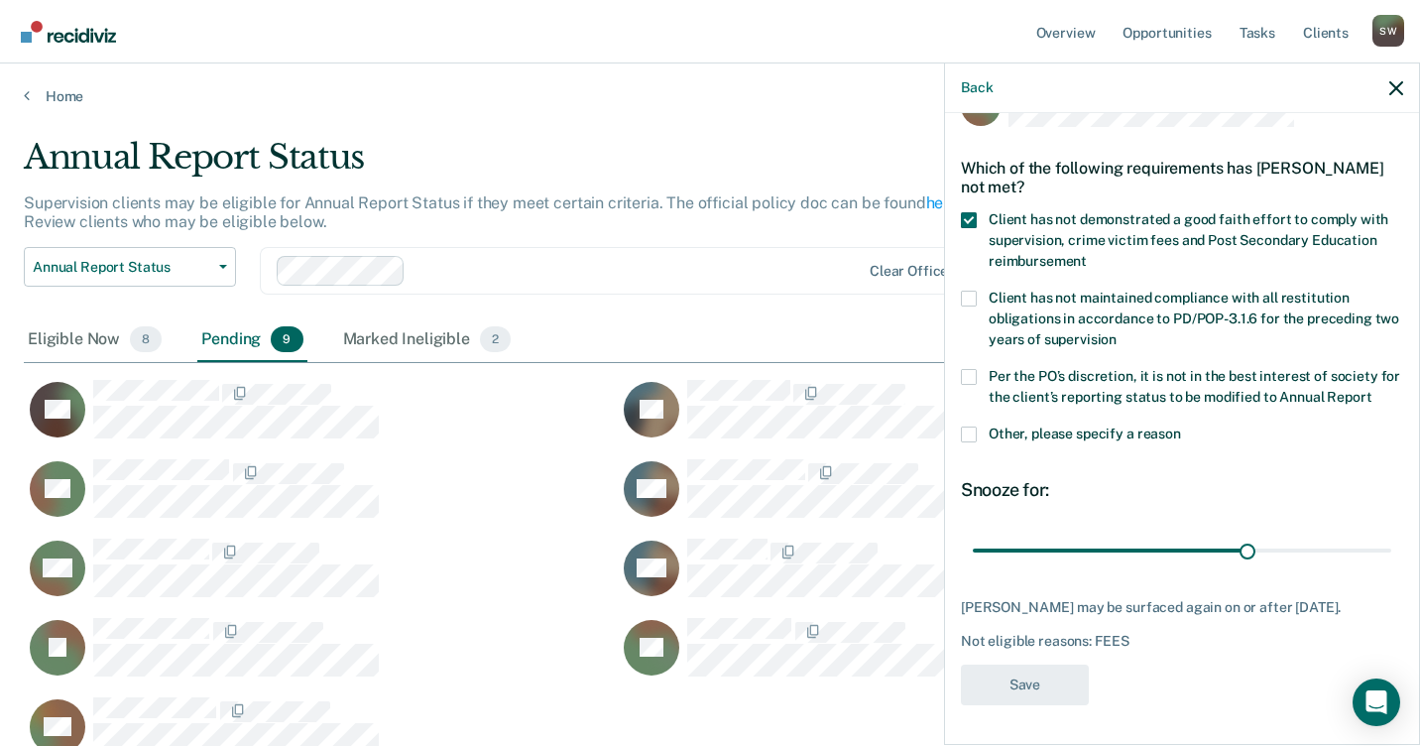
scroll to position [445, 1357]
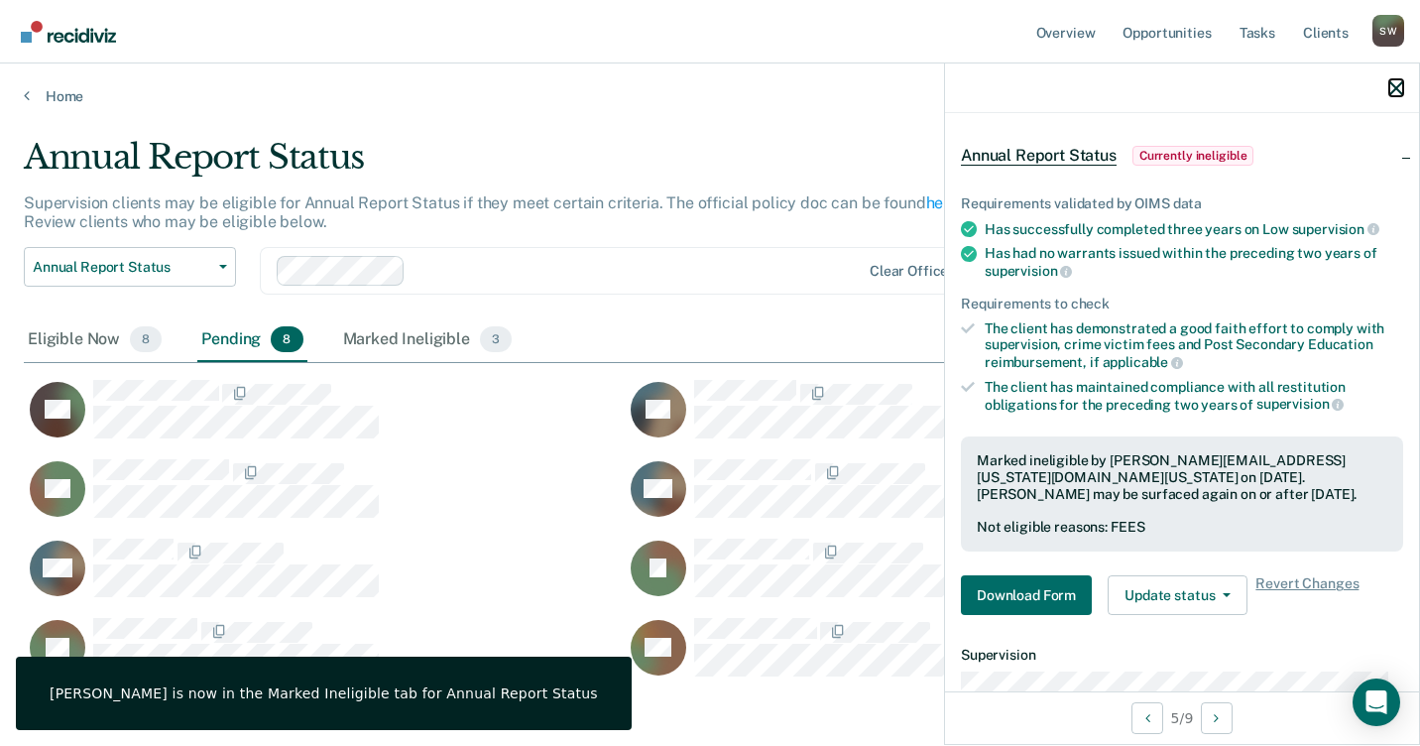
click at [1397, 87] on icon "button" at bounding box center [1396, 88] width 14 height 14
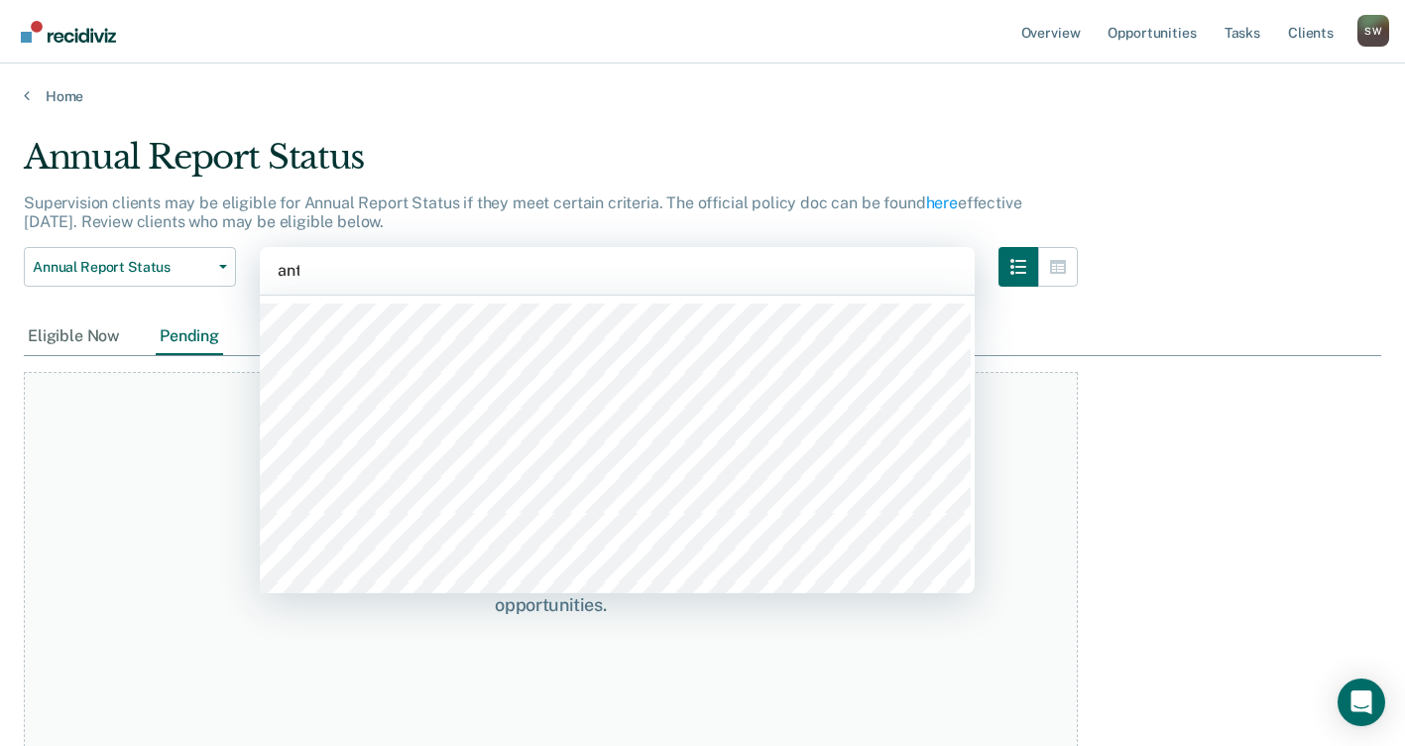
type input "anto"
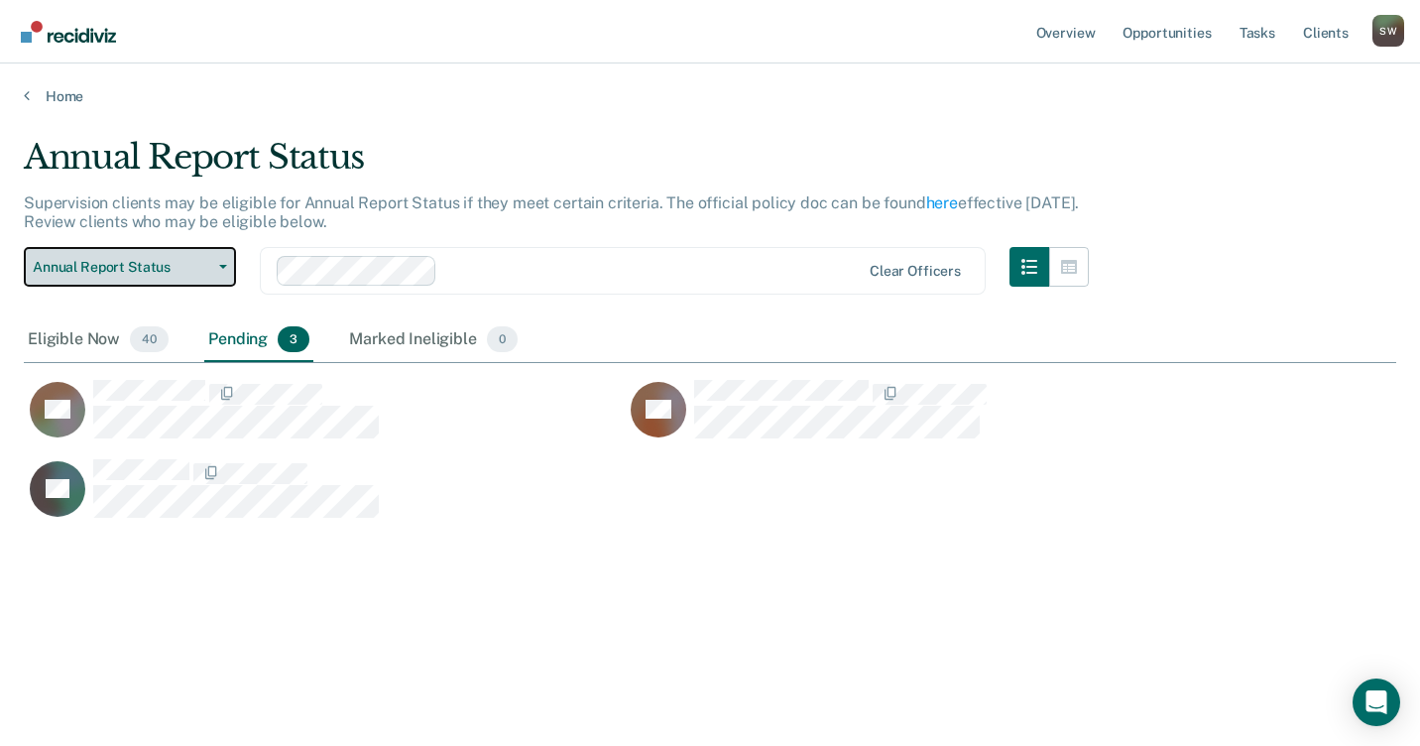
click at [225, 266] on icon "button" at bounding box center [223, 267] width 8 height 4
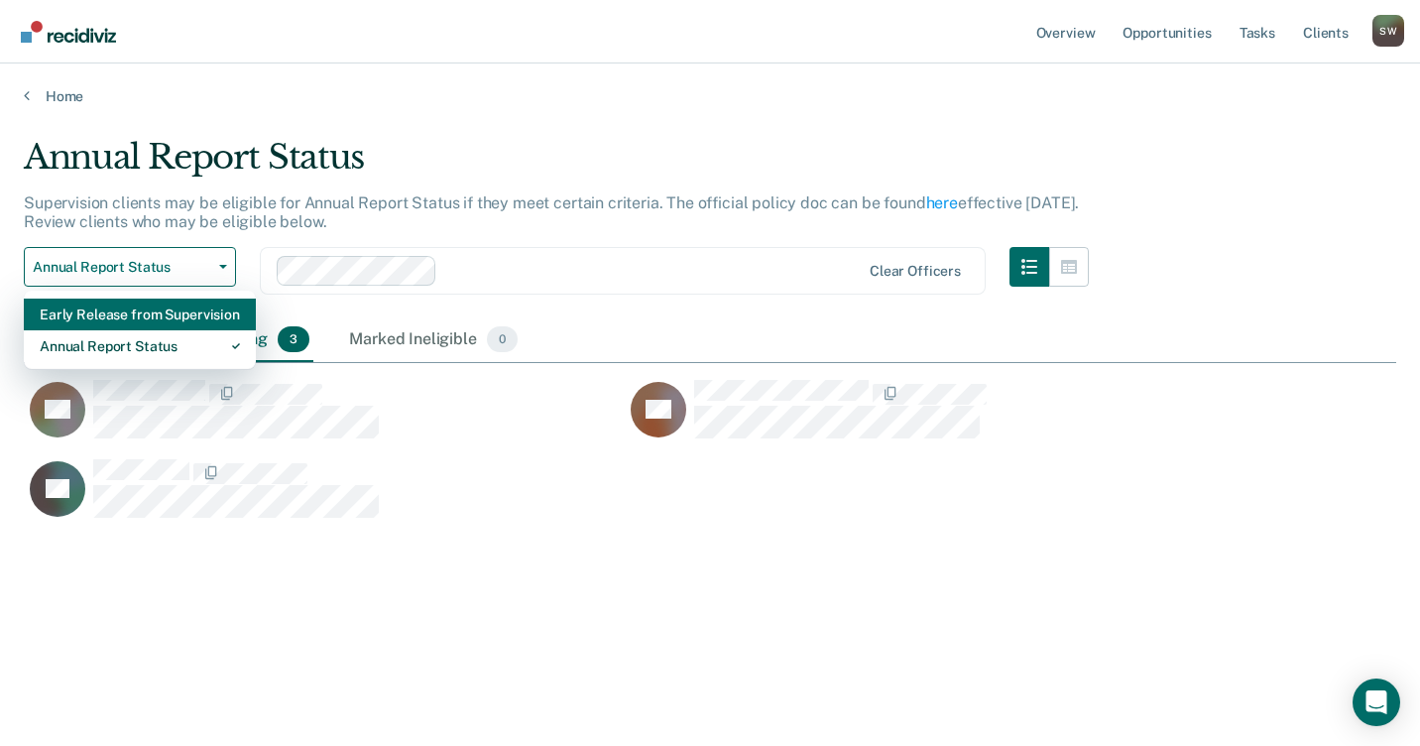
click at [183, 317] on div "Early Release from Supervision" at bounding box center [140, 314] width 200 height 32
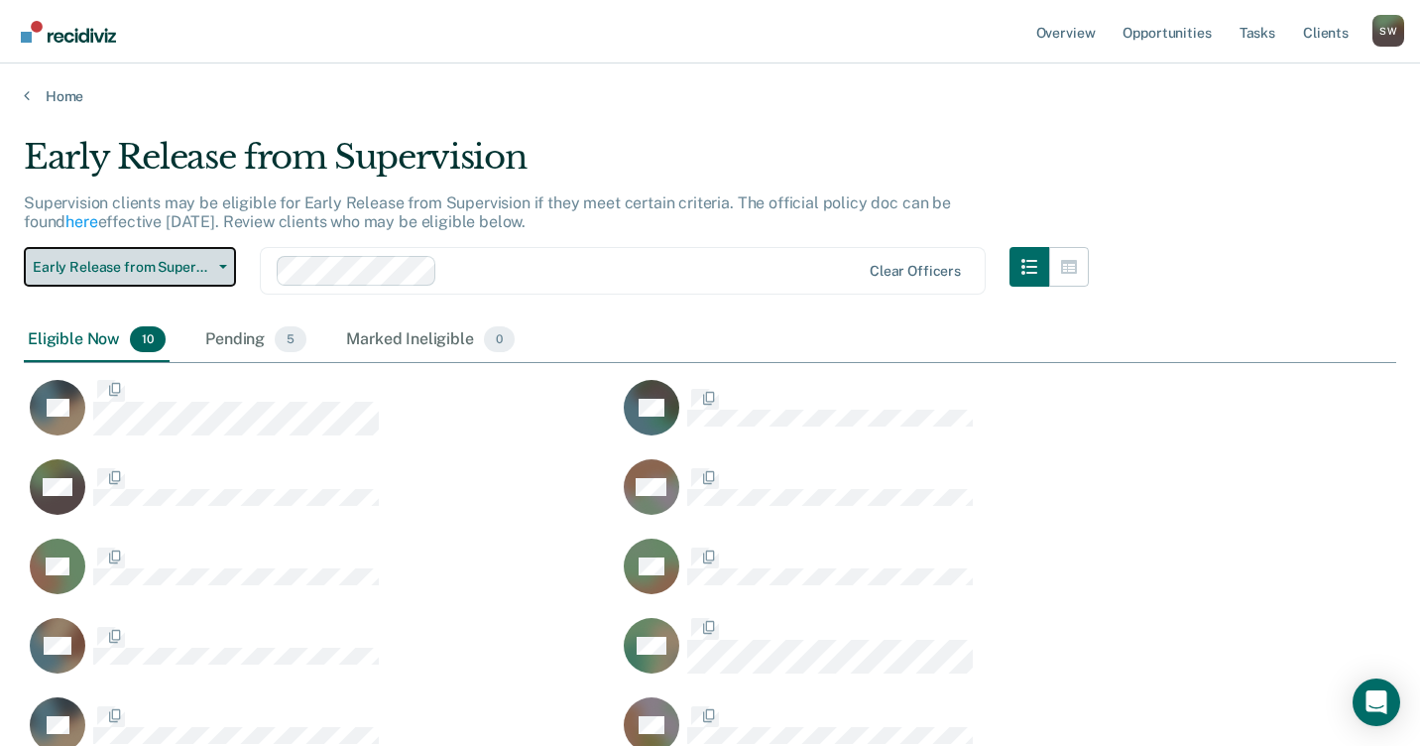
scroll to position [445, 1342]
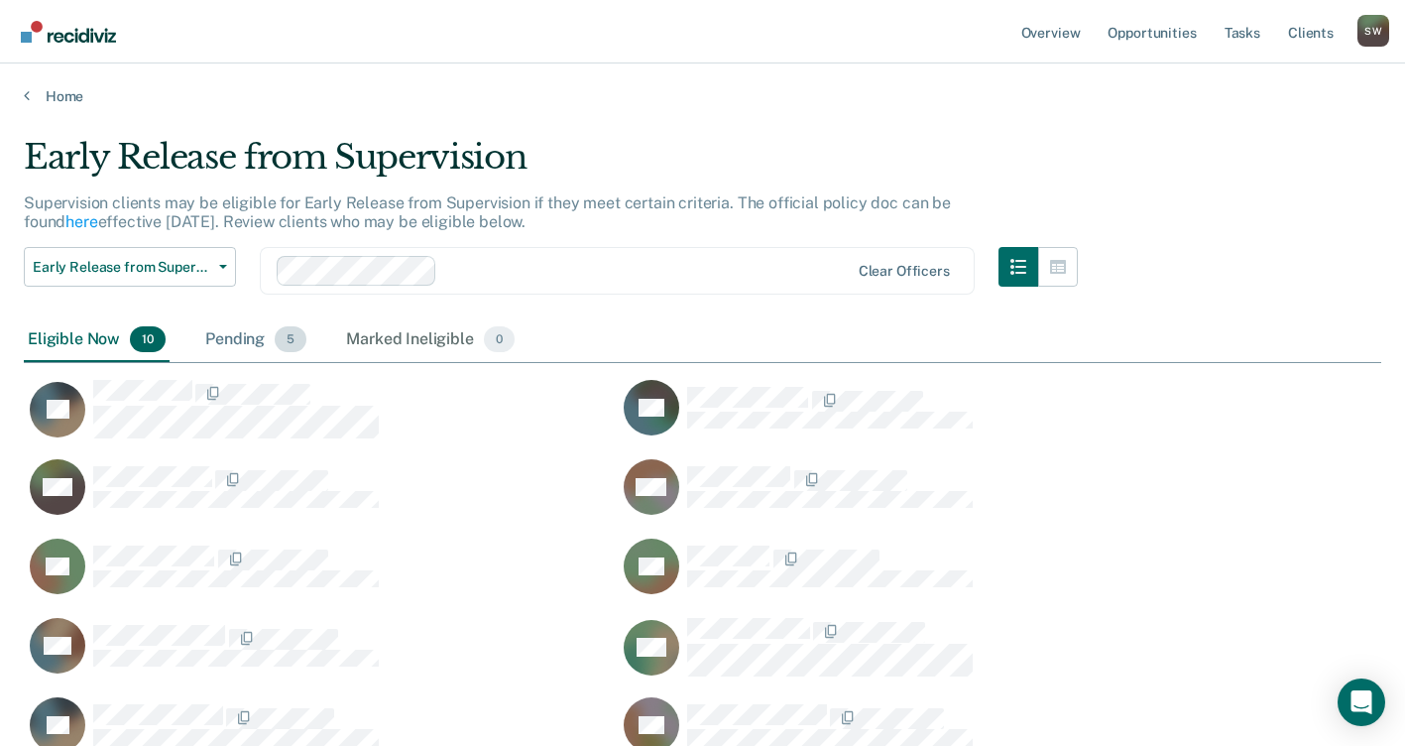
click at [262, 344] on div "Pending 5" at bounding box center [255, 340] width 109 height 44
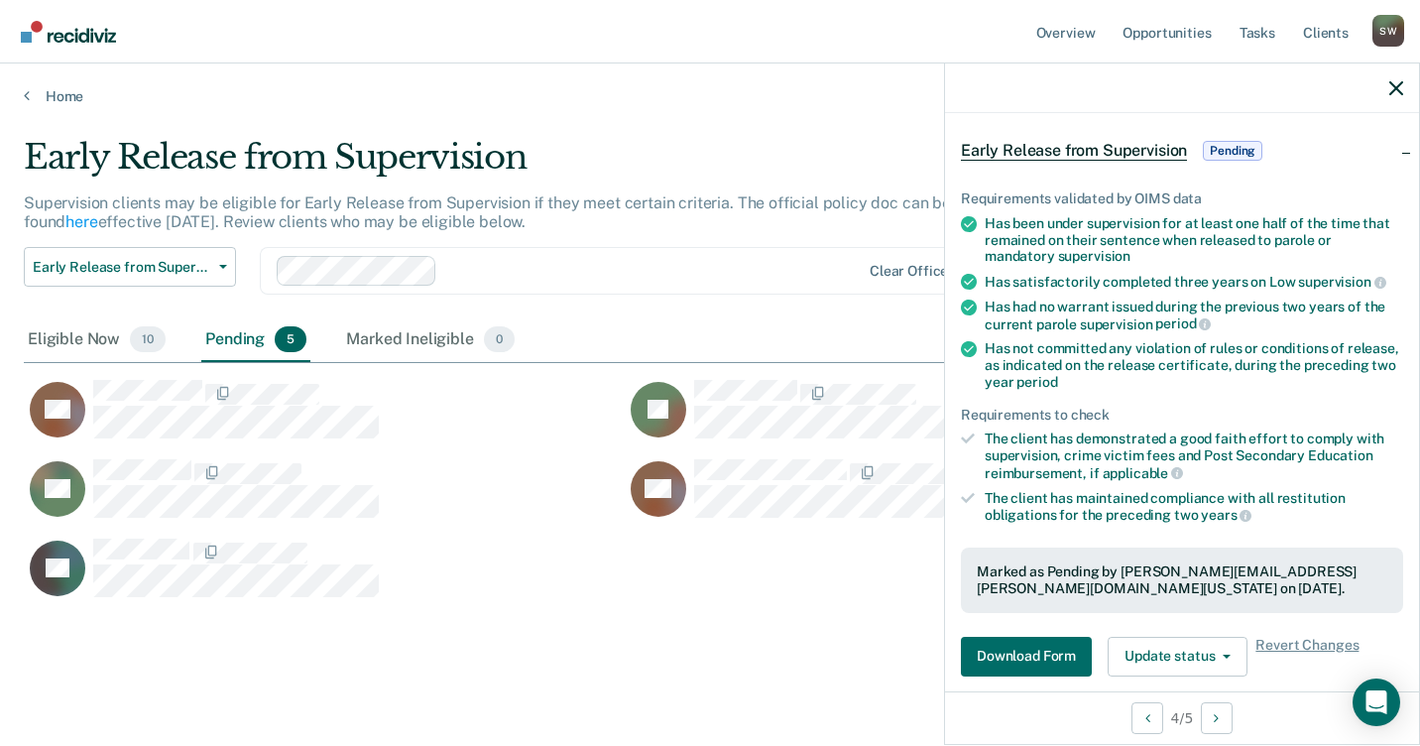
scroll to position [297, 0]
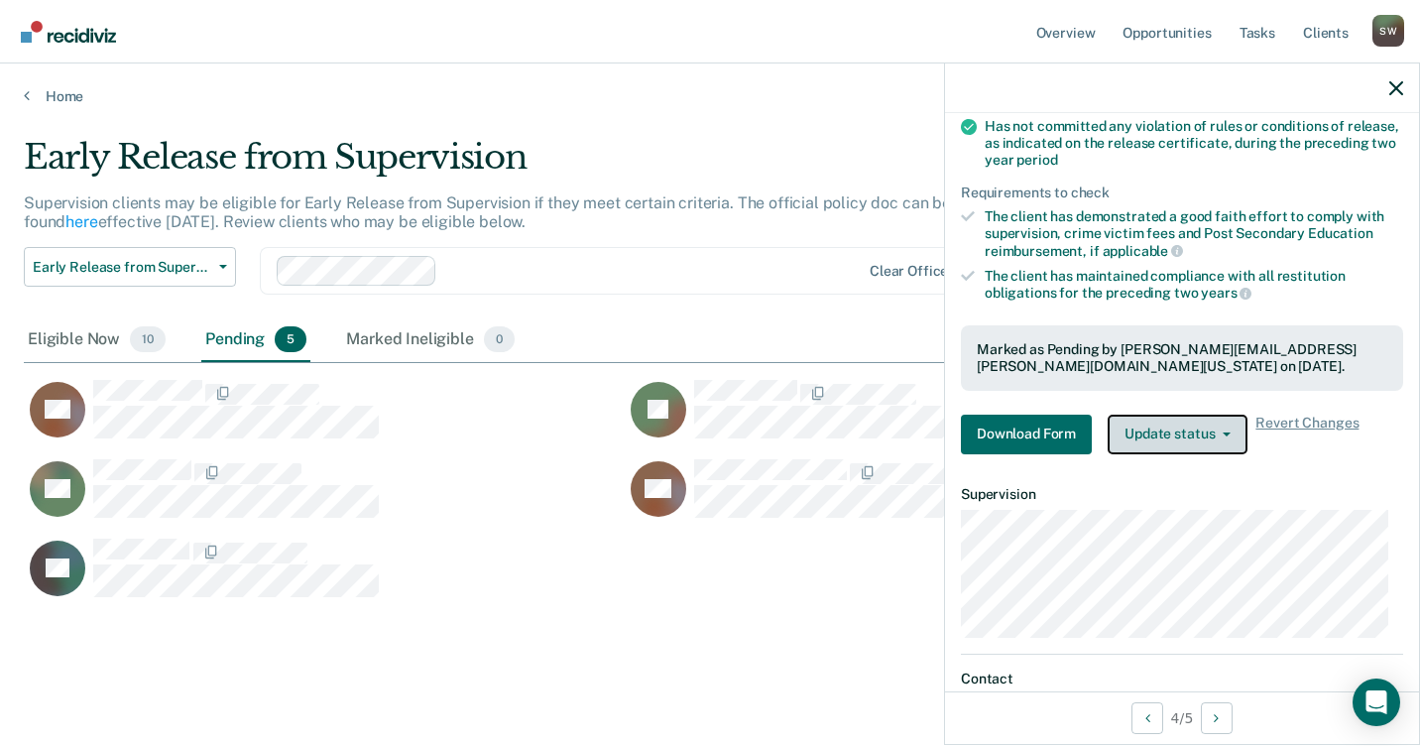
click at [1222, 428] on button "Update status" at bounding box center [1177, 434] width 140 height 40
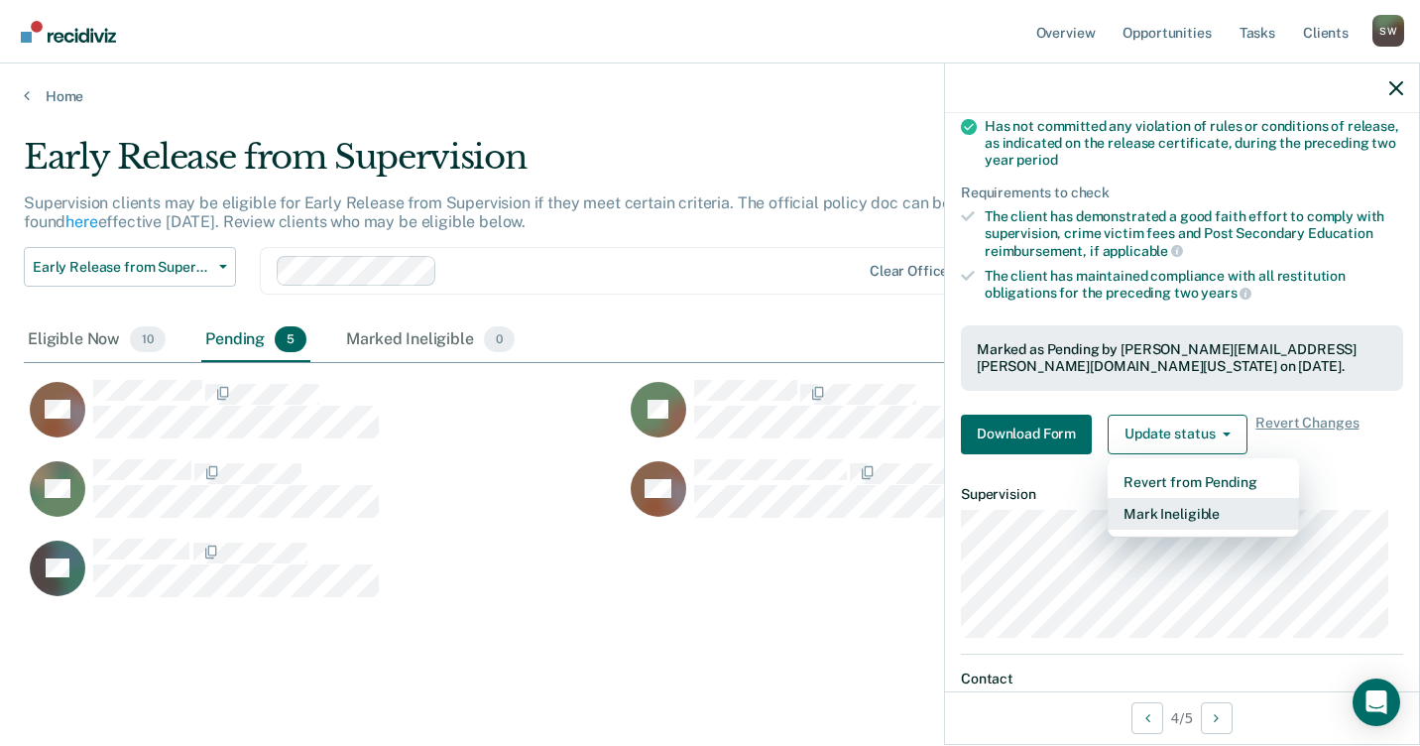
click at [1152, 513] on button "Mark Ineligible" at bounding box center [1202, 514] width 191 height 32
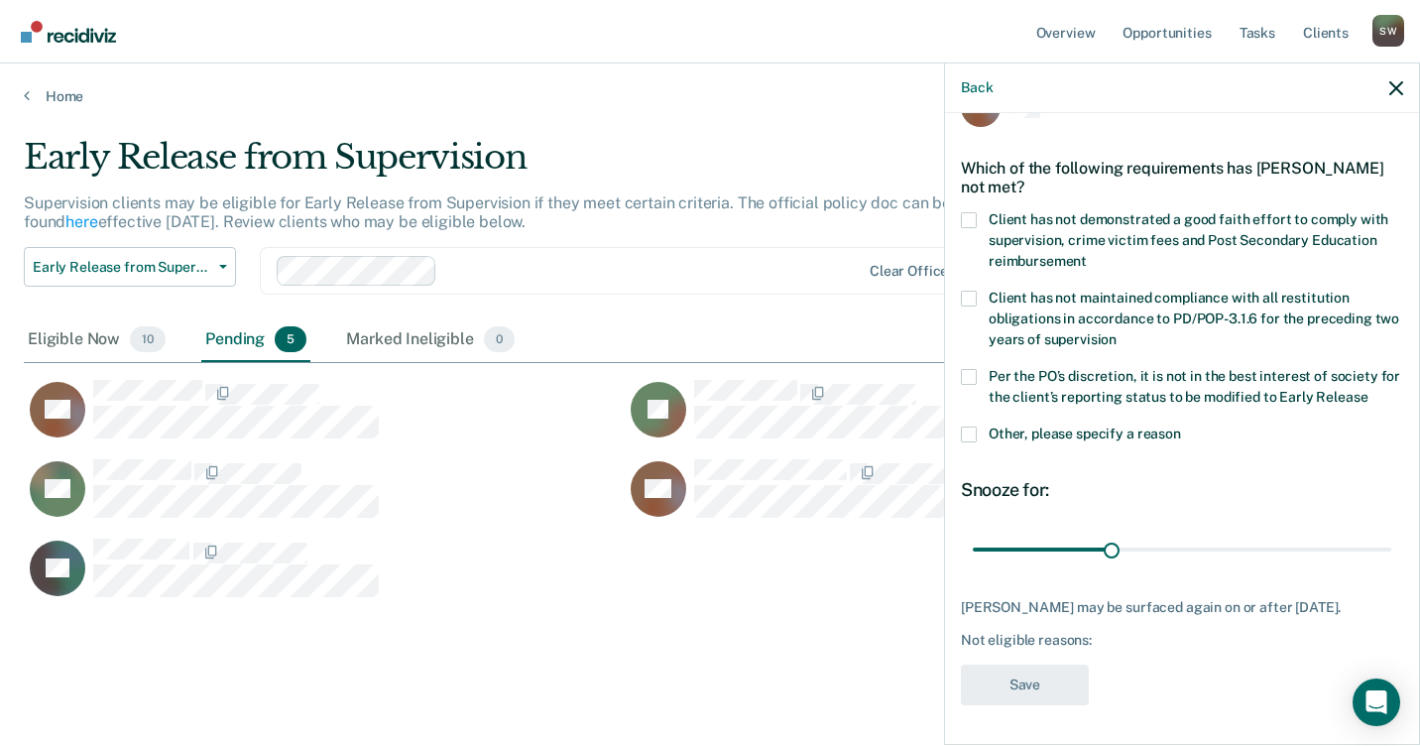
scroll to position [66, 0]
click at [967, 212] on span at bounding box center [969, 220] width 16 height 16
click at [1087, 254] on input "Client has not demonstrated a good faith effort to comply with supervision, cri…" at bounding box center [1087, 254] width 0 height 0
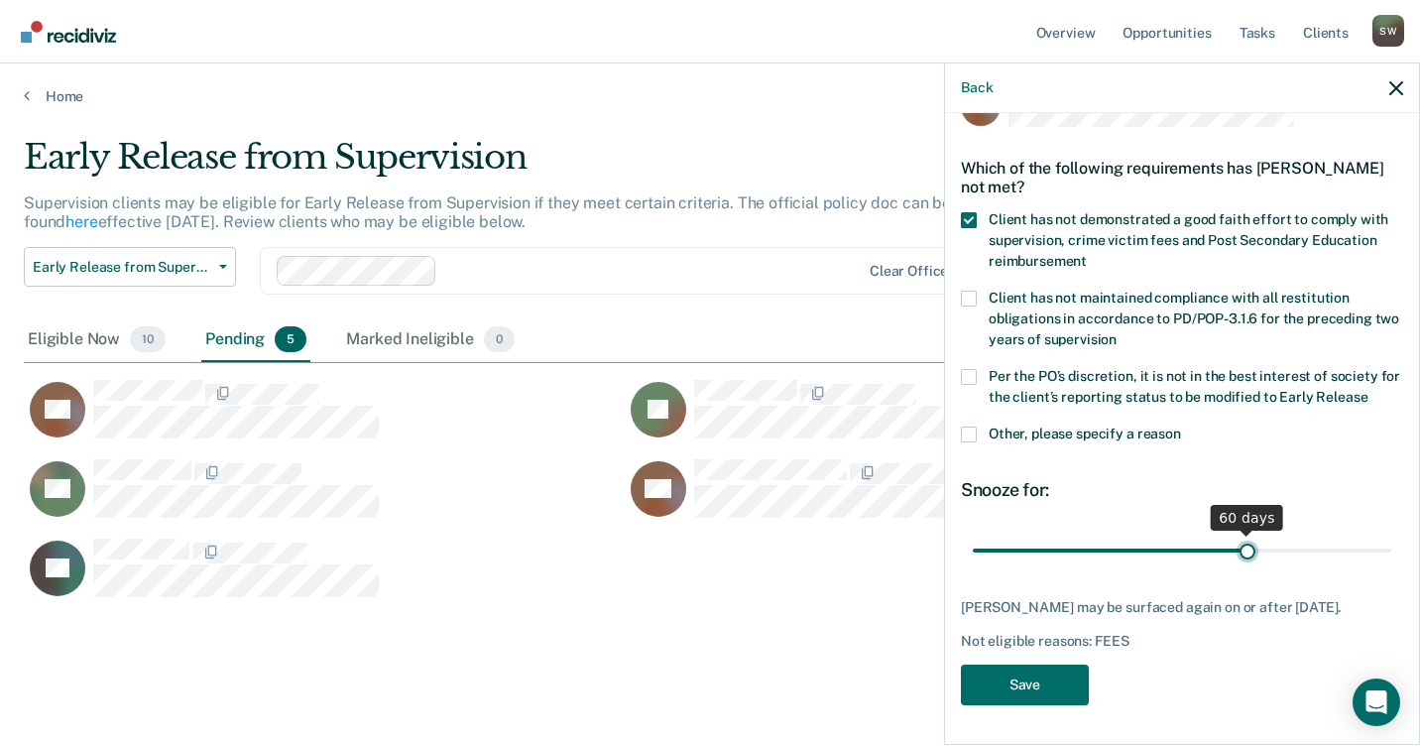
drag, startPoint x: 1108, startPoint y: 531, endPoint x: 1237, endPoint y: 533, distance: 128.9
type input "60"
click at [1237, 533] on input "range" at bounding box center [1182, 549] width 418 height 35
click at [1031, 687] on button "Save" at bounding box center [1025, 684] width 128 height 41
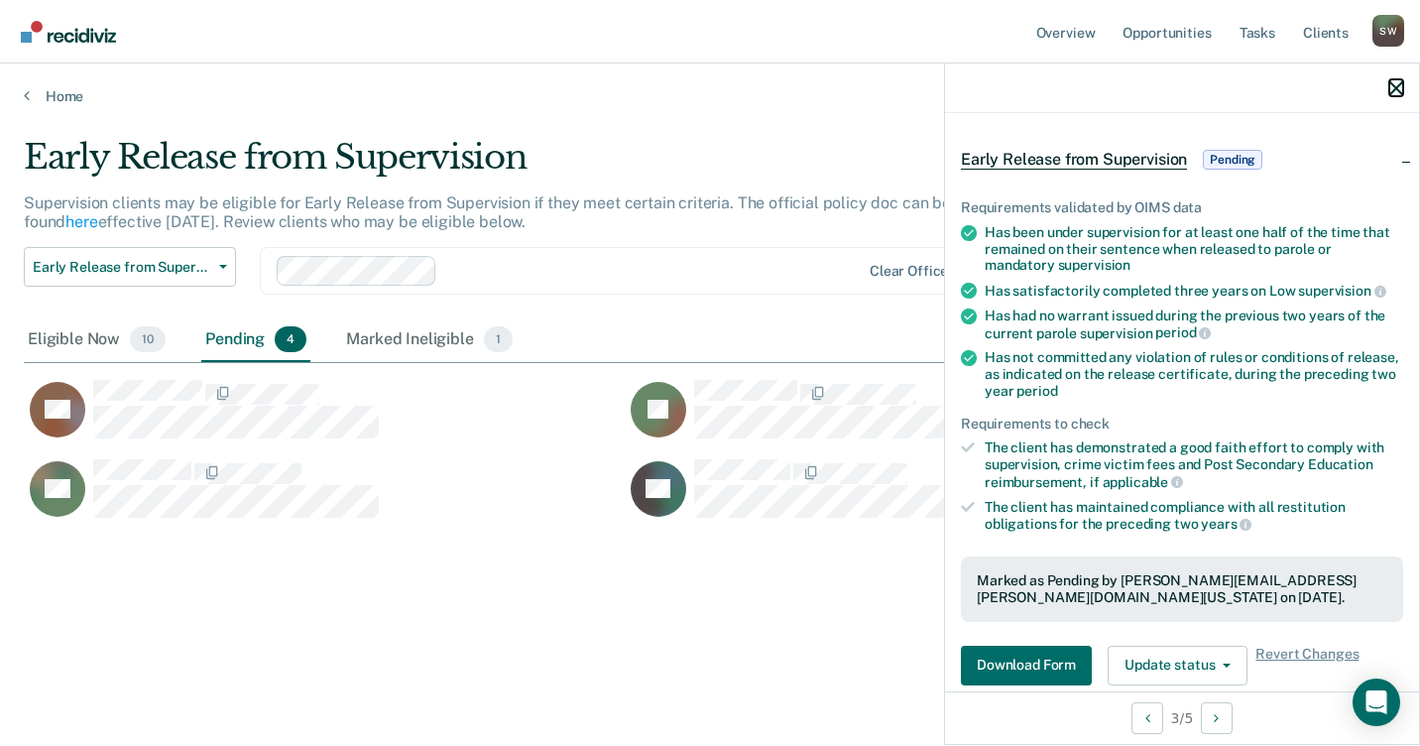
click at [1395, 86] on icon "button" at bounding box center [1396, 88] width 14 height 14
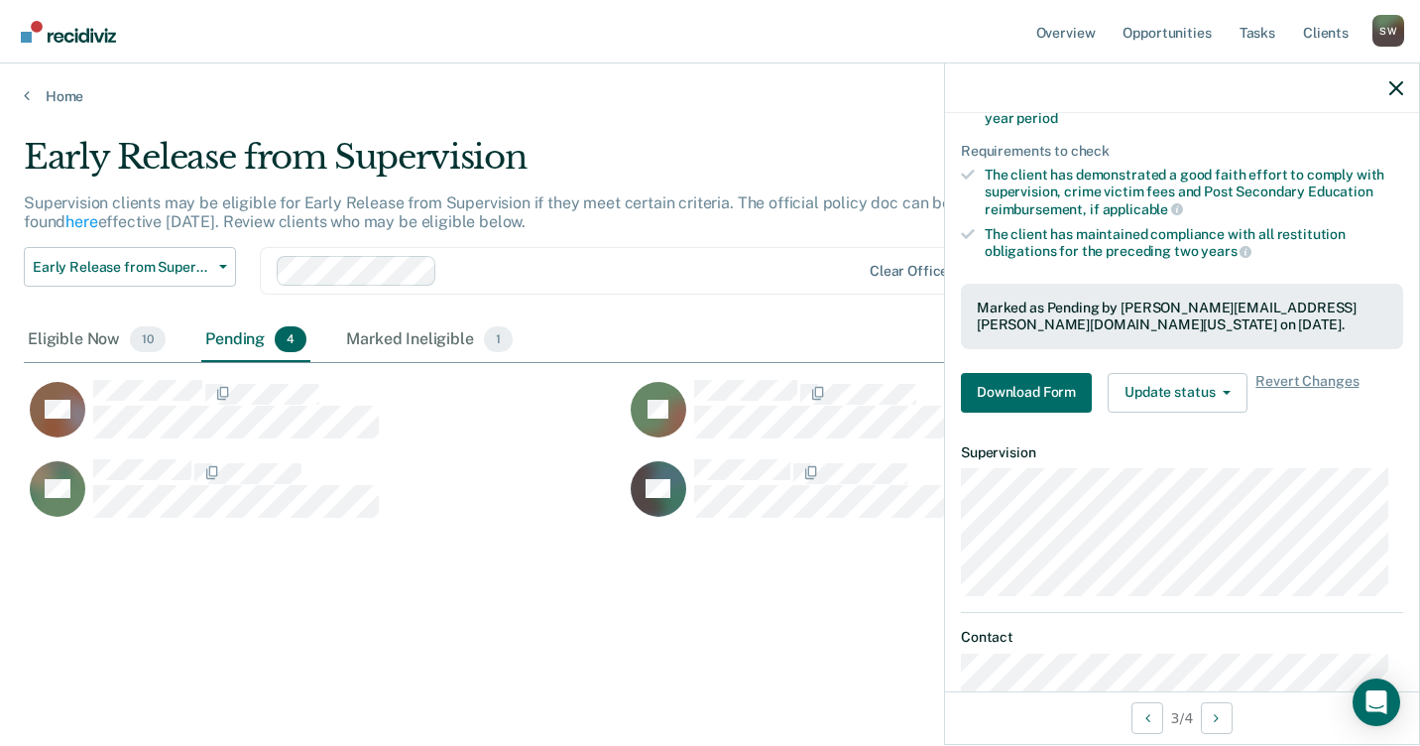
scroll to position [369, 0]
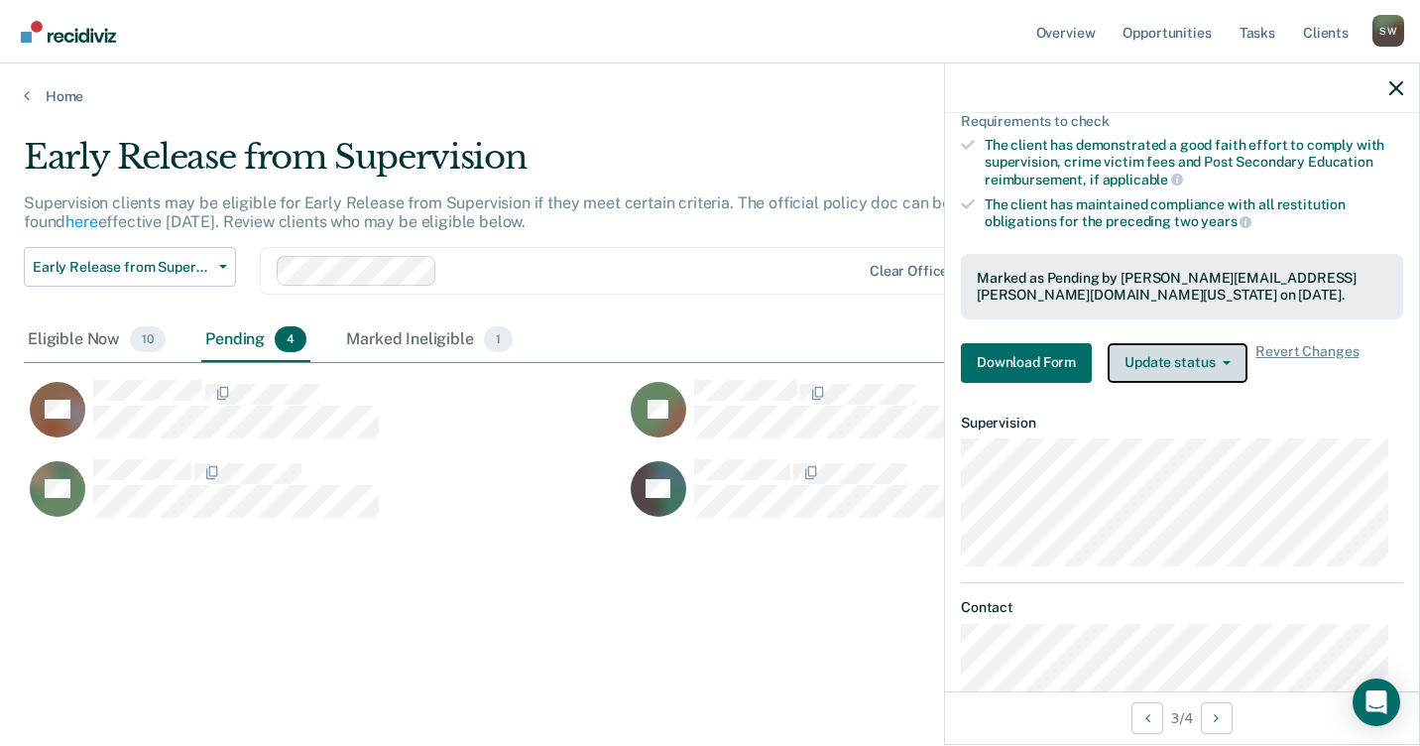
click at [1222, 361] on icon "button" at bounding box center [1226, 363] width 8 height 4
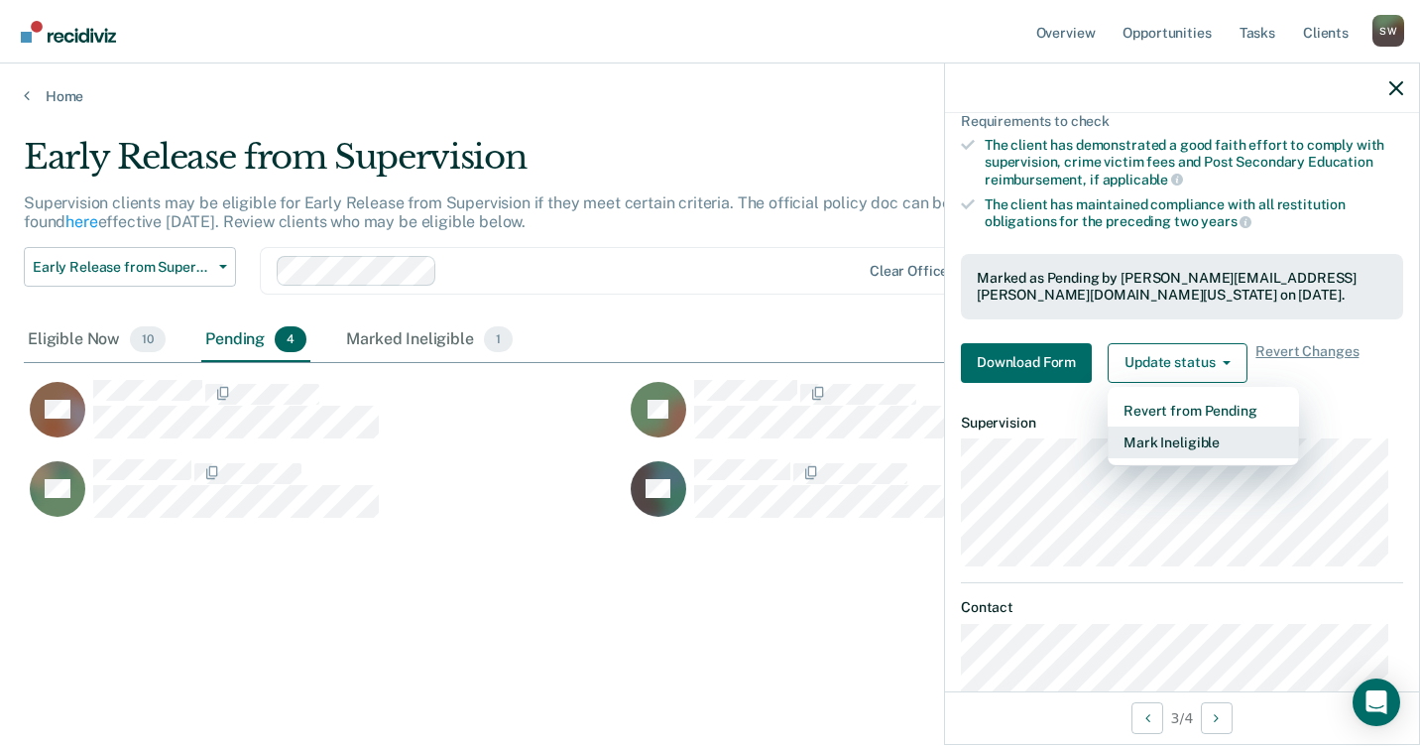
click at [1161, 442] on button "Mark Ineligible" at bounding box center [1202, 442] width 191 height 32
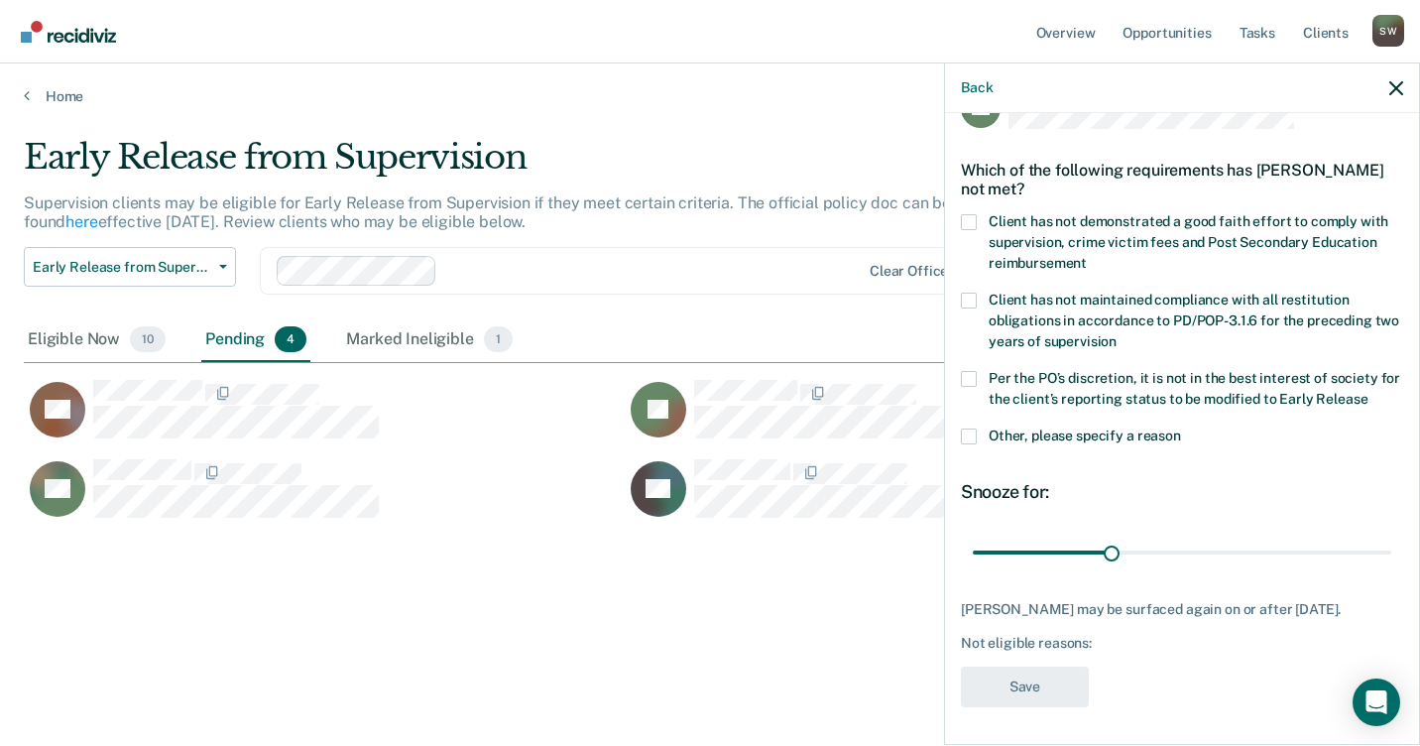
click at [969, 215] on span at bounding box center [969, 222] width 16 height 16
click at [1087, 256] on input "Client has not demonstrated a good faith effort to comply with supervision, cri…" at bounding box center [1087, 256] width 0 height 0
click at [1021, 680] on button "Save" at bounding box center [1025, 686] width 128 height 41
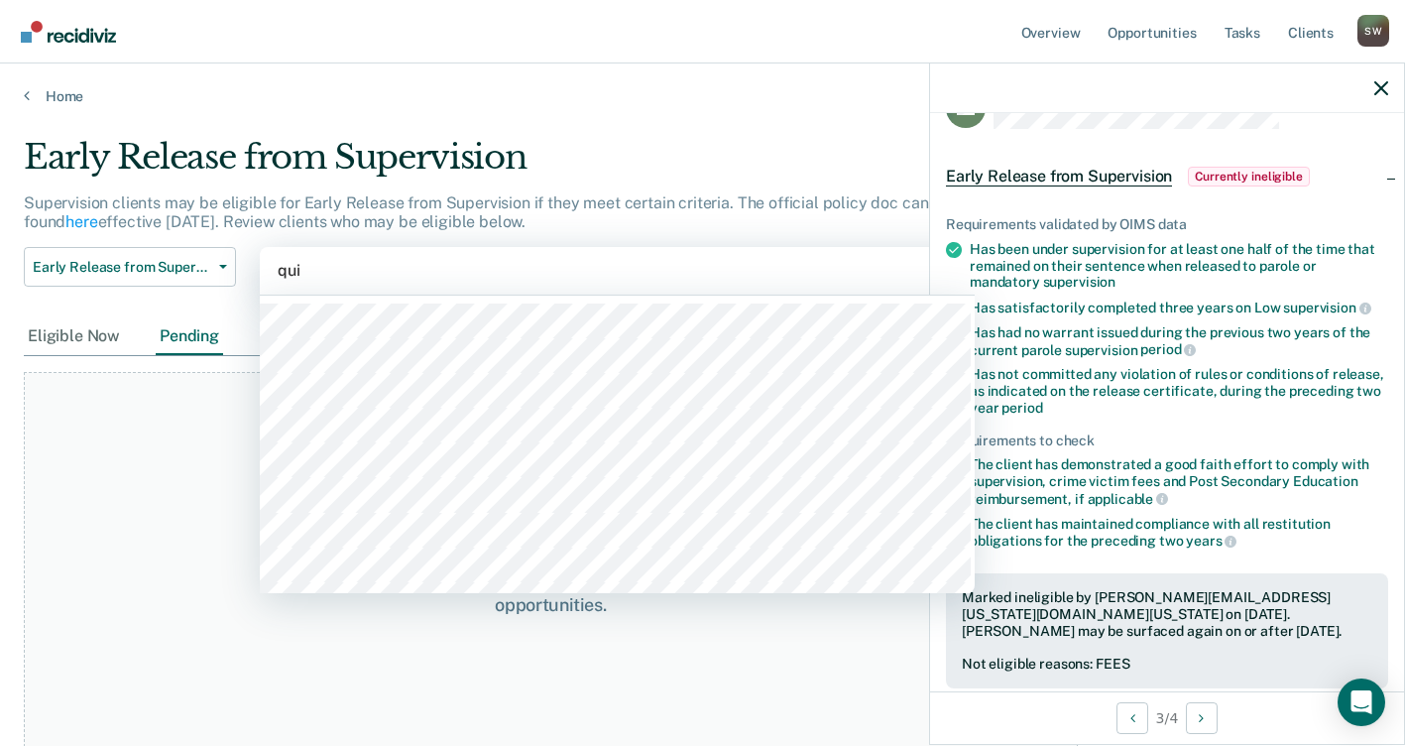
type input "quin"
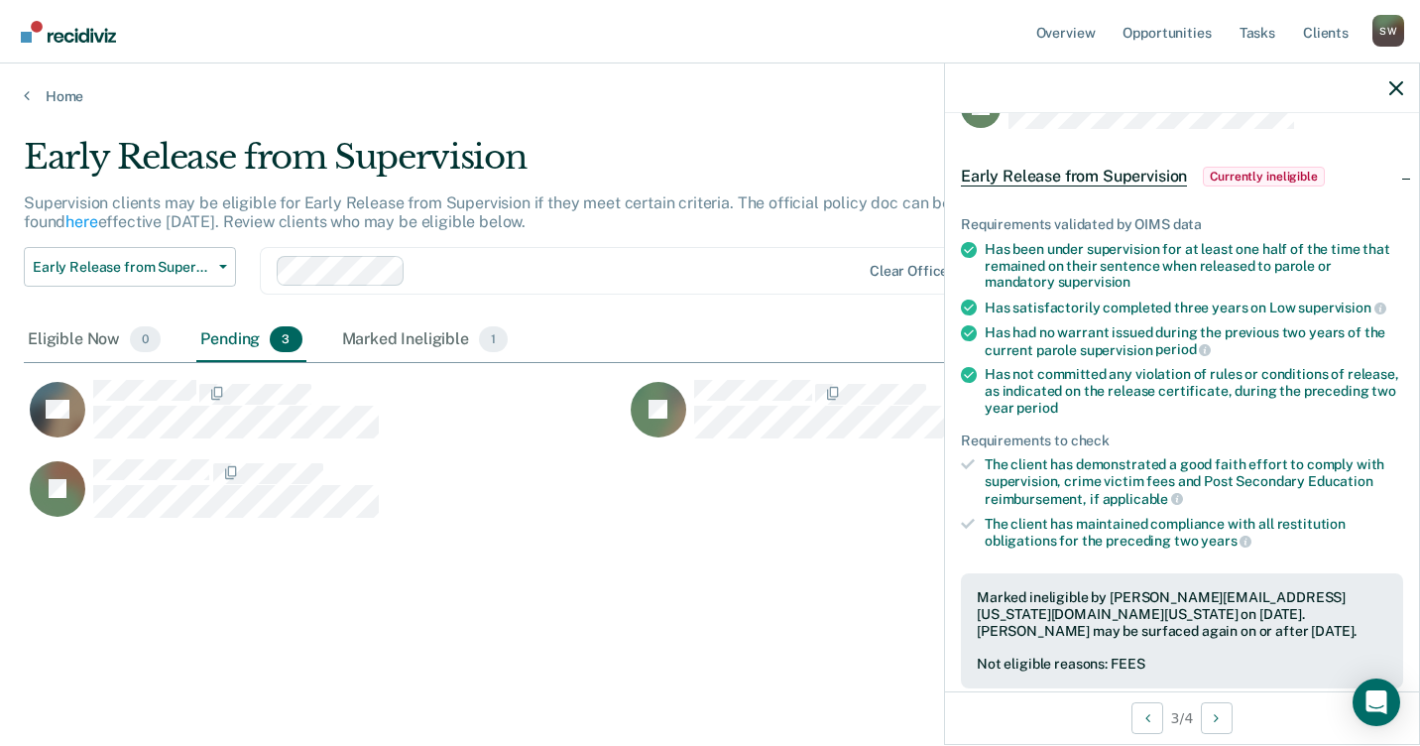
scroll to position [445, 1357]
click at [1390, 86] on icon "button" at bounding box center [1396, 88] width 14 height 14
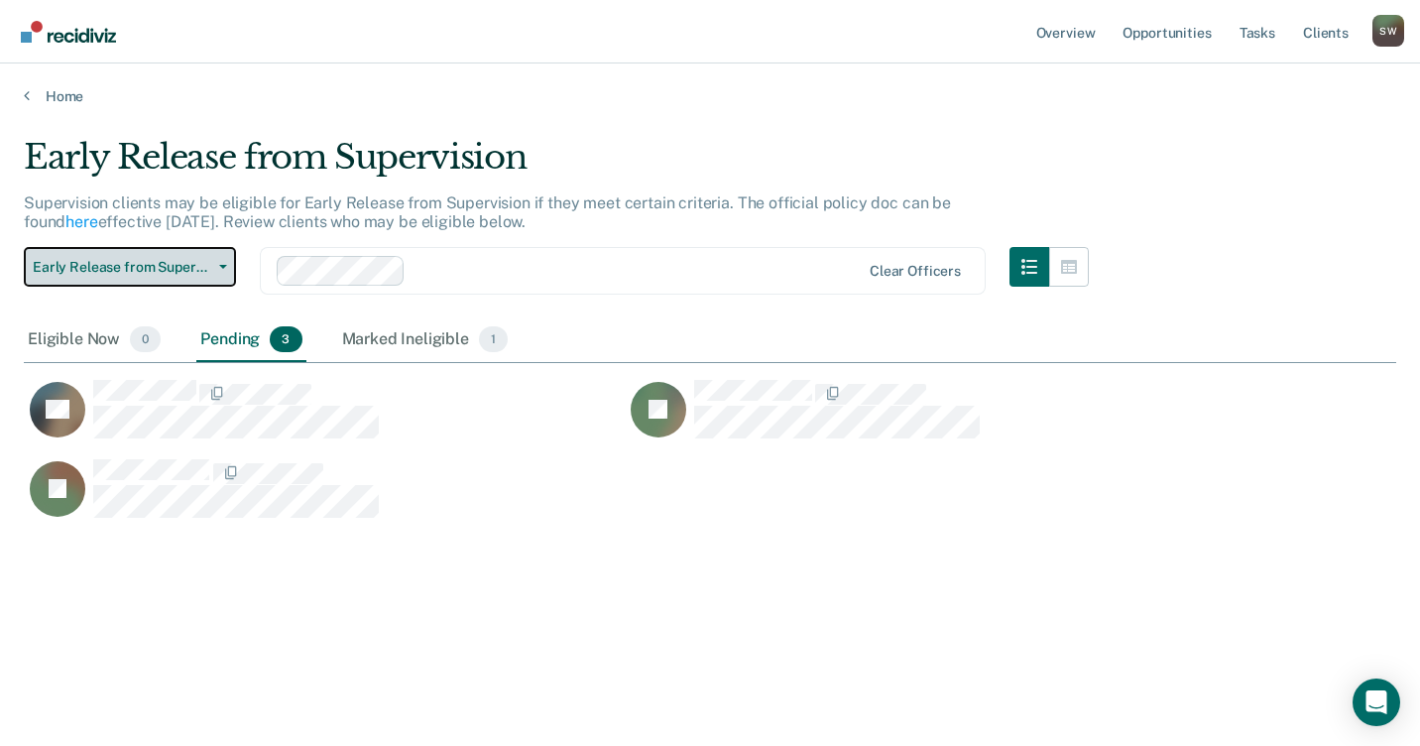
click at [222, 266] on icon "button" at bounding box center [223, 267] width 8 height 4
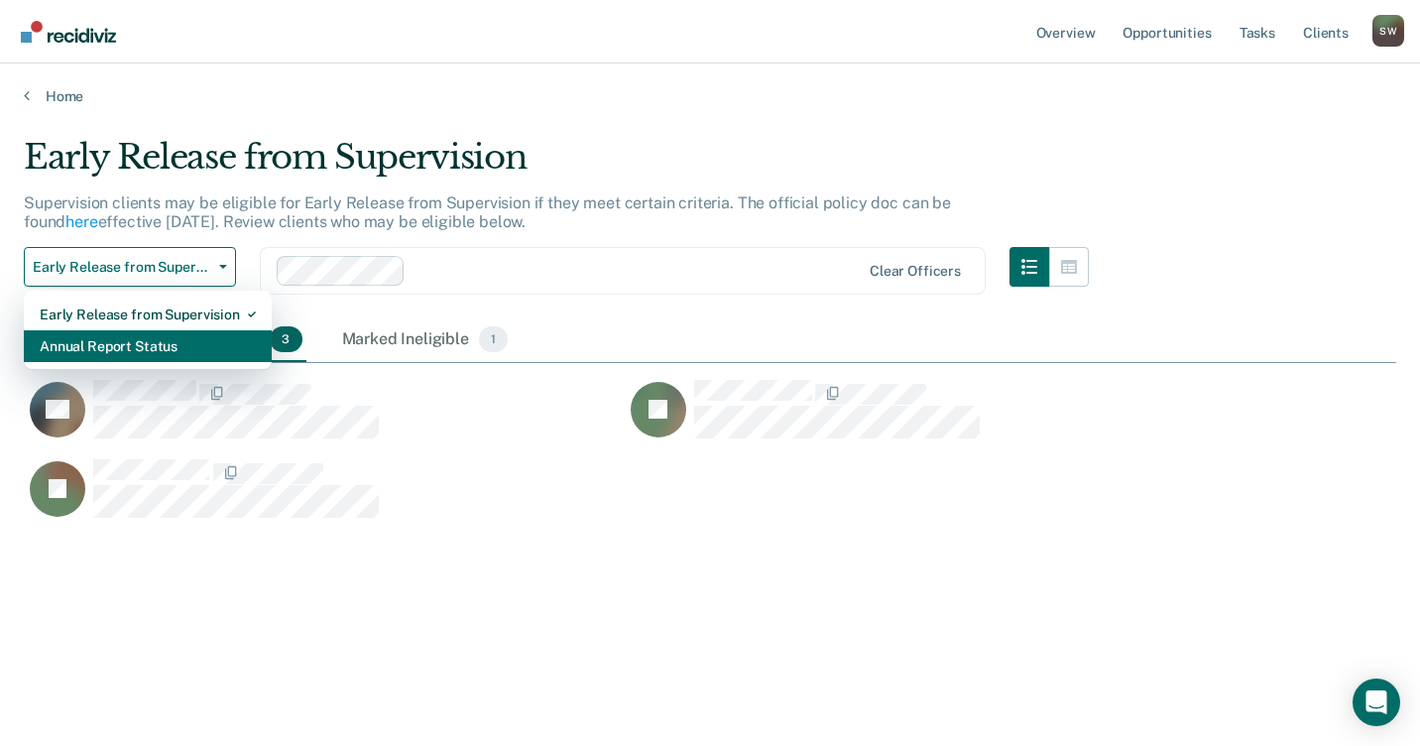
click at [141, 344] on div "Annual Report Status" at bounding box center [148, 346] width 216 height 32
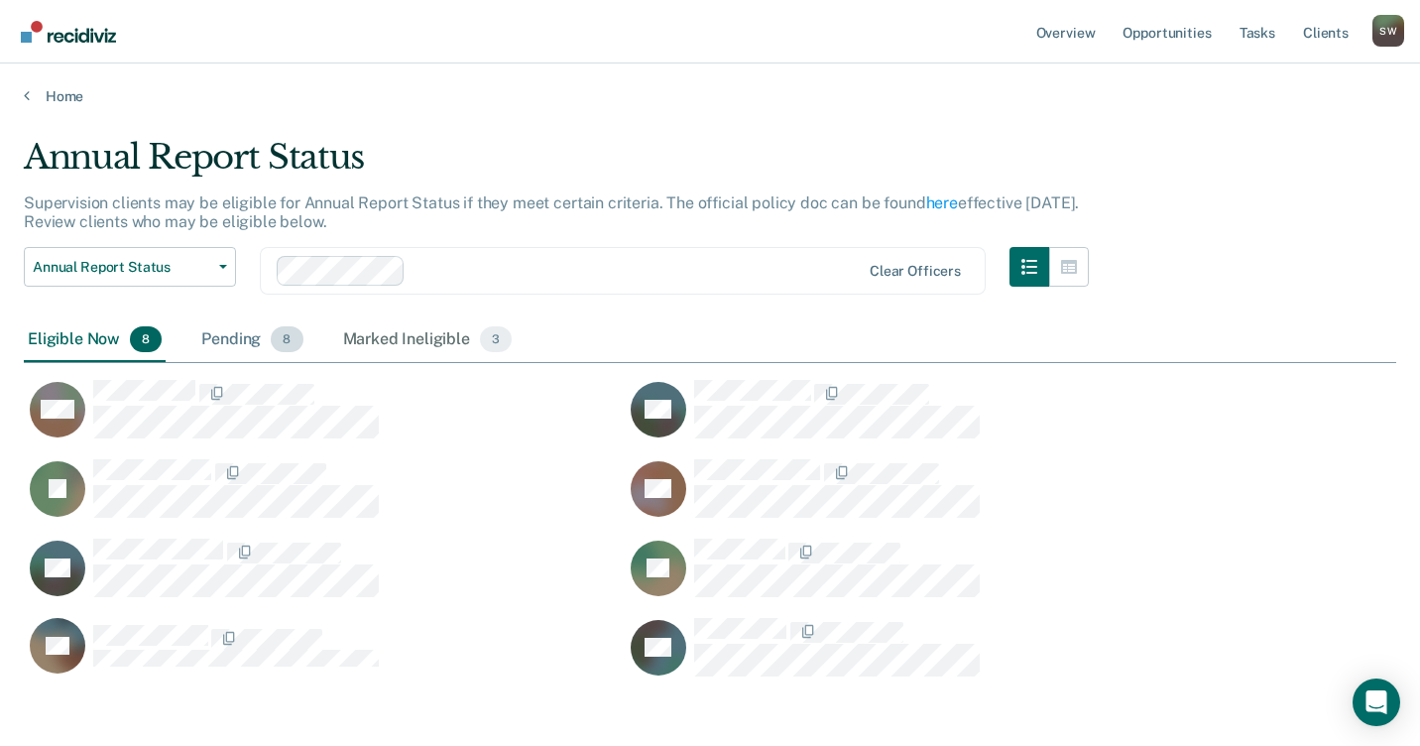
click at [237, 339] on div "Pending 8" at bounding box center [251, 340] width 109 height 44
